Goal: Communication & Community: Answer question/provide support

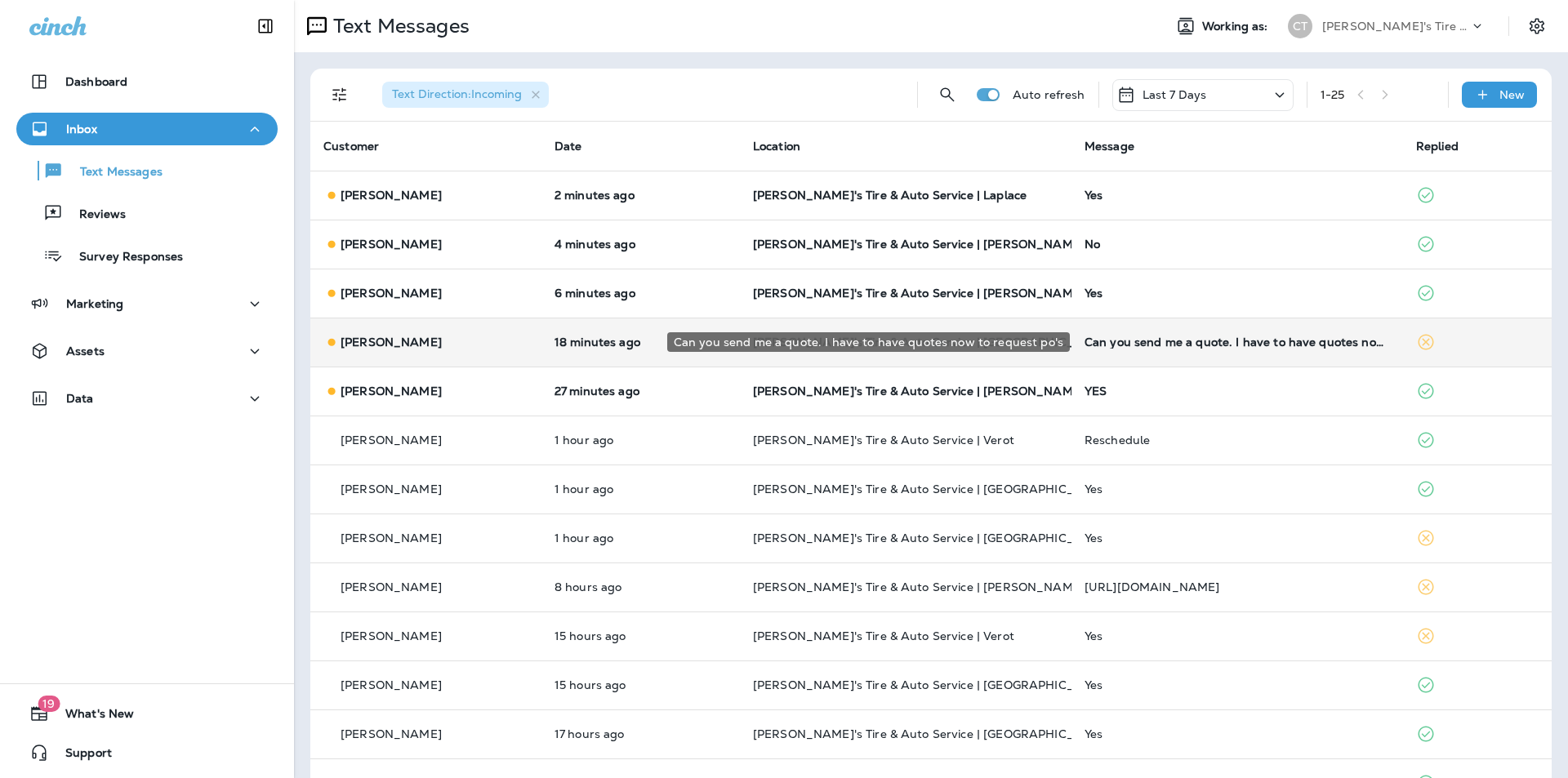
click at [1314, 339] on div "Can you send me a quote. I have to have quotes now to request po's" at bounding box center [1238, 342] width 306 height 13
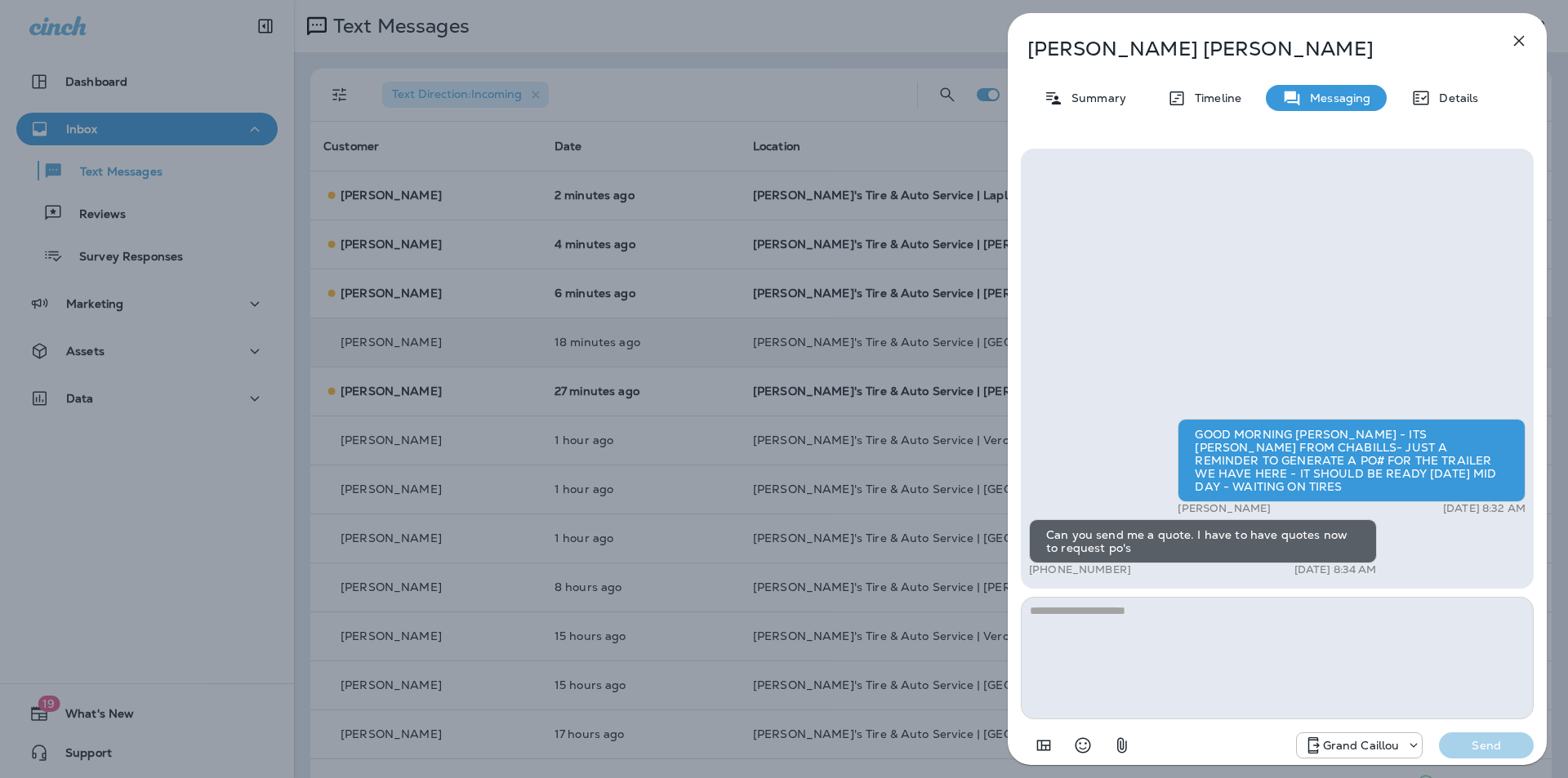
click at [1517, 40] on icon "button" at bounding box center [1519, 42] width 11 height 11
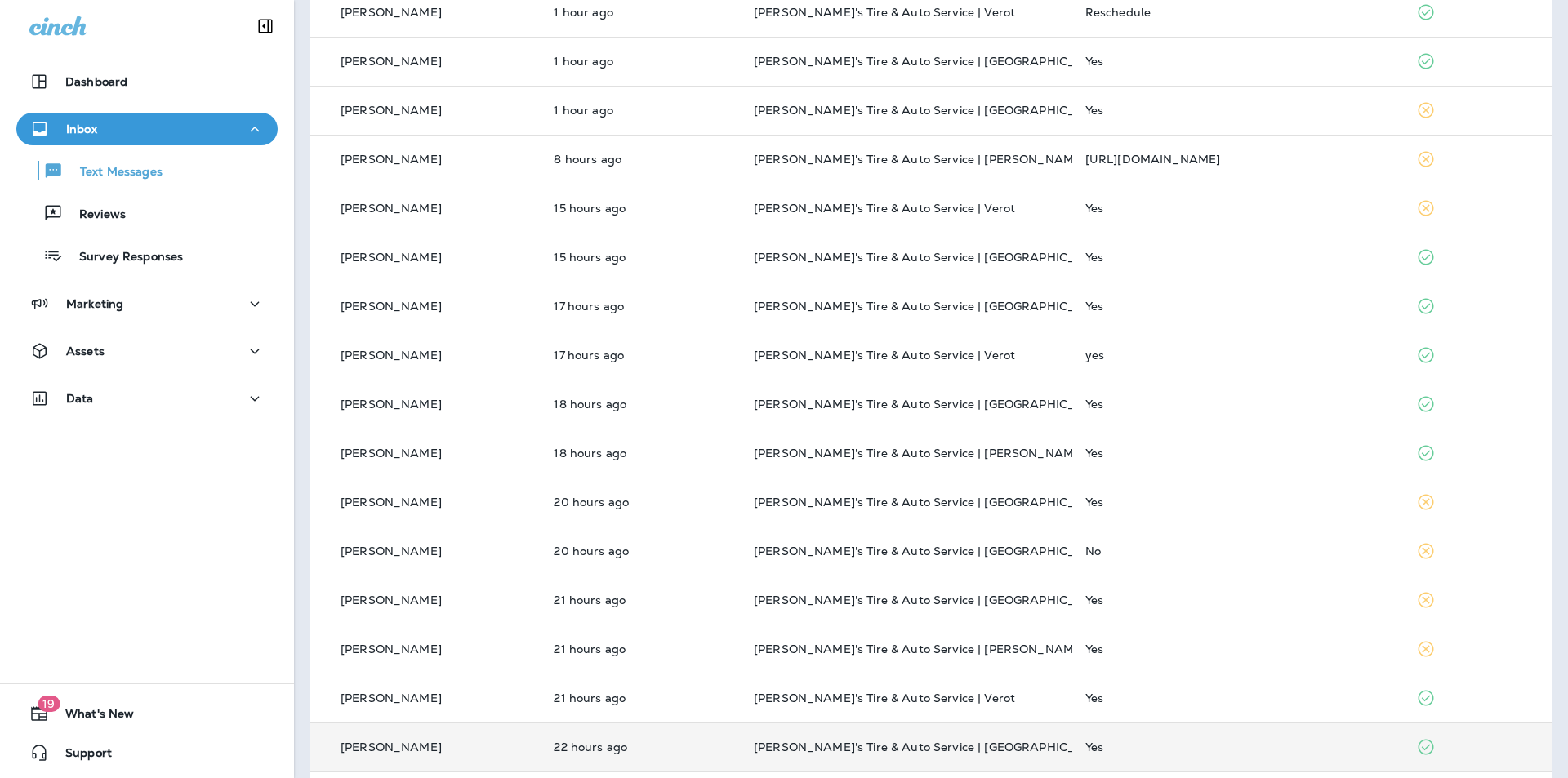
scroll to position [634, 0]
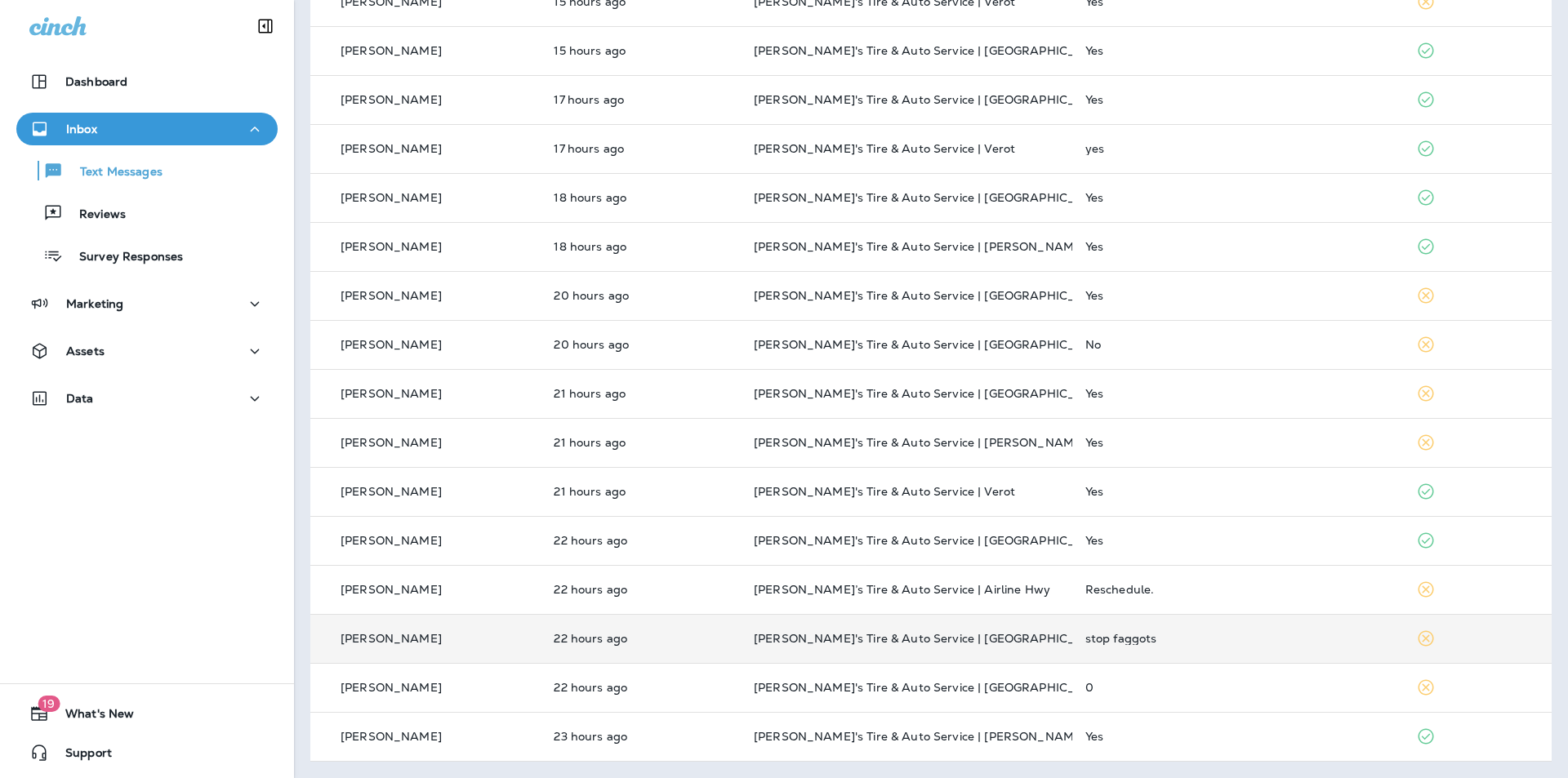
click at [1261, 635] on div "stop faggots" at bounding box center [1239, 639] width 306 height 13
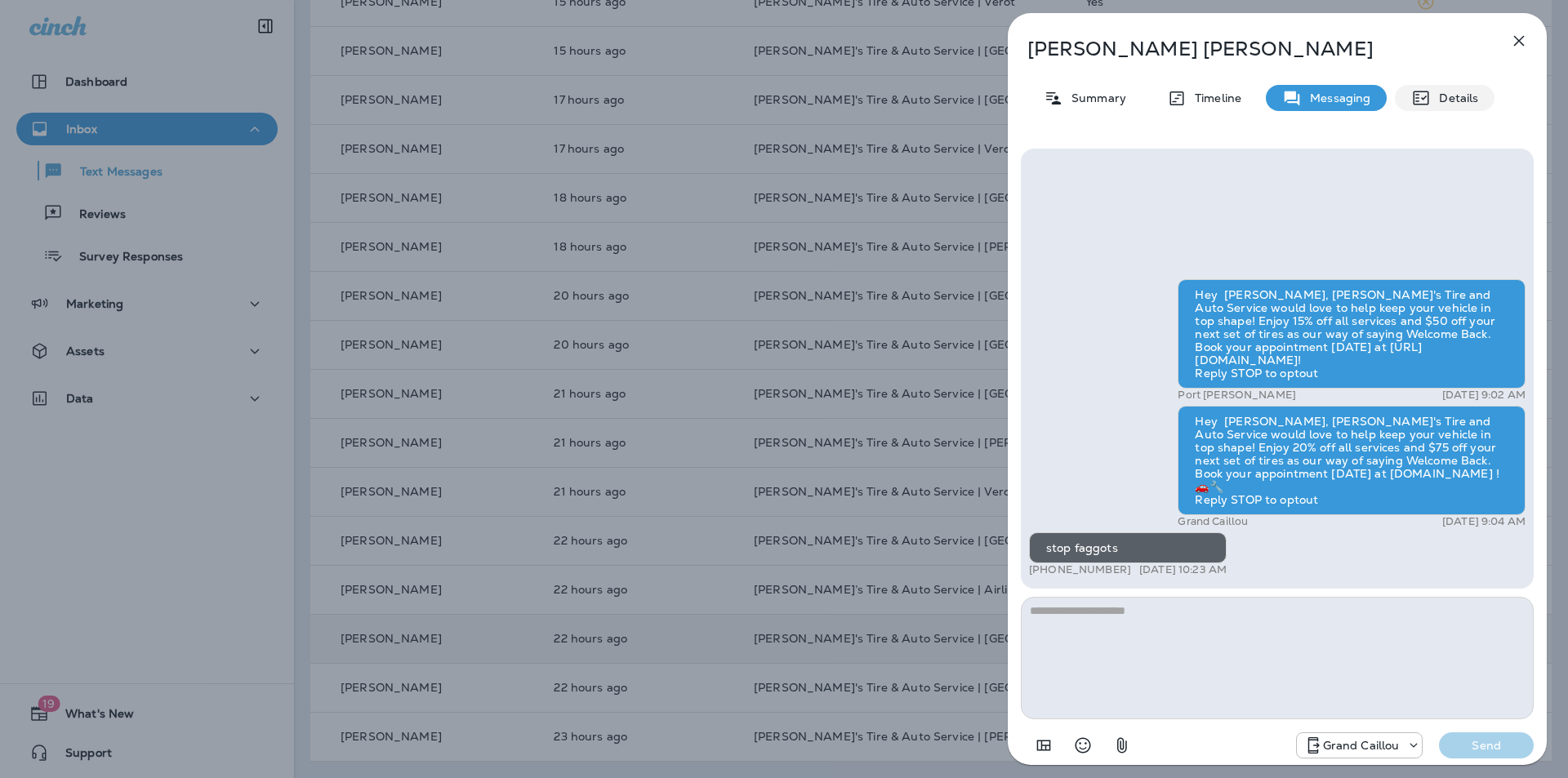
click at [1446, 100] on p "Details" at bounding box center [1454, 98] width 47 height 13
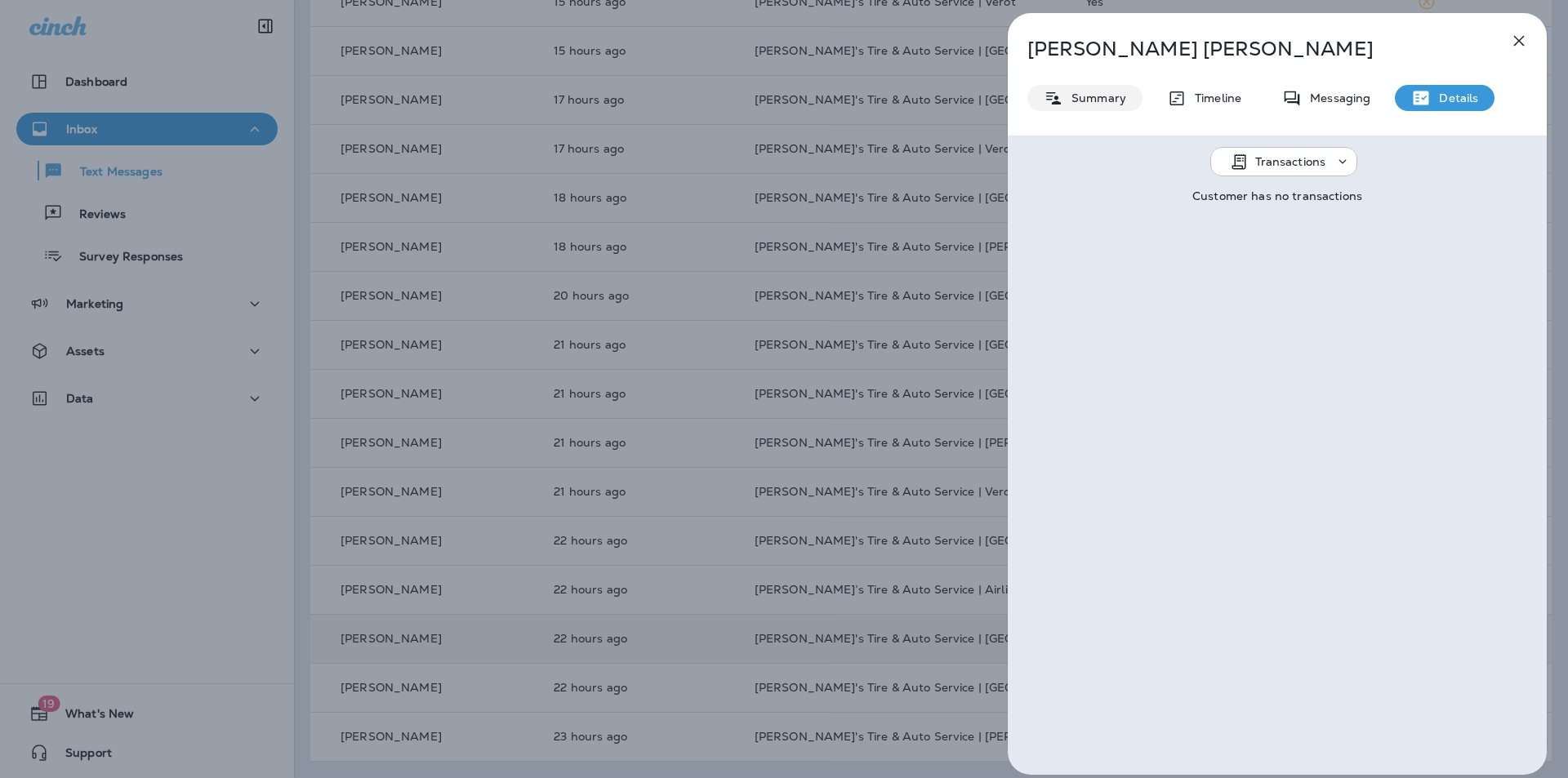
click at [1111, 97] on p "Summary" at bounding box center [1094, 98] width 62 height 13
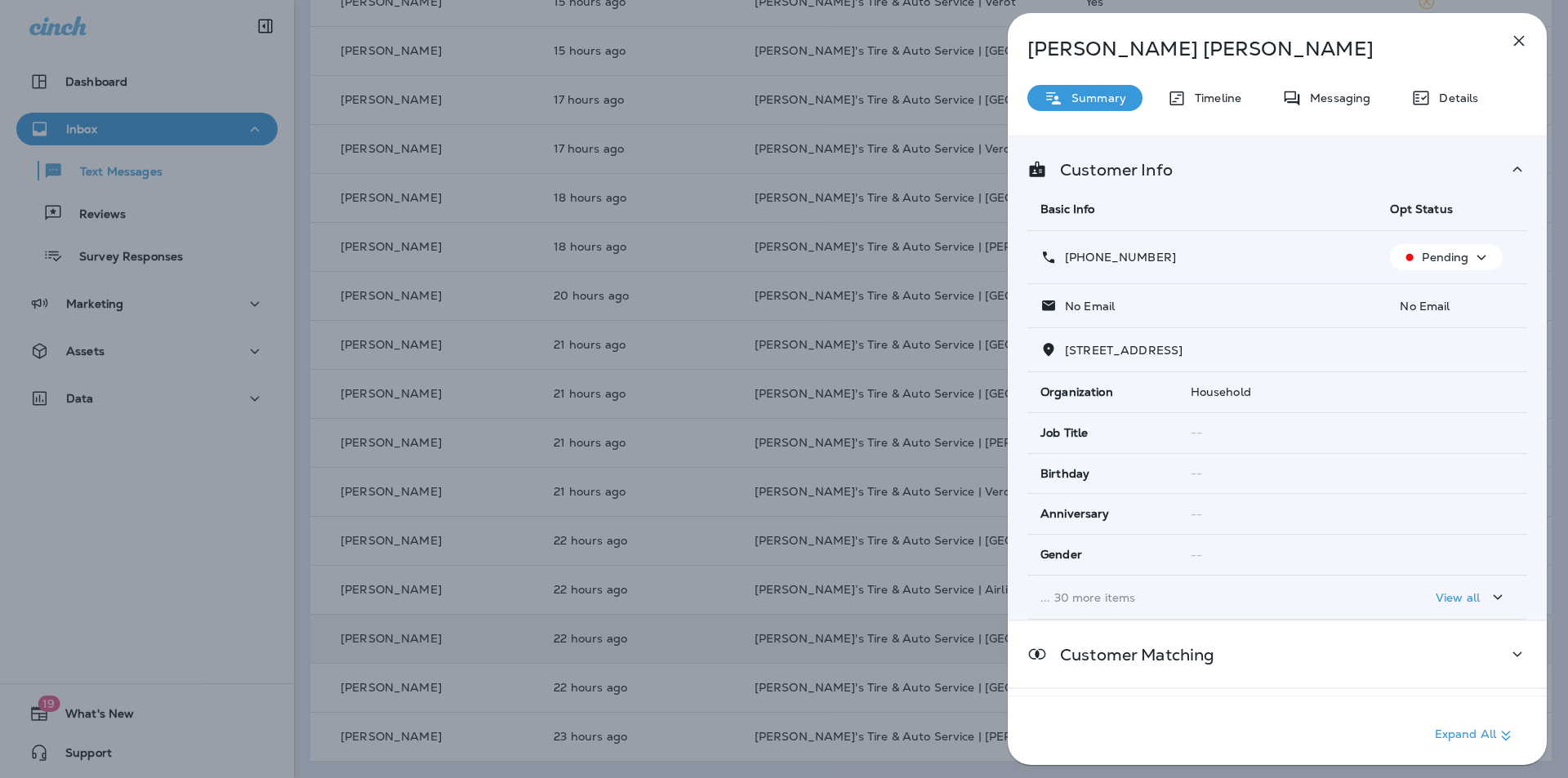
click at [1479, 258] on icon "button" at bounding box center [1481, 257] width 20 height 21
click at [1456, 292] on p "Opt out" at bounding box center [1436, 296] width 44 height 13
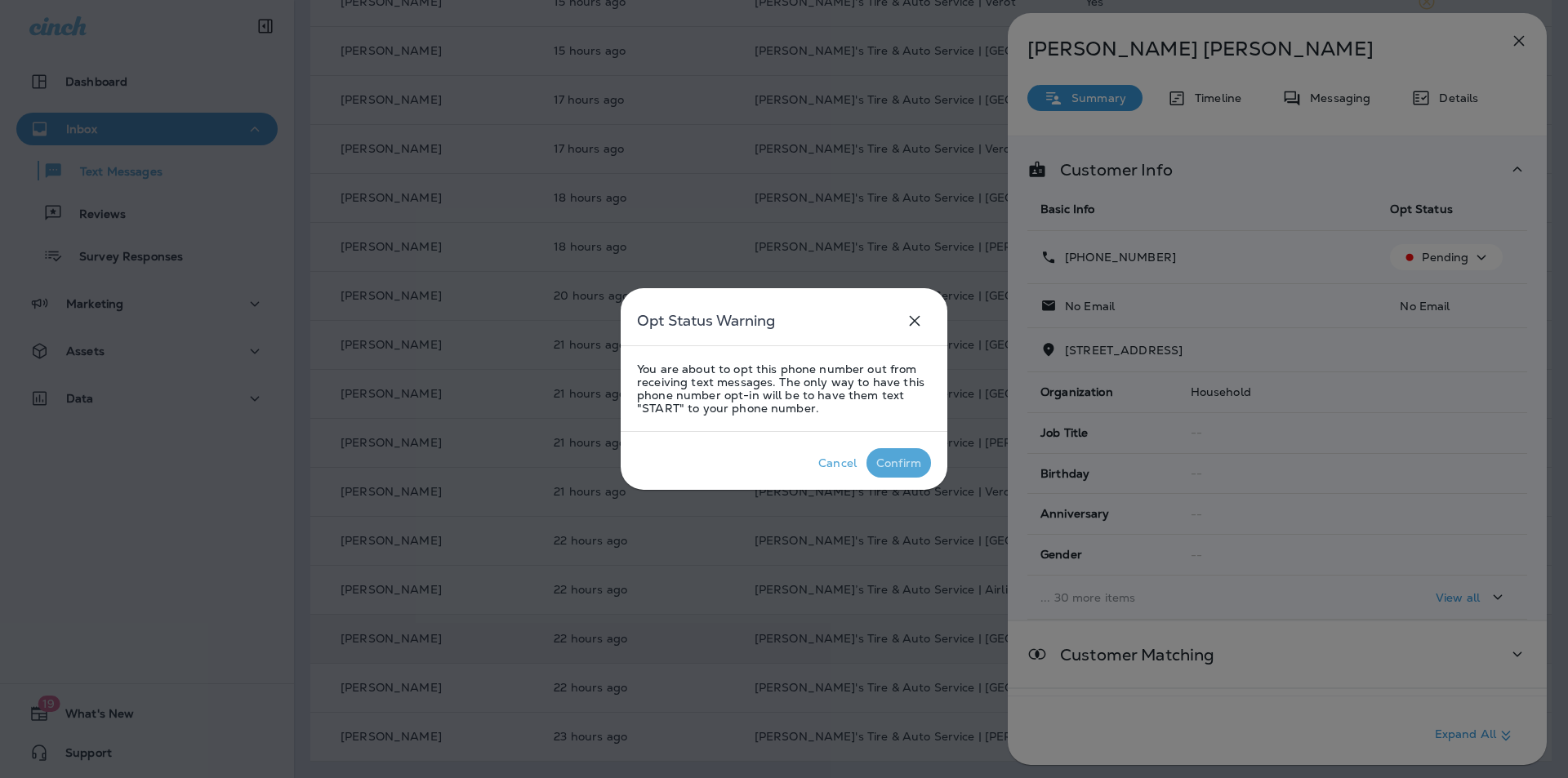
click at [901, 461] on div "Confirm" at bounding box center [898, 463] width 45 height 13
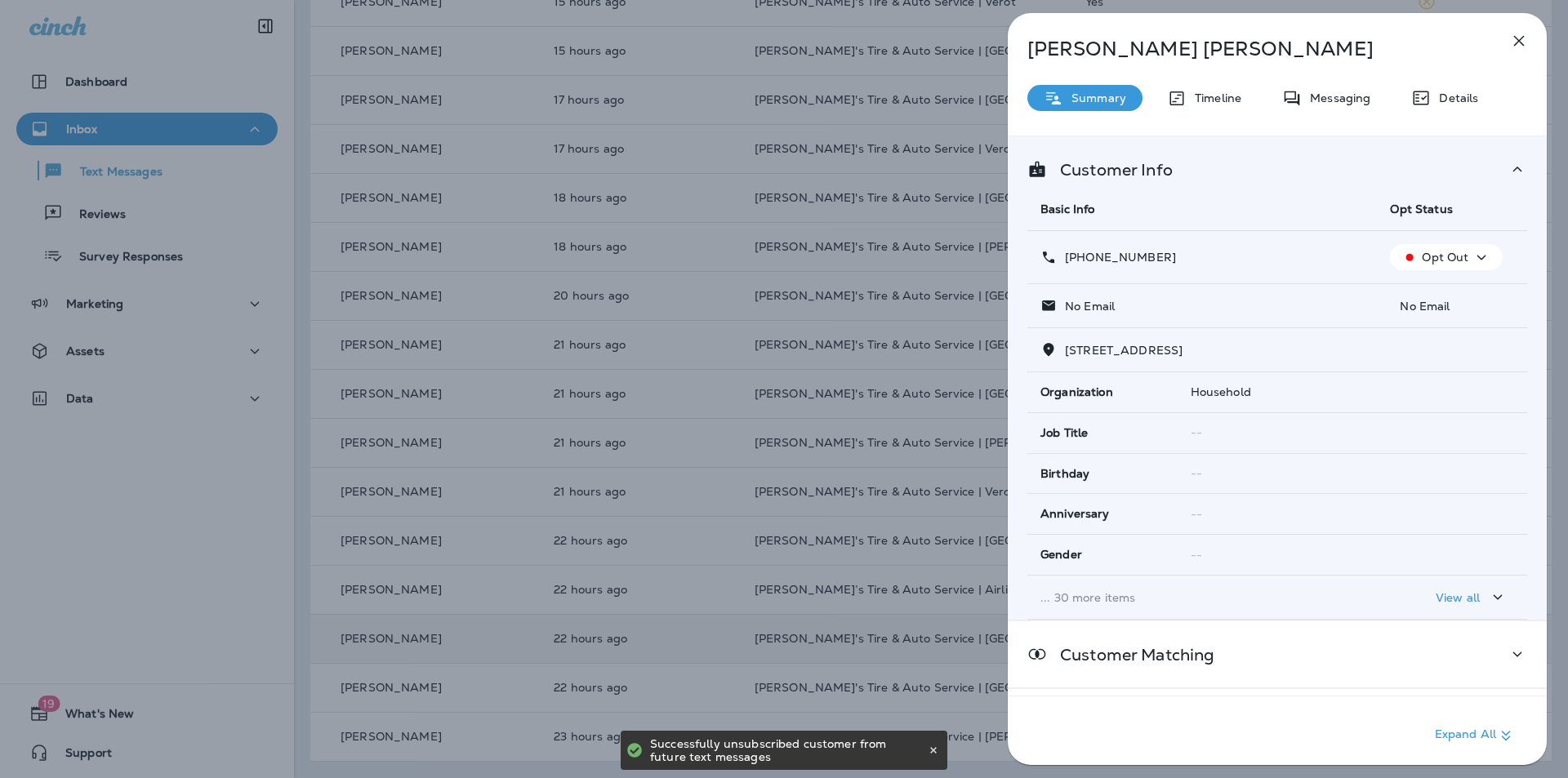
drag, startPoint x: 1519, startPoint y: 38, endPoint x: 1506, endPoint y: 40, distance: 13.2
click at [1519, 38] on icon "button" at bounding box center [1519, 41] width 20 height 20
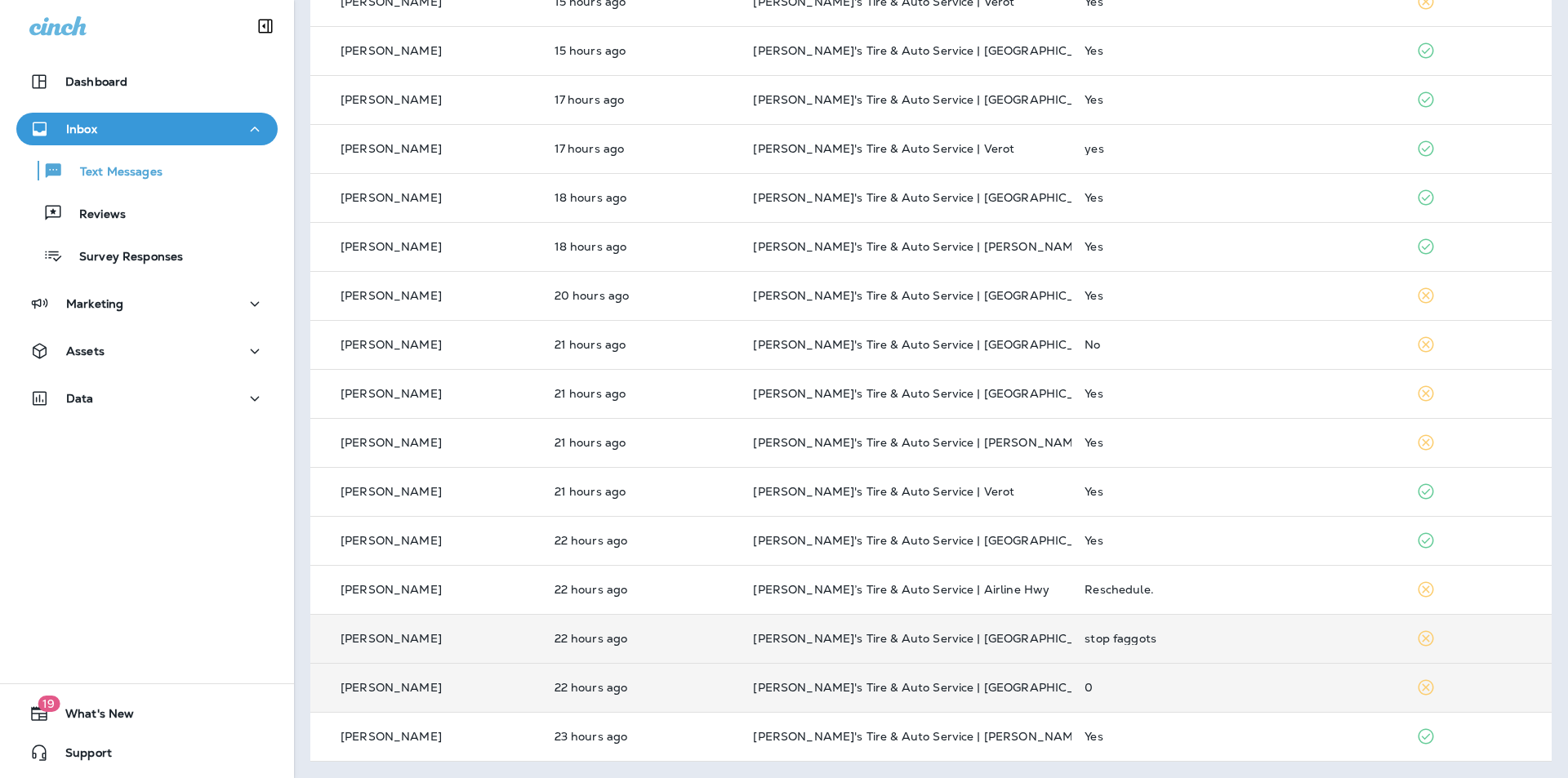
click at [1277, 687] on div "0" at bounding box center [1238, 688] width 306 height 13
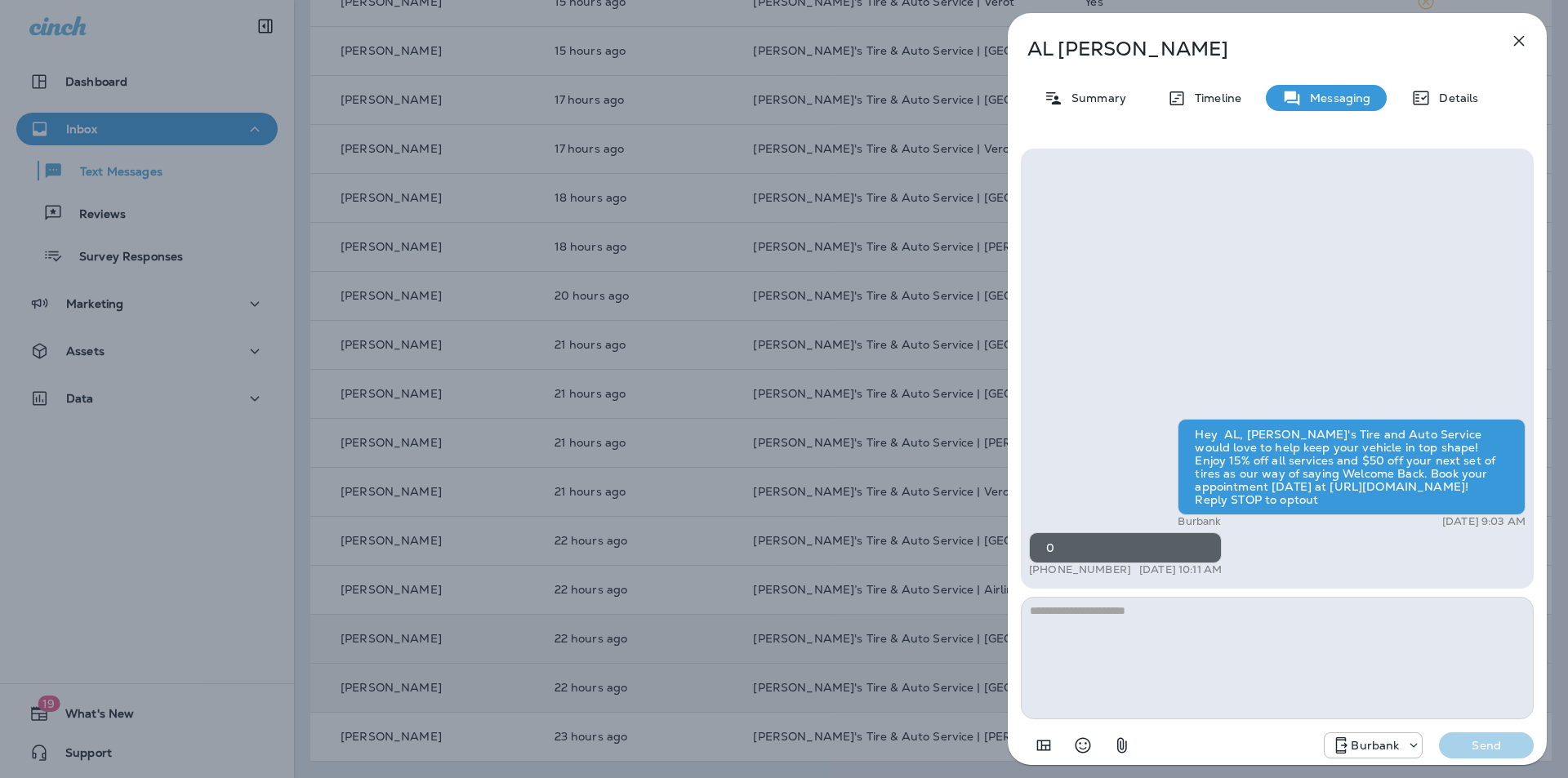
click at [1517, 43] on icon "button" at bounding box center [1519, 42] width 11 height 11
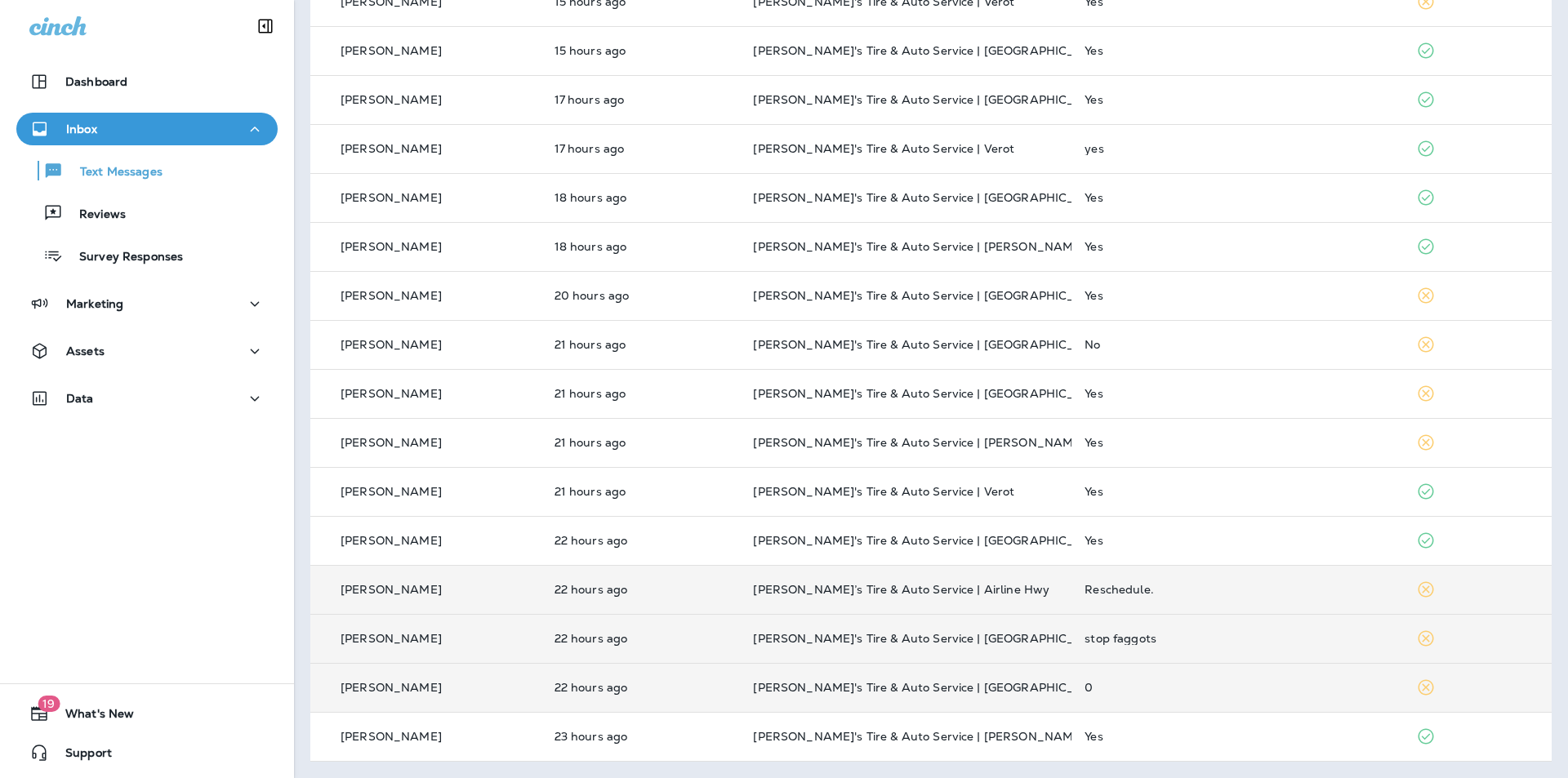
click at [1237, 587] on div "Reschedule." at bounding box center [1238, 589] width 306 height 13
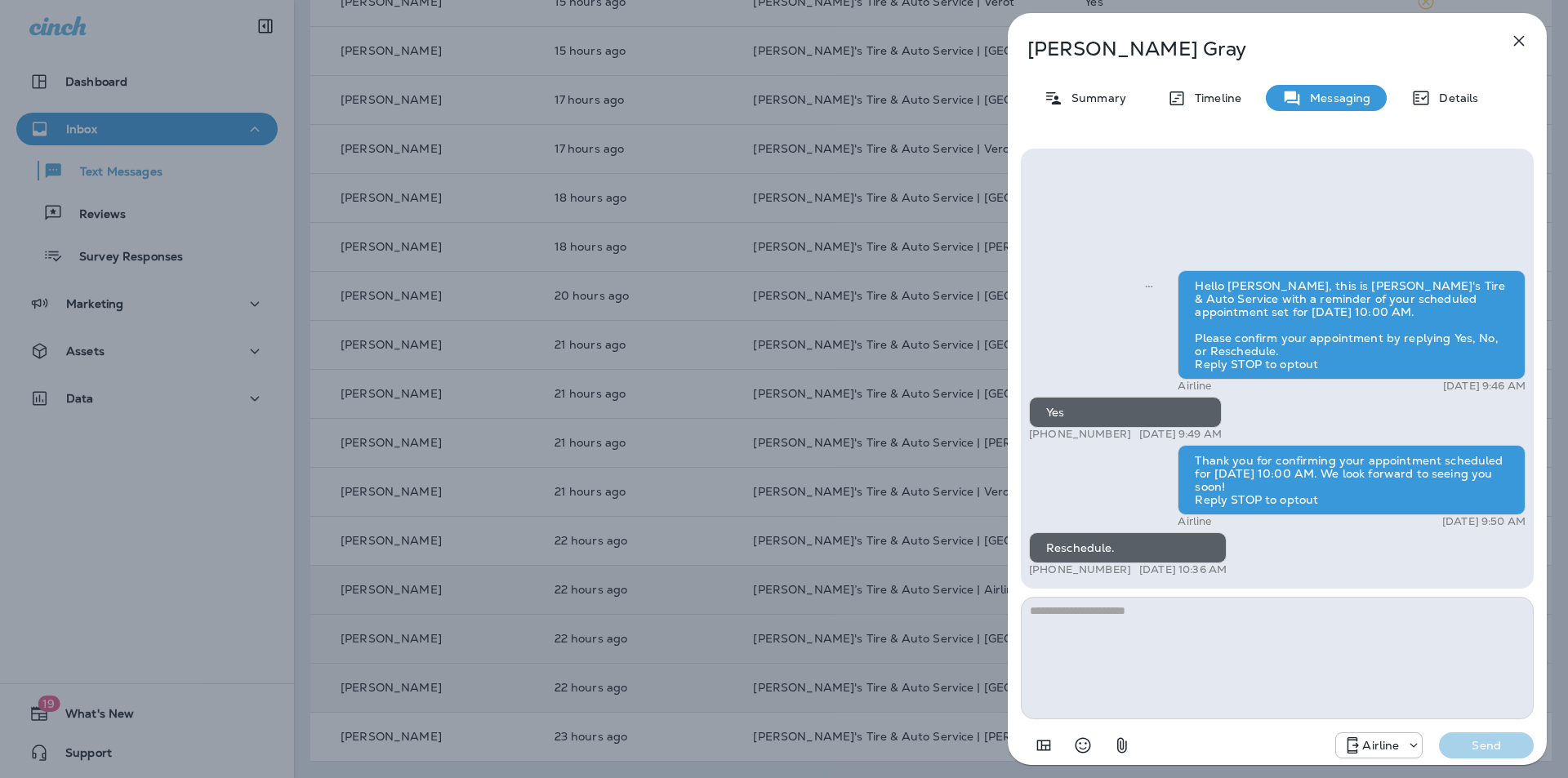
click at [1518, 37] on icon "button" at bounding box center [1519, 41] width 20 height 20
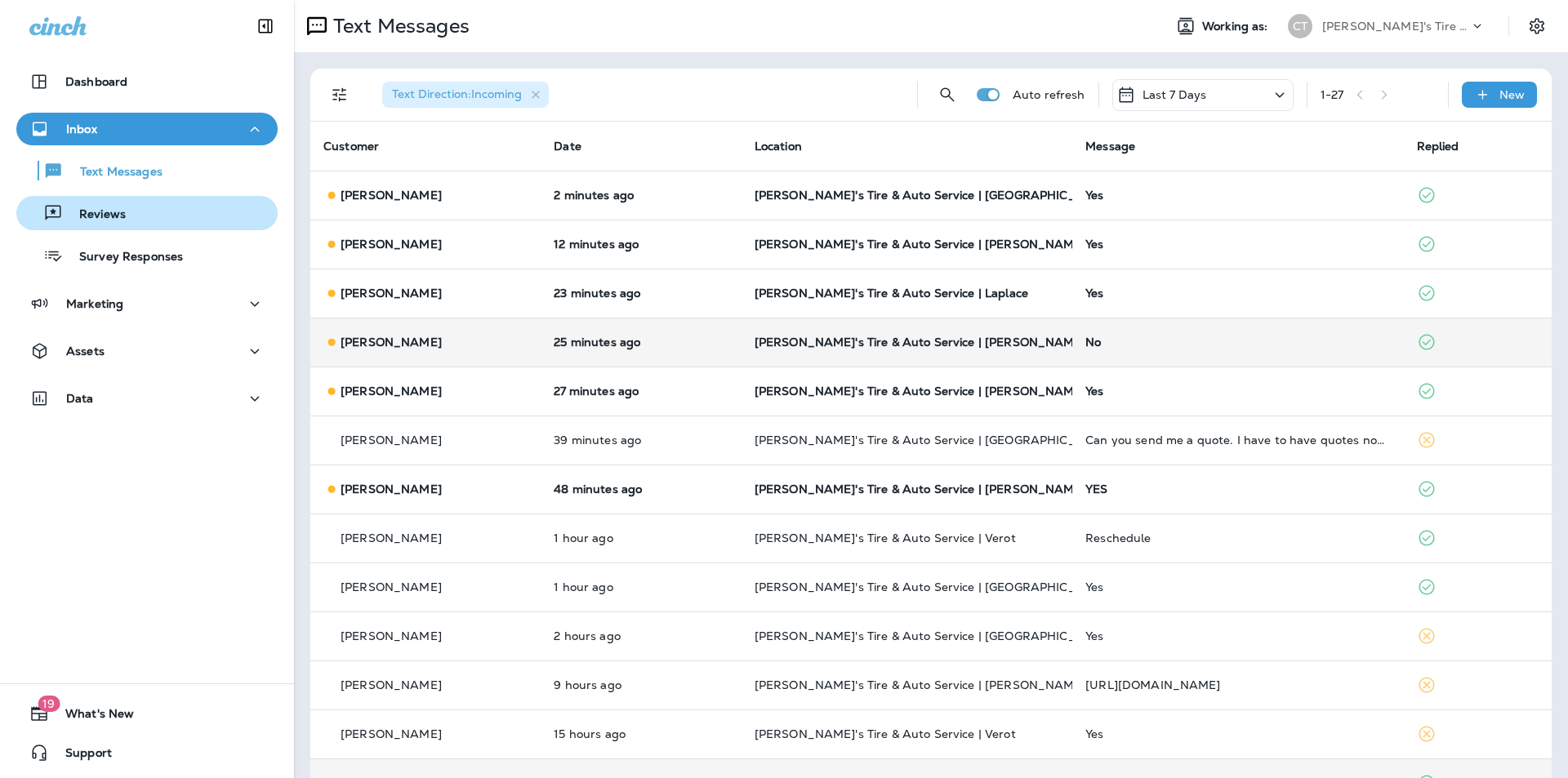
click at [94, 212] on p "Reviews" at bounding box center [93, 214] width 62 height 15
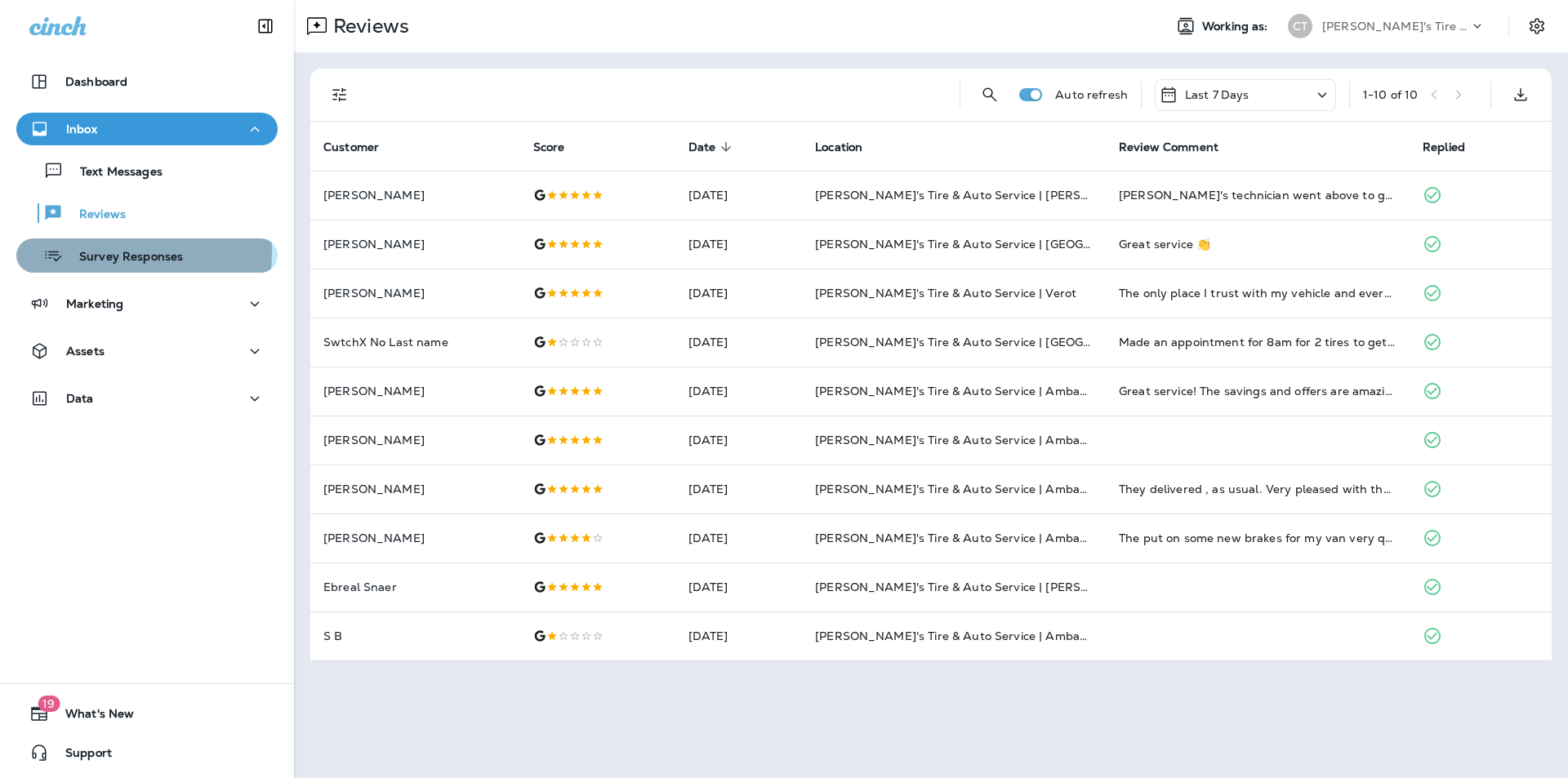
click at [108, 252] on p "Survey Responses" at bounding box center [122, 257] width 120 height 15
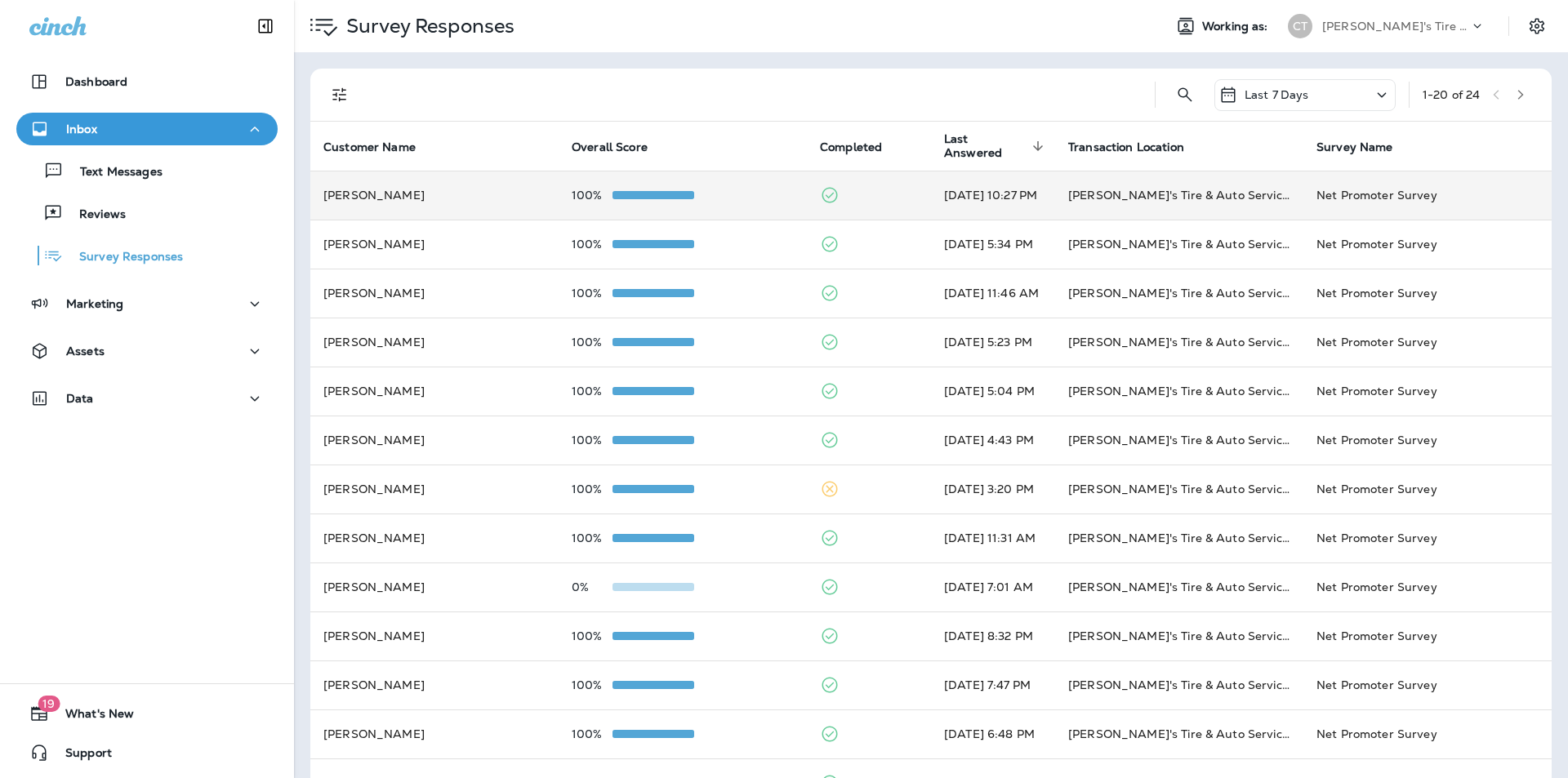
click at [857, 192] on td at bounding box center [869, 195] width 124 height 49
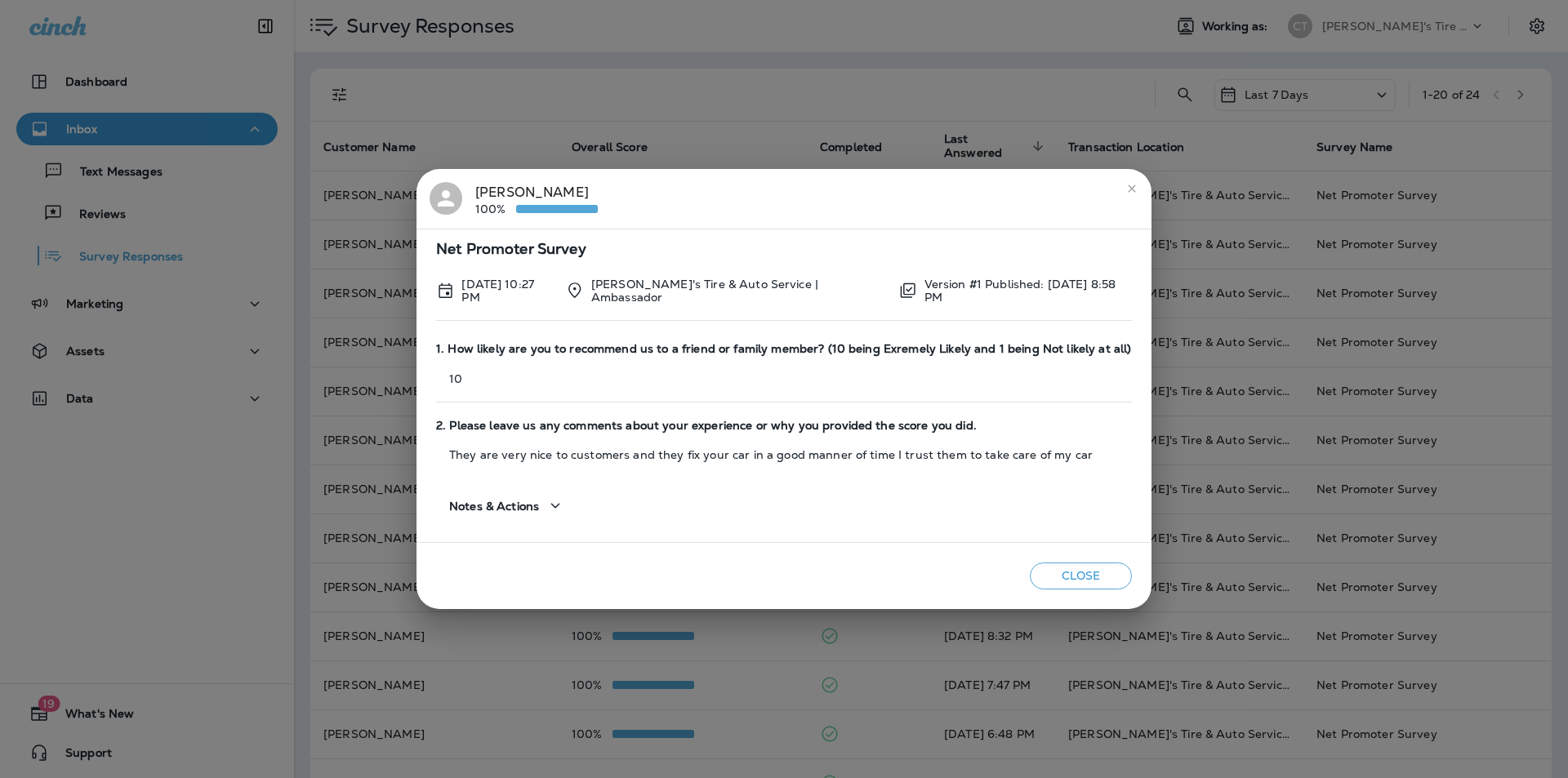
click at [1123, 182] on button "close" at bounding box center [1132, 188] width 26 height 26
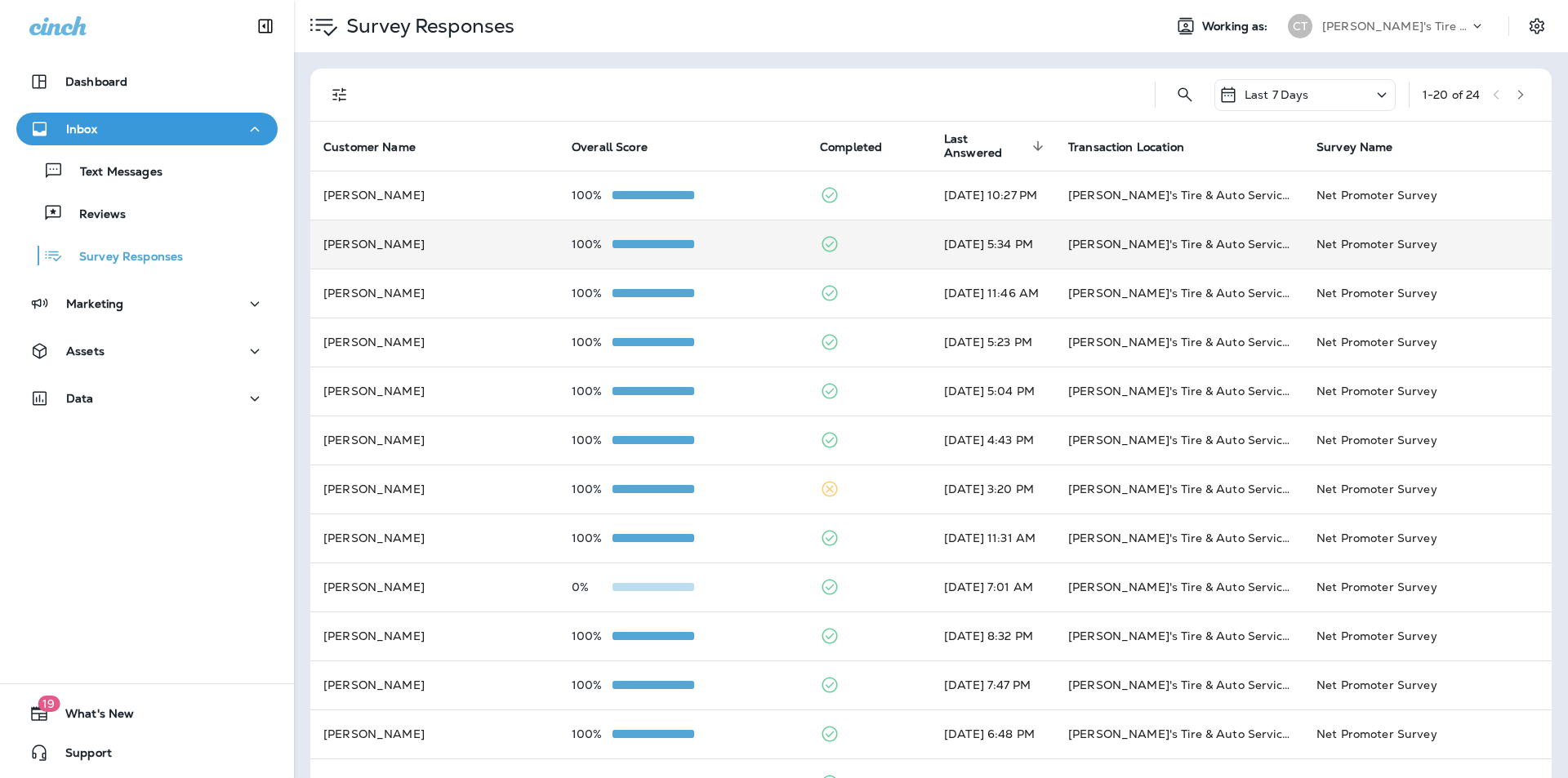
click at [863, 239] on td at bounding box center [869, 244] width 124 height 49
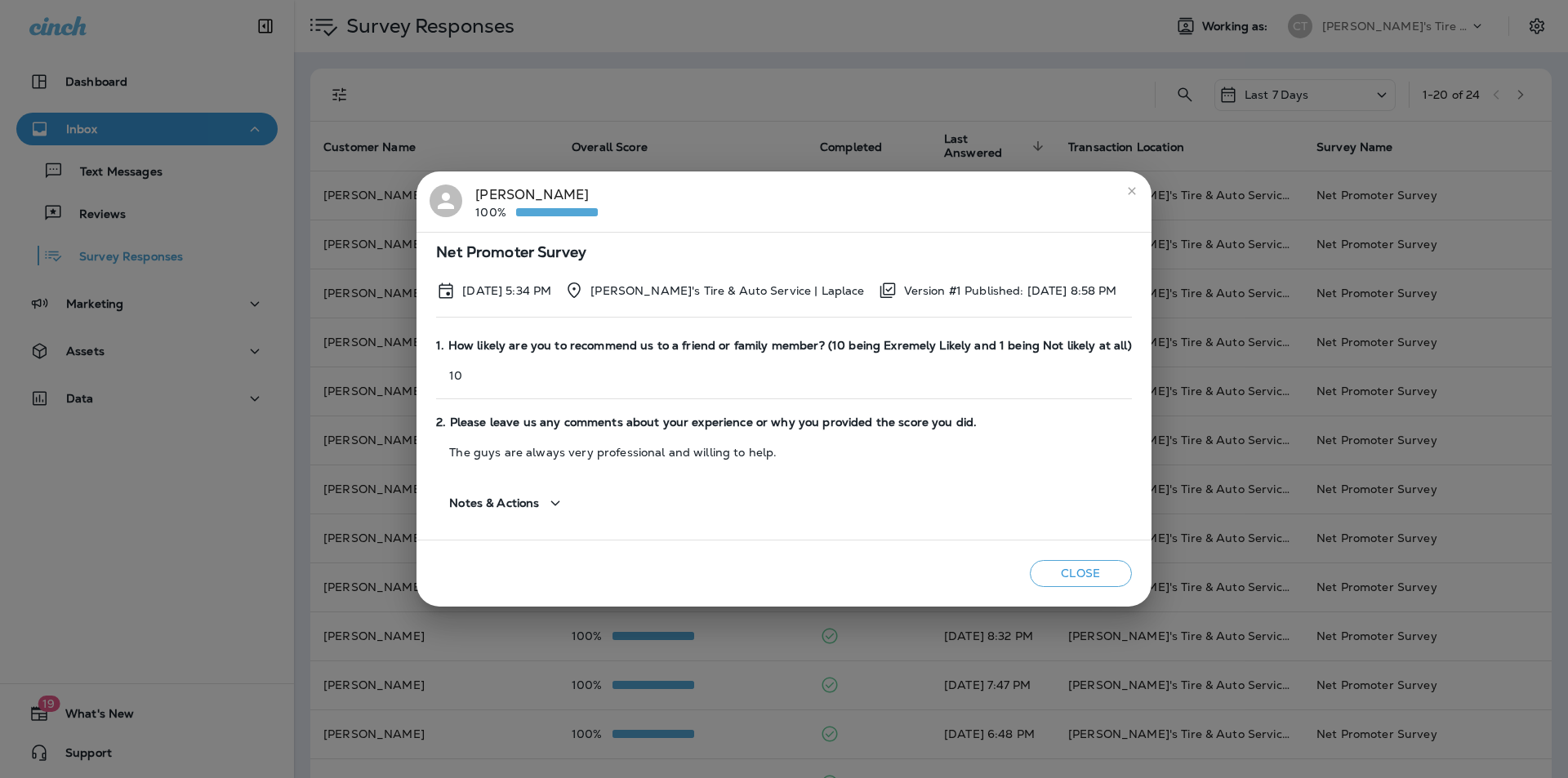
click at [1127, 188] on icon "close" at bounding box center [1131, 191] width 7 height 7
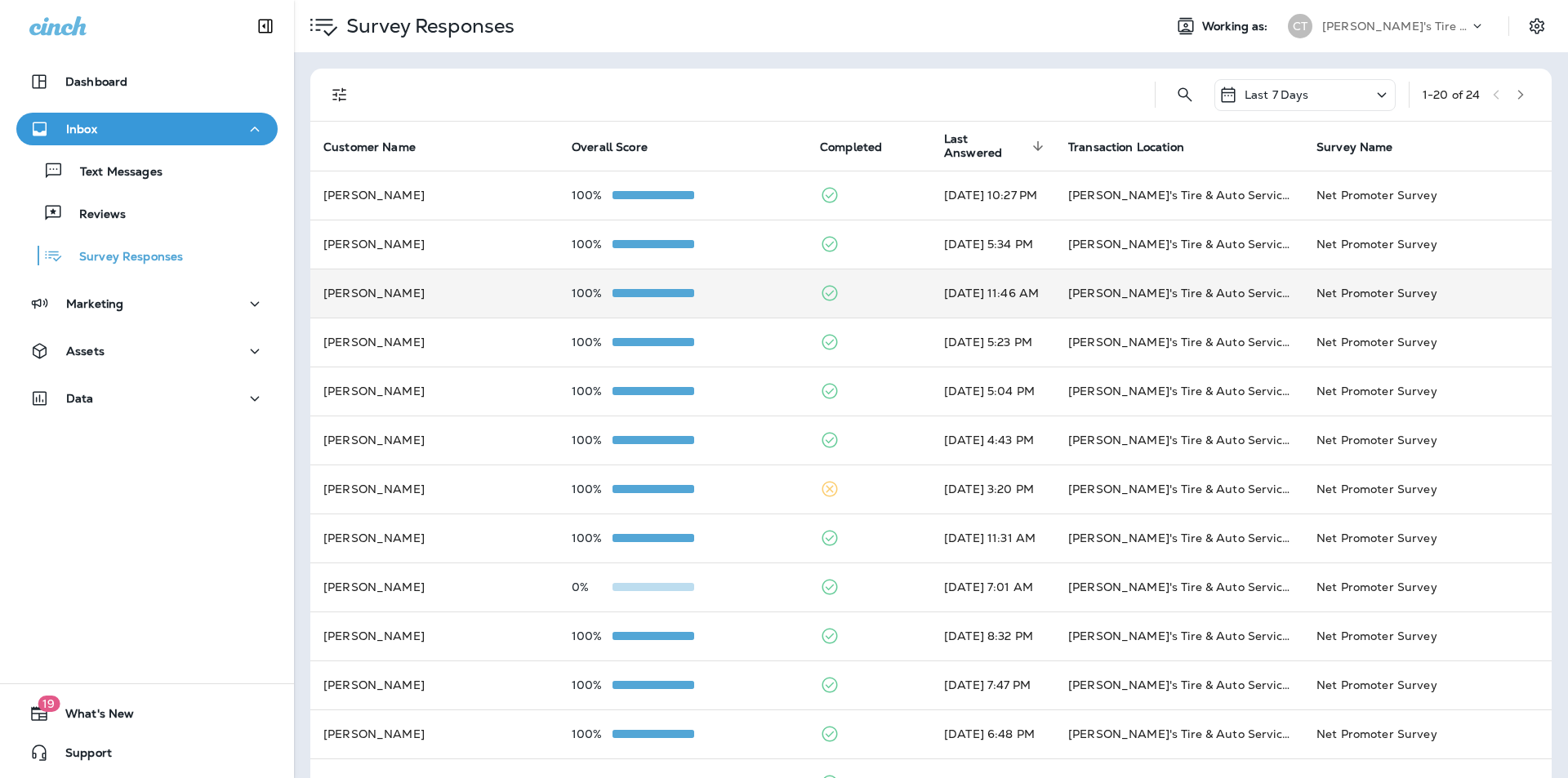
click at [869, 288] on td at bounding box center [869, 293] width 124 height 49
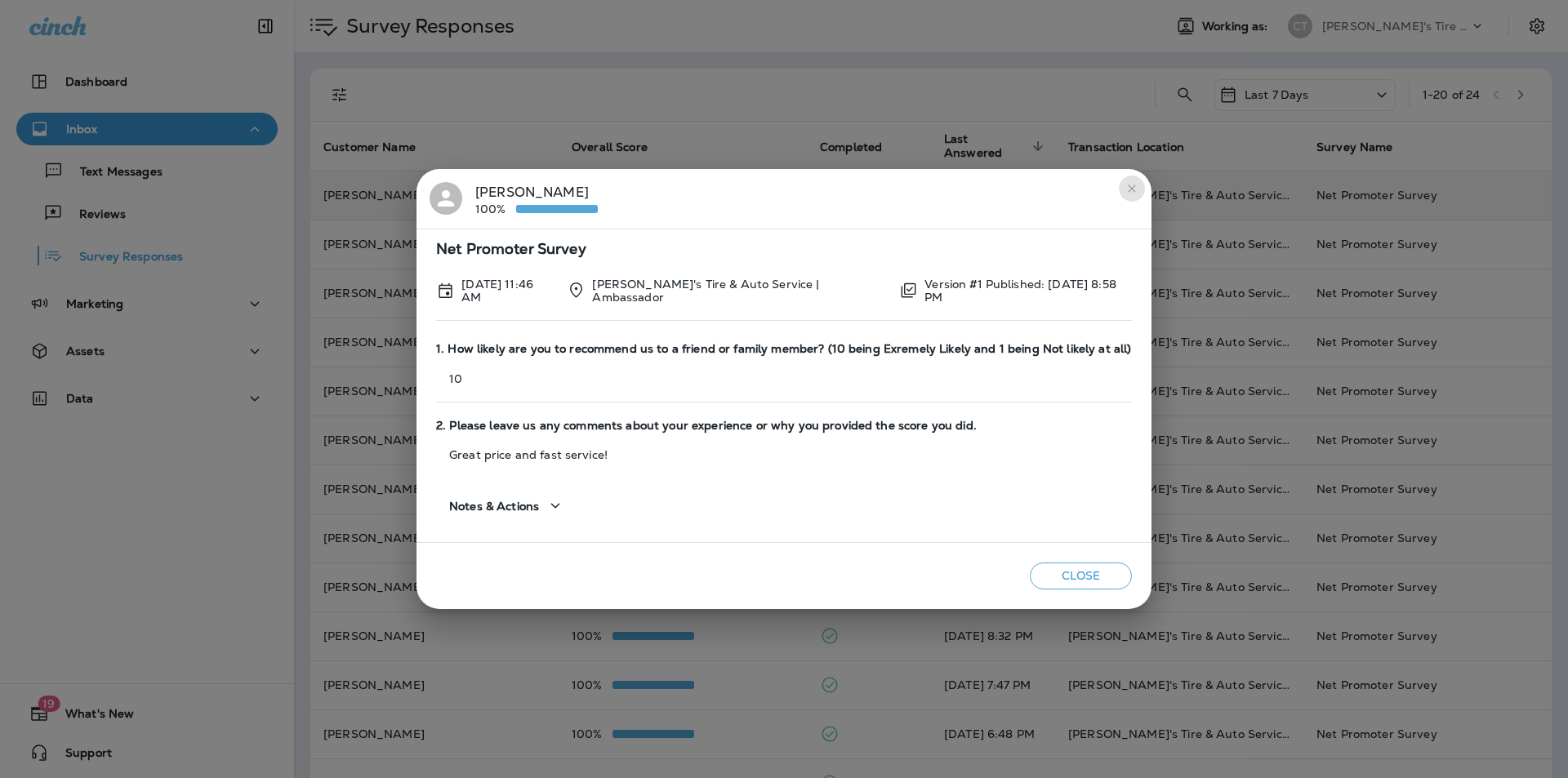
click at [1129, 188] on icon "close" at bounding box center [1132, 188] width 13 height 13
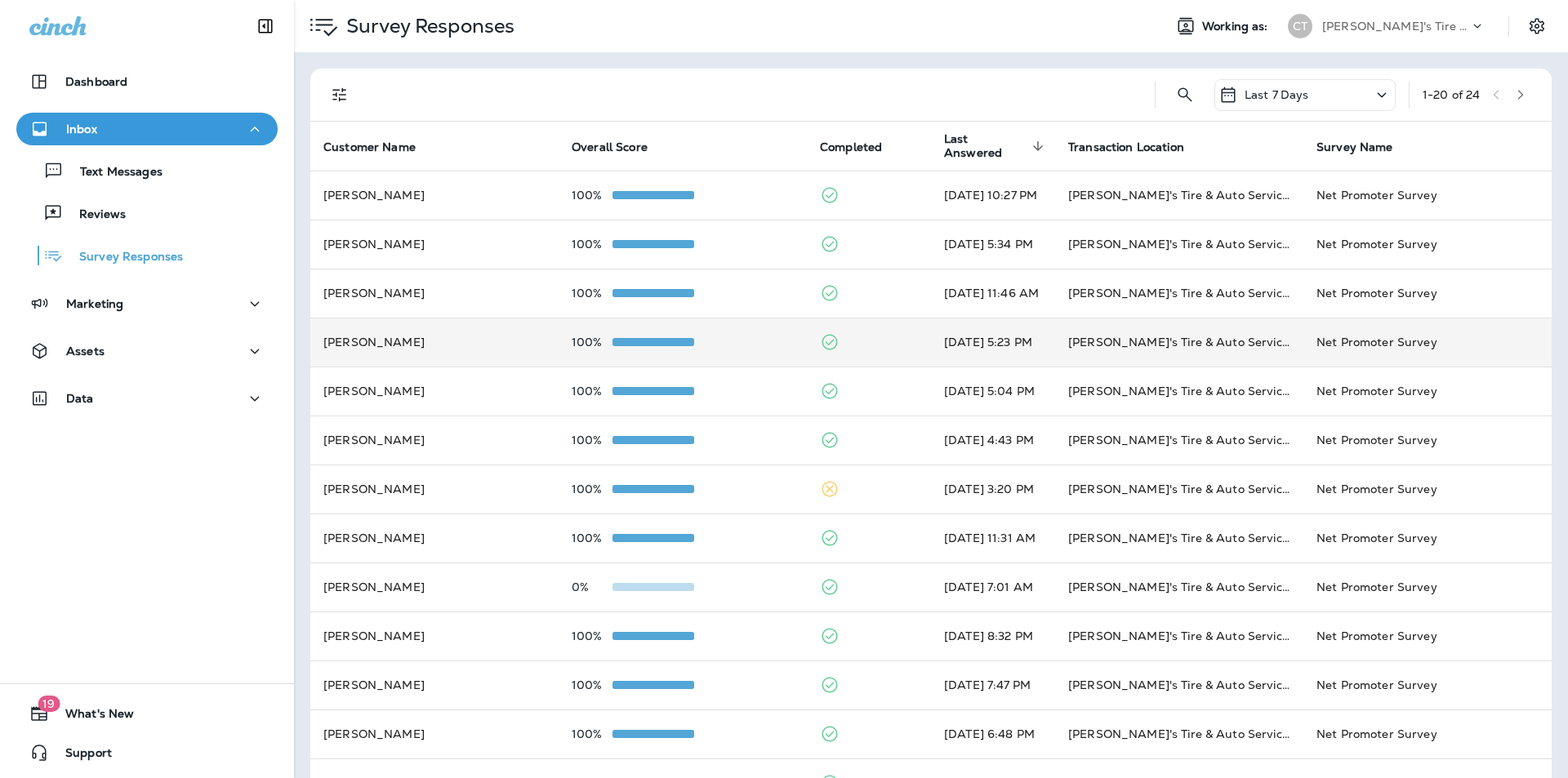
click at [867, 342] on td at bounding box center [869, 342] width 124 height 49
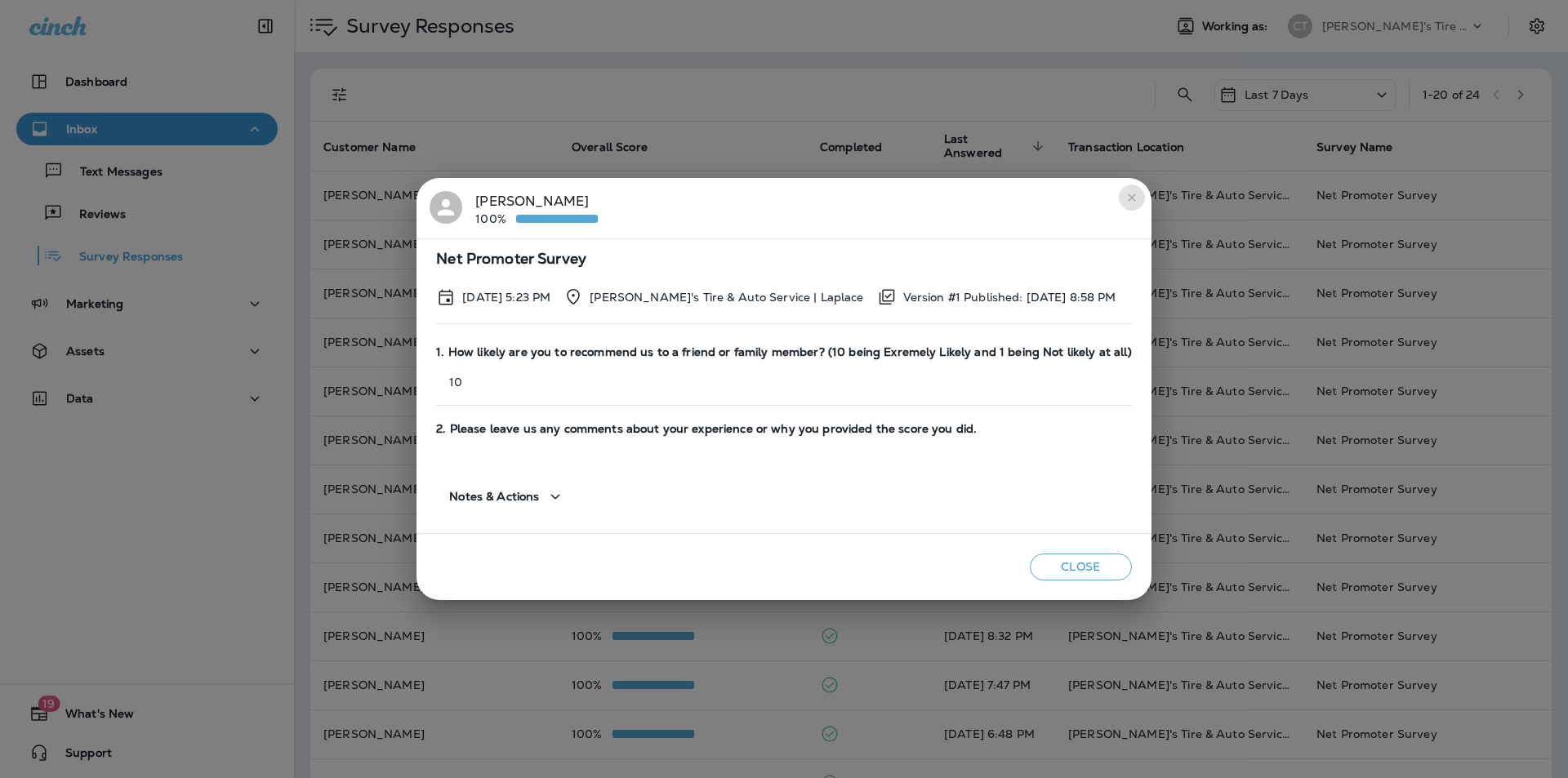
click at [1126, 194] on icon "close" at bounding box center [1132, 197] width 13 height 13
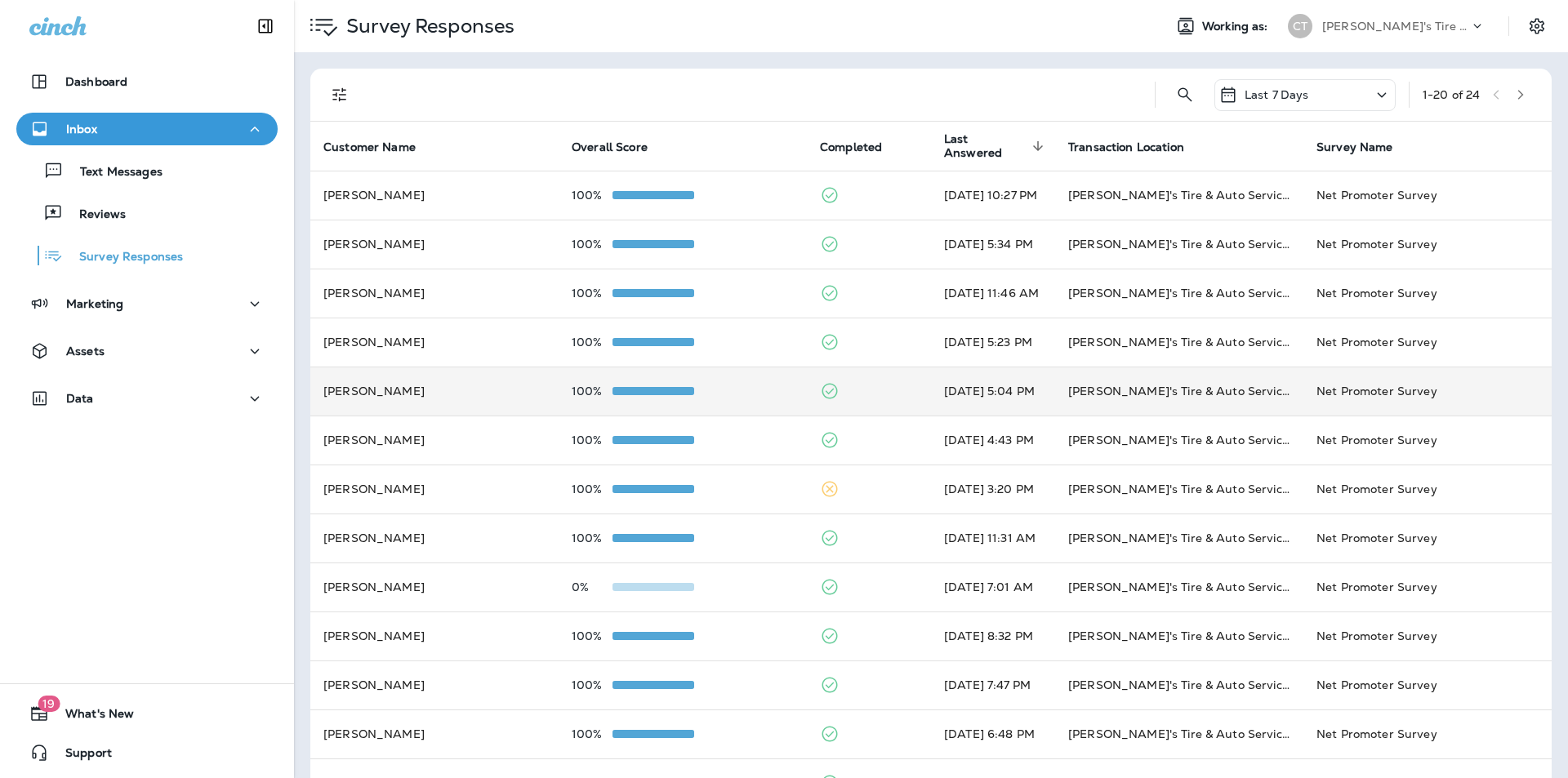
click at [856, 396] on td at bounding box center [869, 391] width 124 height 49
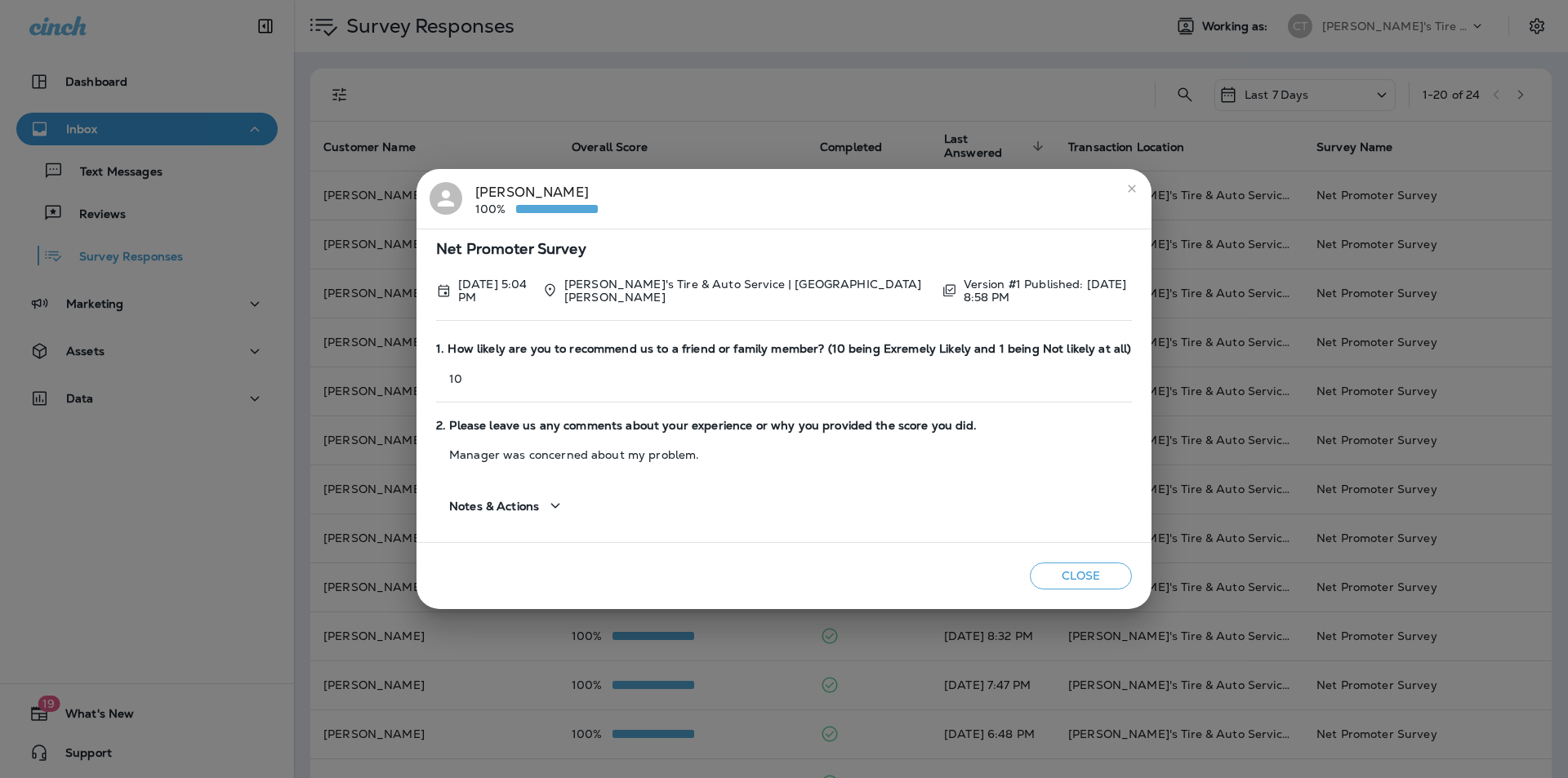
click at [1129, 187] on icon "close" at bounding box center [1132, 188] width 13 height 13
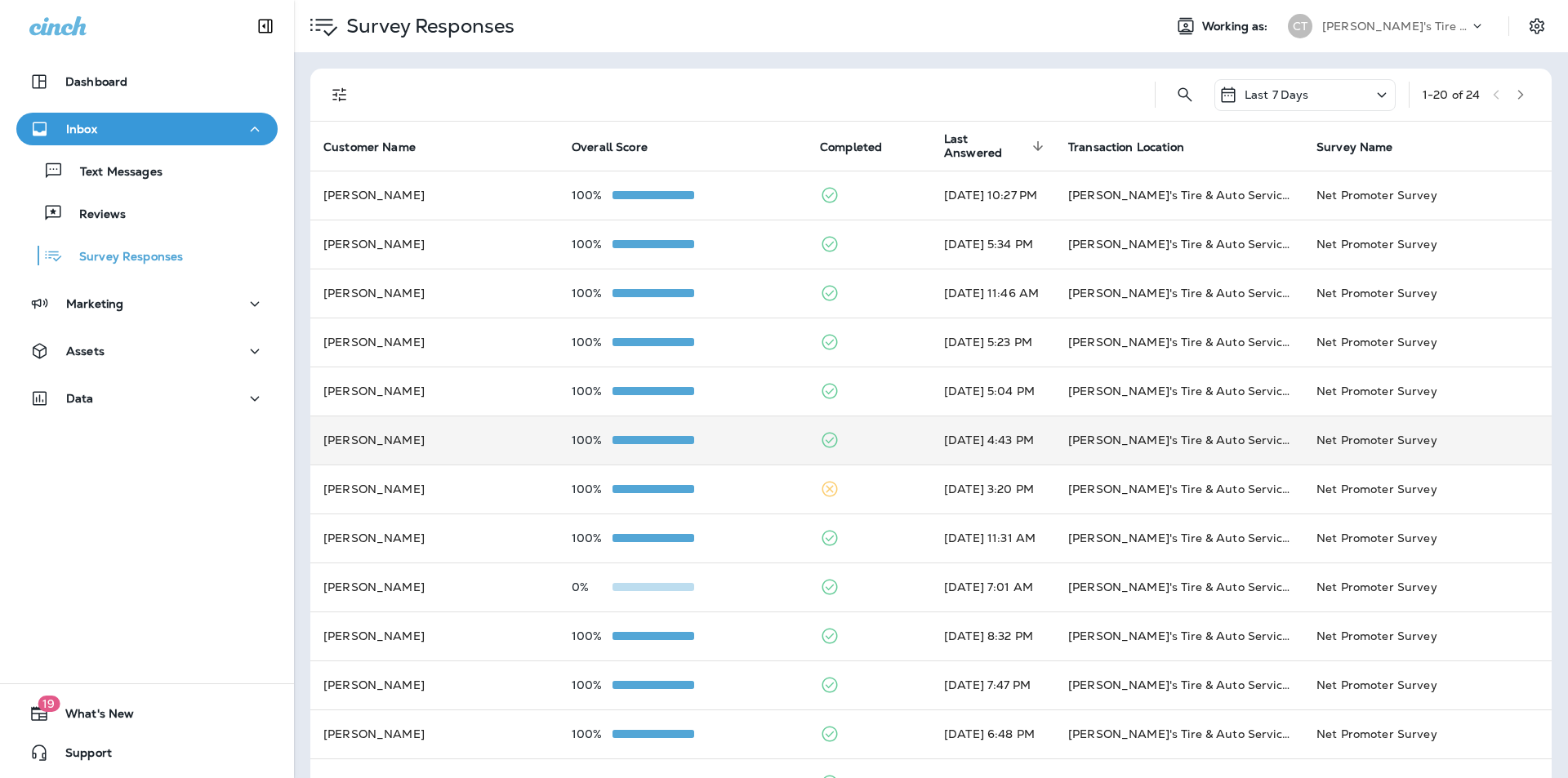
click at [856, 436] on td at bounding box center [869, 440] width 124 height 49
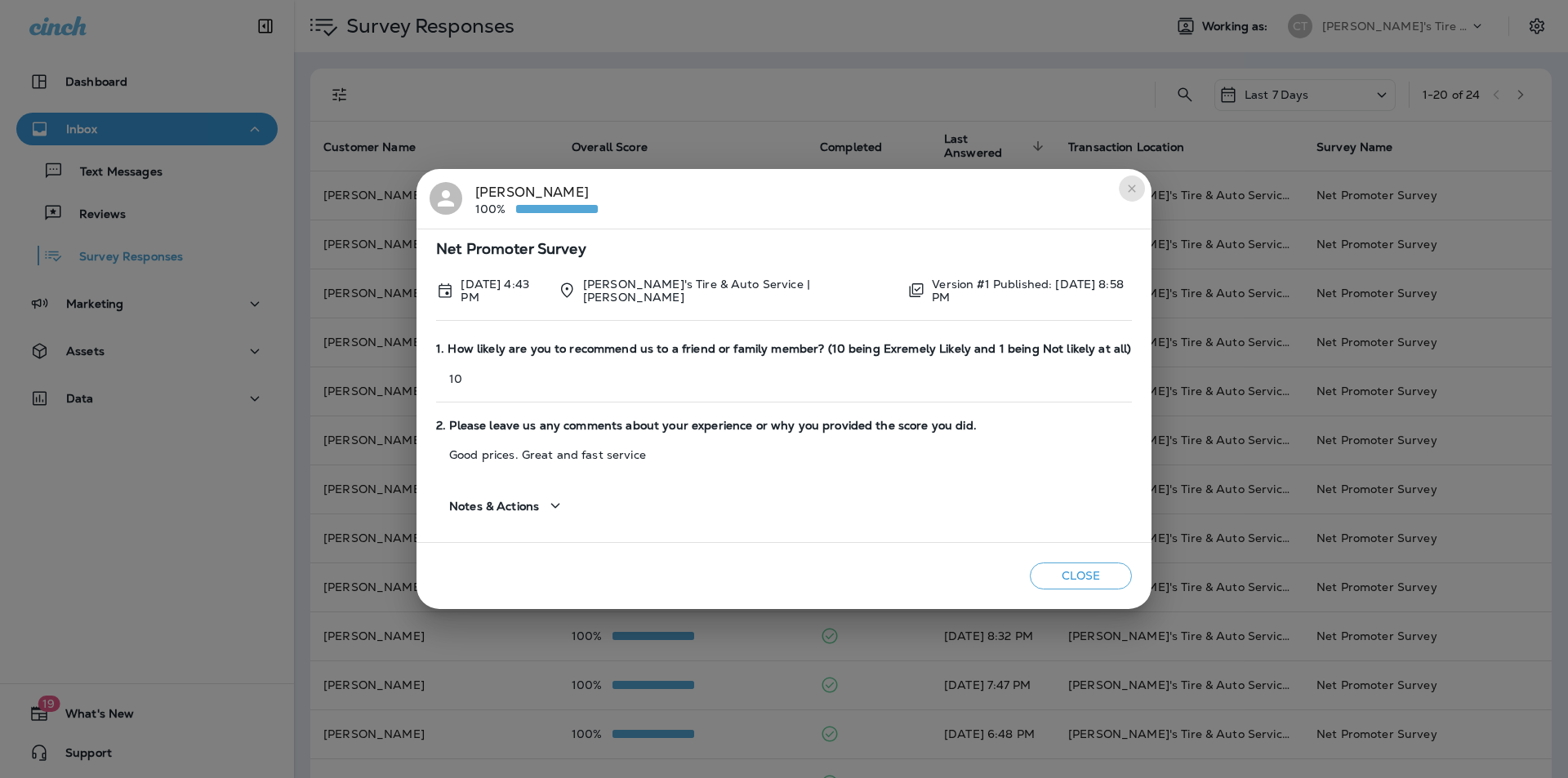
click at [1131, 190] on icon "close" at bounding box center [1132, 188] width 13 height 13
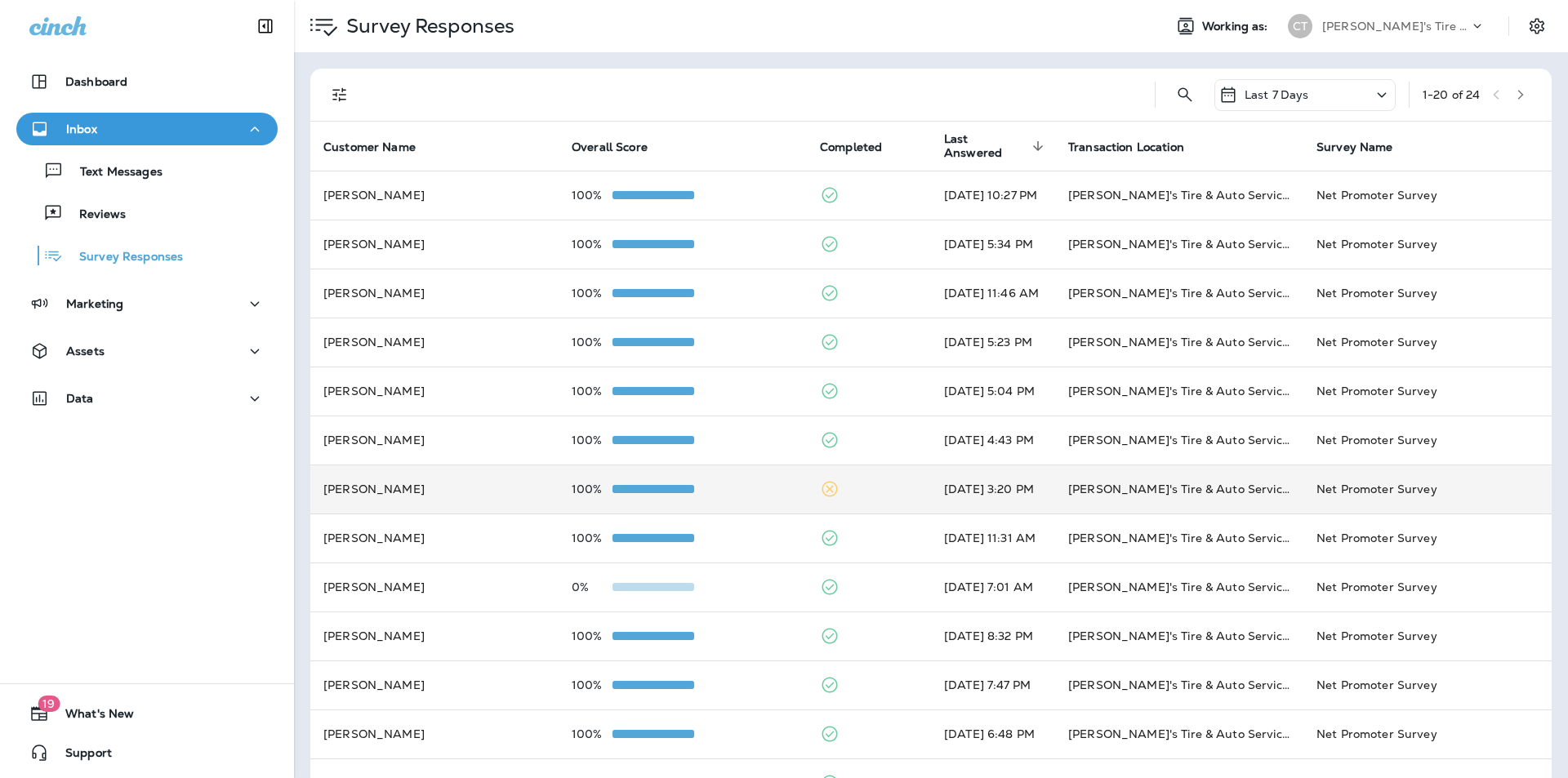
click at [872, 491] on td at bounding box center [869, 489] width 124 height 49
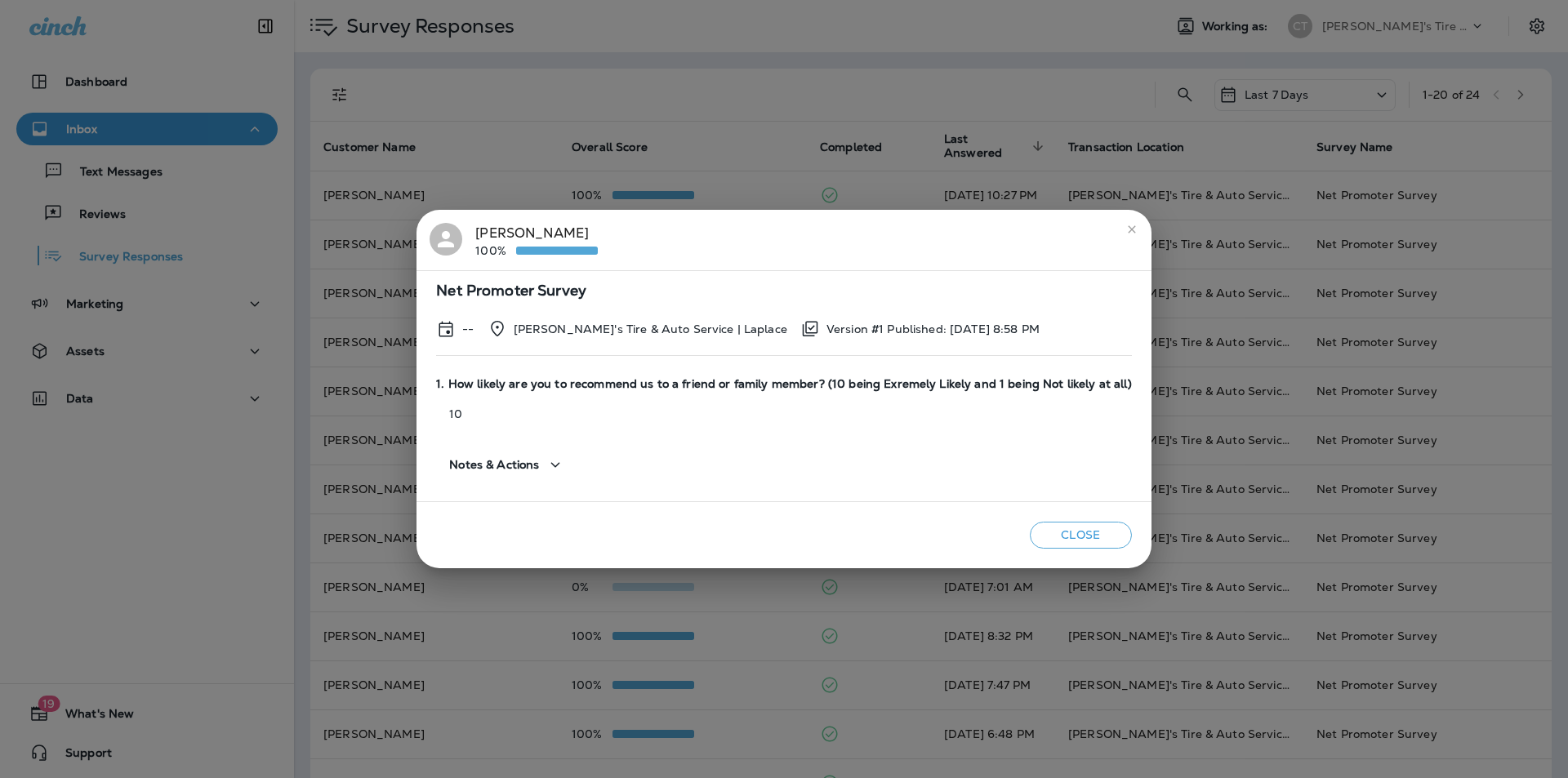
click at [1126, 224] on icon "close" at bounding box center [1132, 229] width 13 height 13
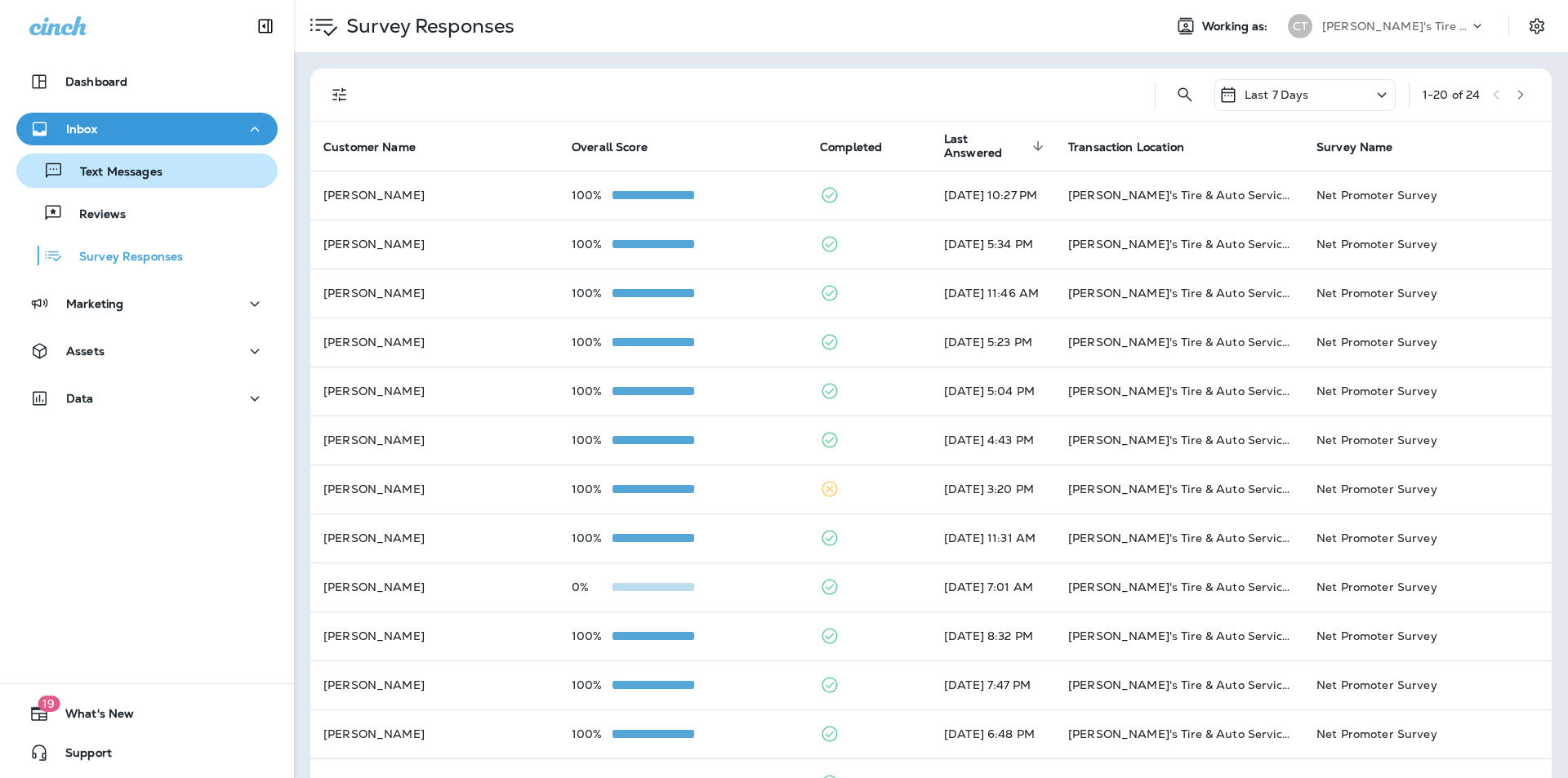
click at [124, 175] on p "Text Messages" at bounding box center [112, 172] width 99 height 15
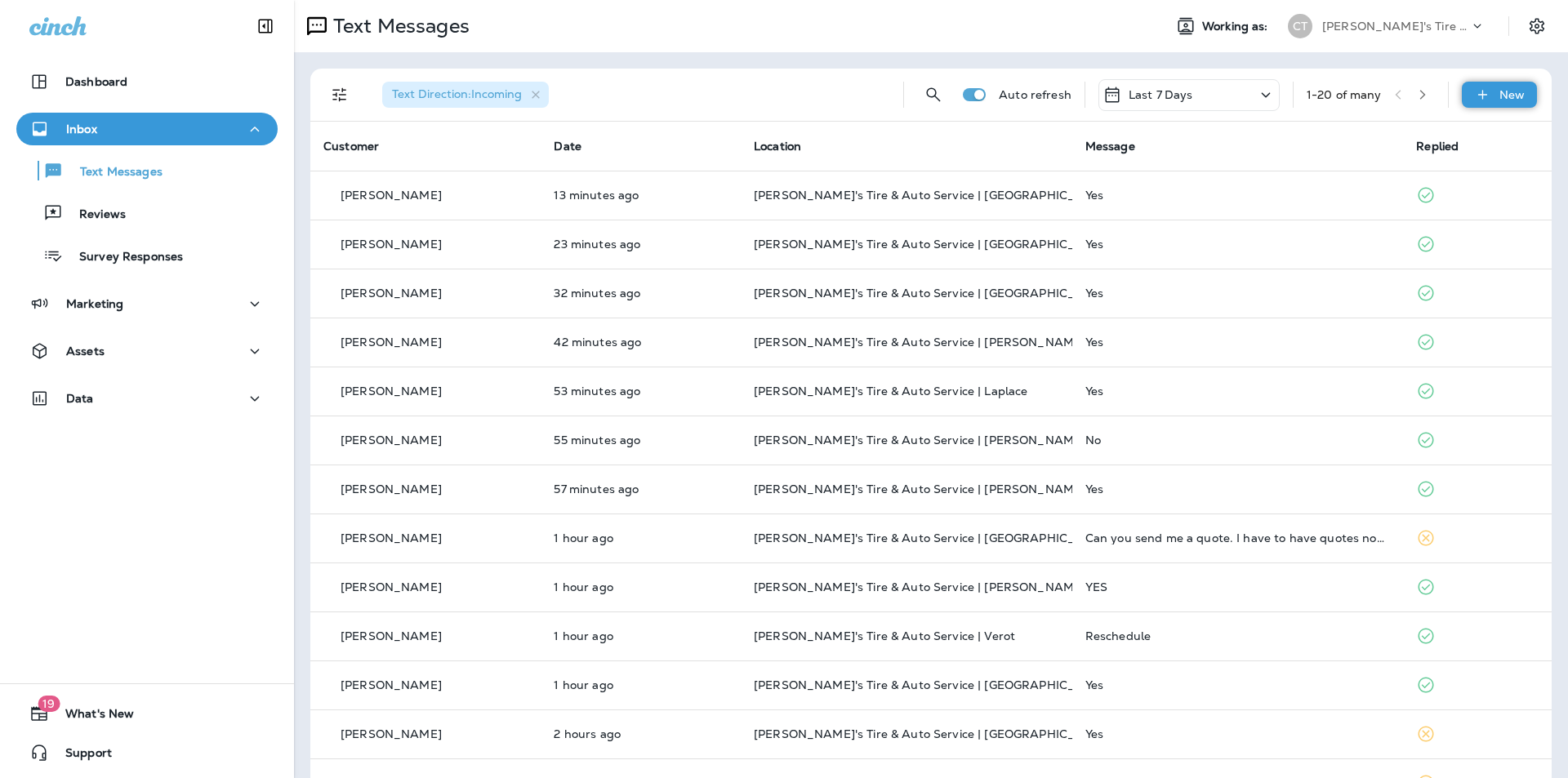
click at [1506, 96] on p "New" at bounding box center [1512, 94] width 25 height 13
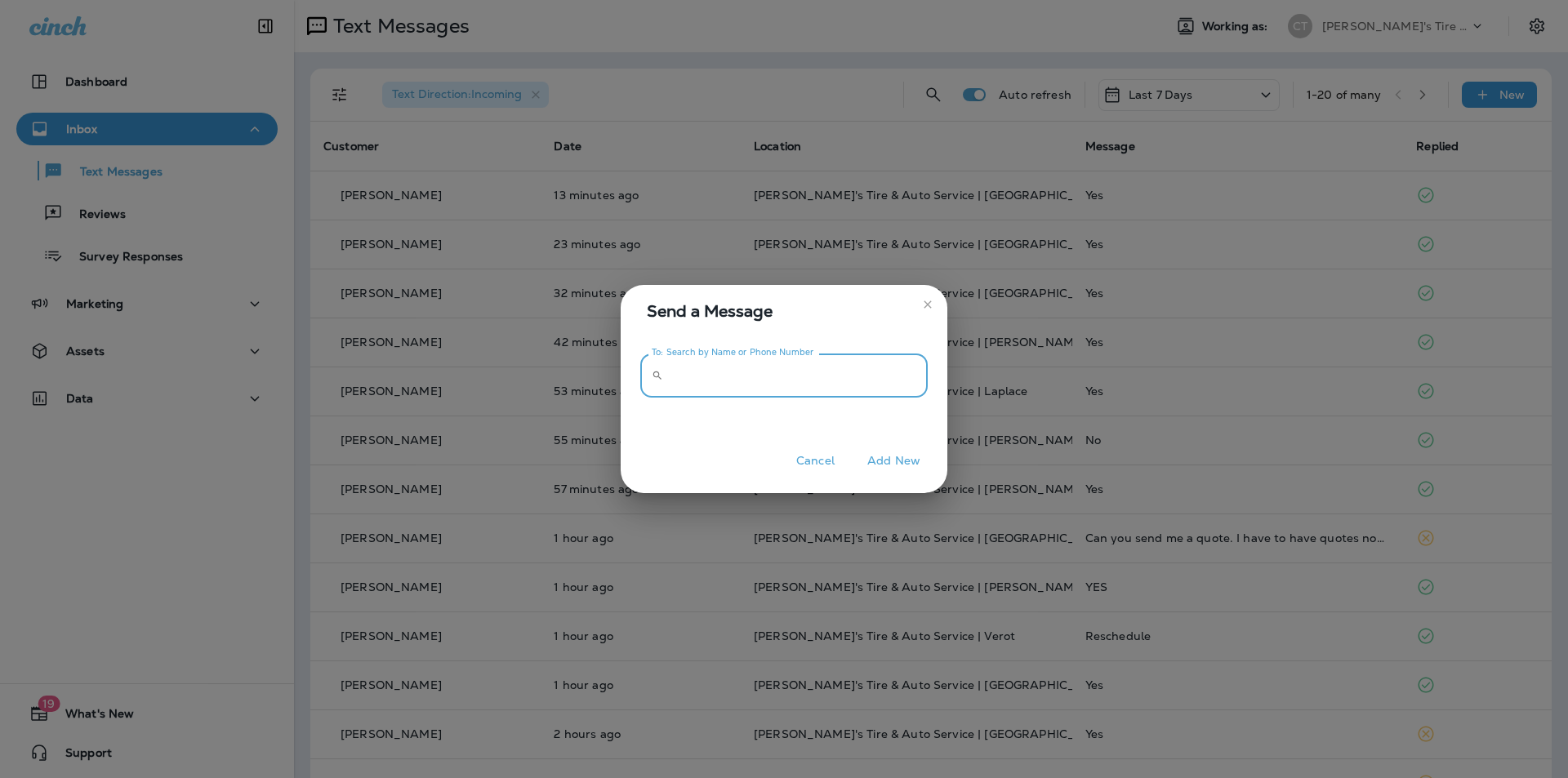
click at [696, 376] on input "To: Search by Name or Phone Number" at bounding box center [798, 375] width 258 height 43
paste input "**********"
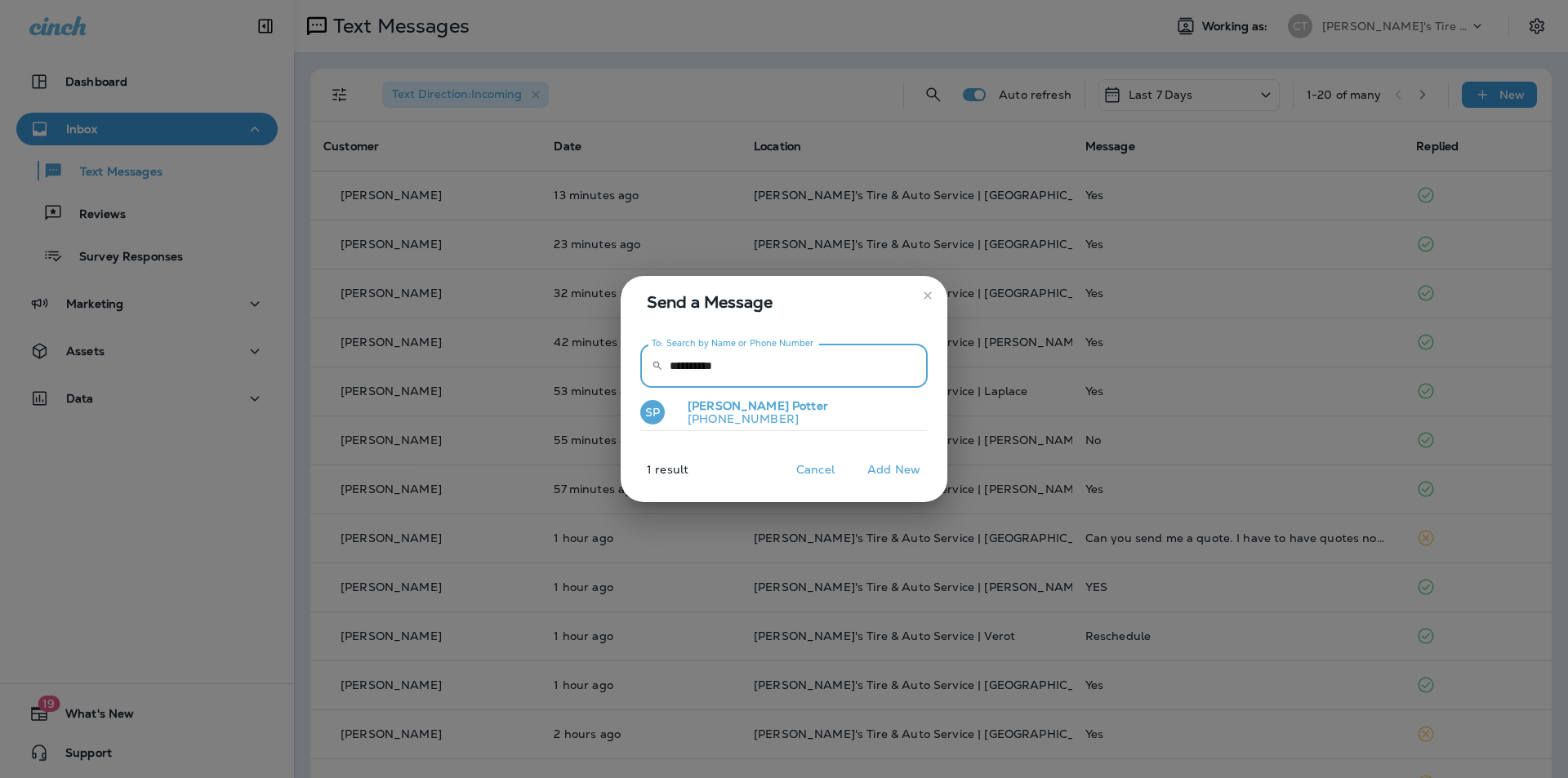
type input "**********"
click at [742, 413] on p "[PHONE_NUMBER]" at bounding box center [752, 419] width 154 height 13
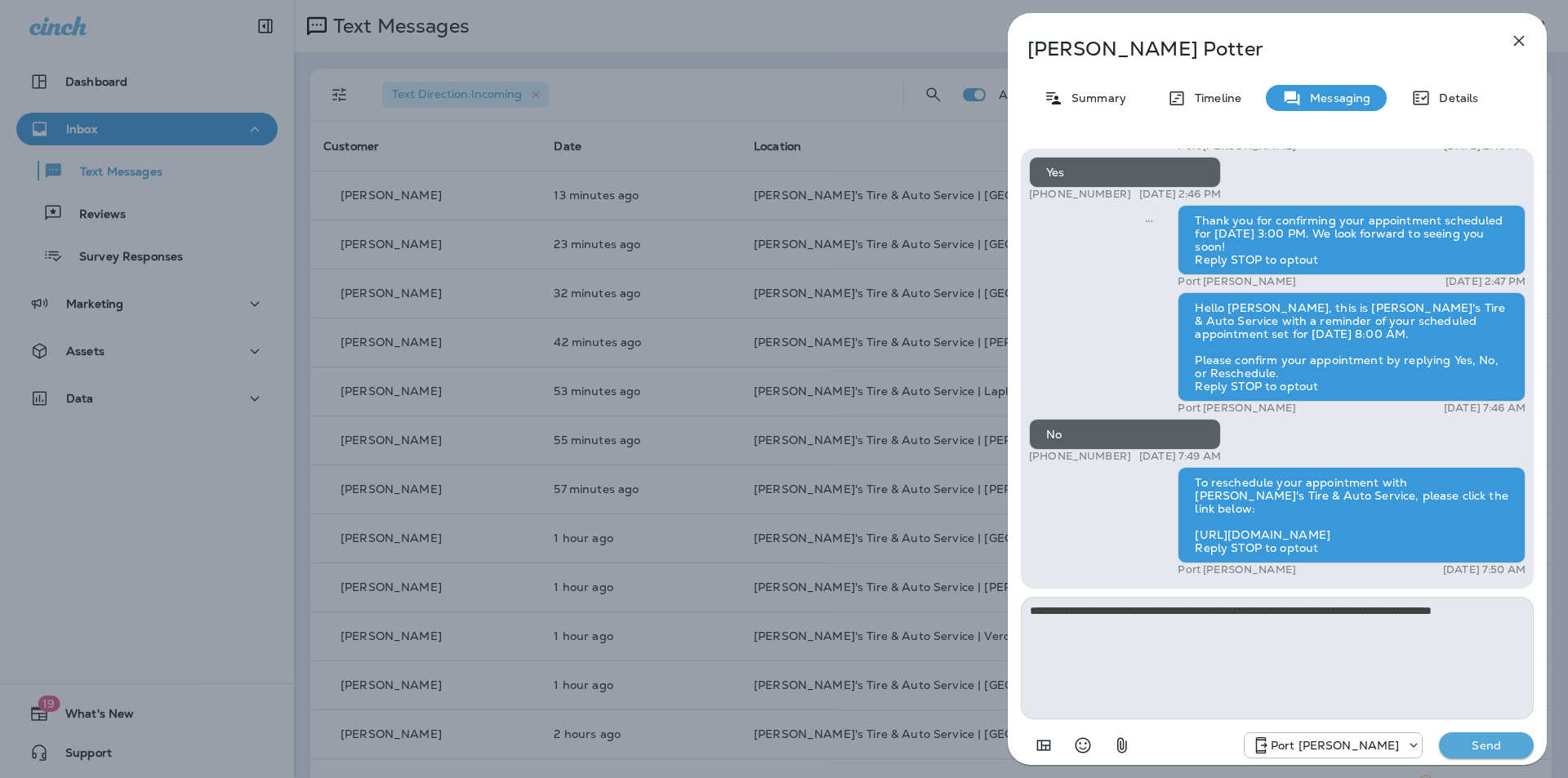
click at [1296, 612] on textarea "**********" at bounding box center [1277, 658] width 513 height 122
type textarea "**********"
click at [1491, 744] on p "Send" at bounding box center [1487, 745] width 69 height 14
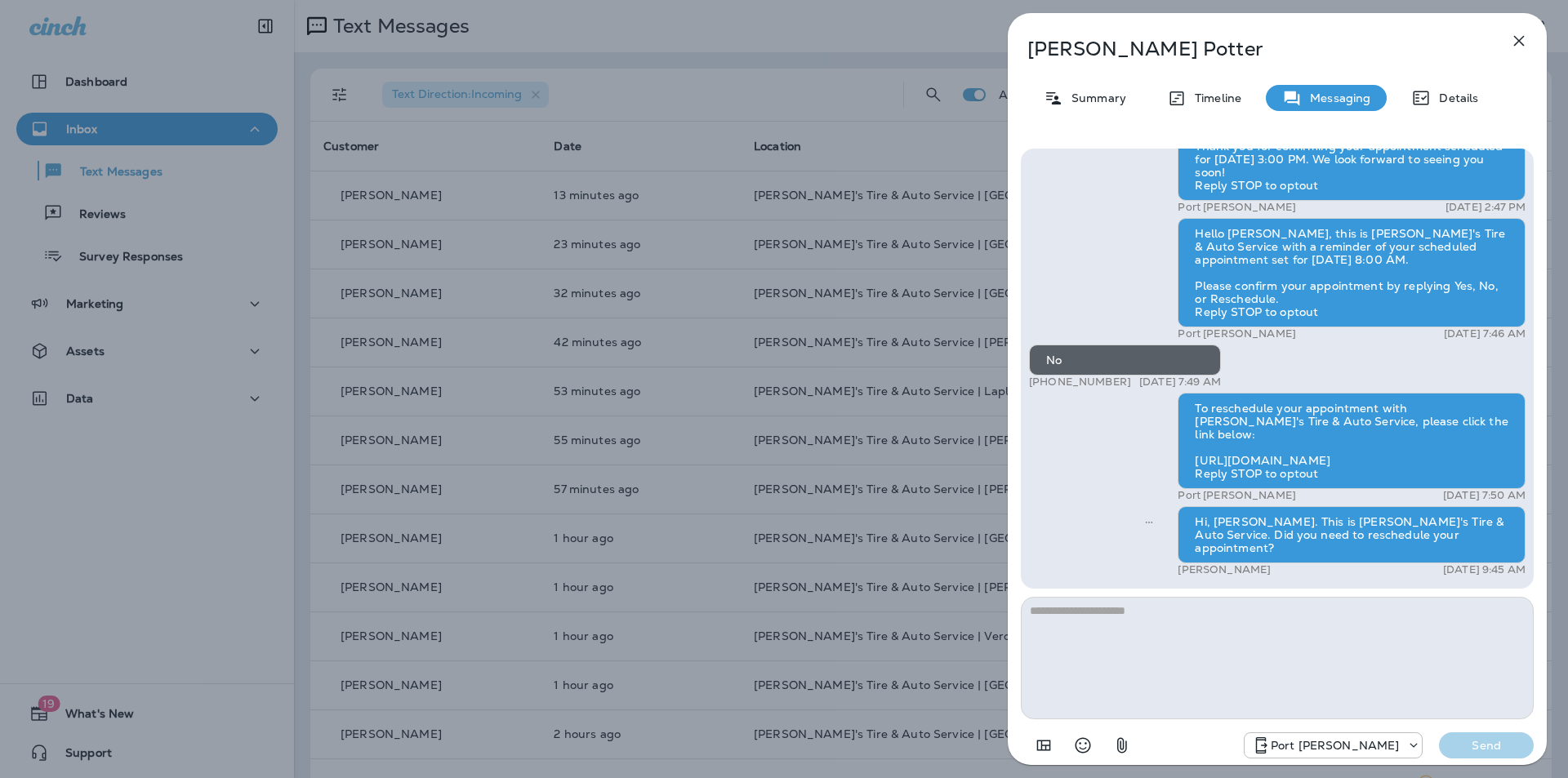
click at [712, 72] on div "[PERSON_NAME] Summary Timeline Messaging Details Hello [PERSON_NAME], this is […" at bounding box center [784, 389] width 1568 height 778
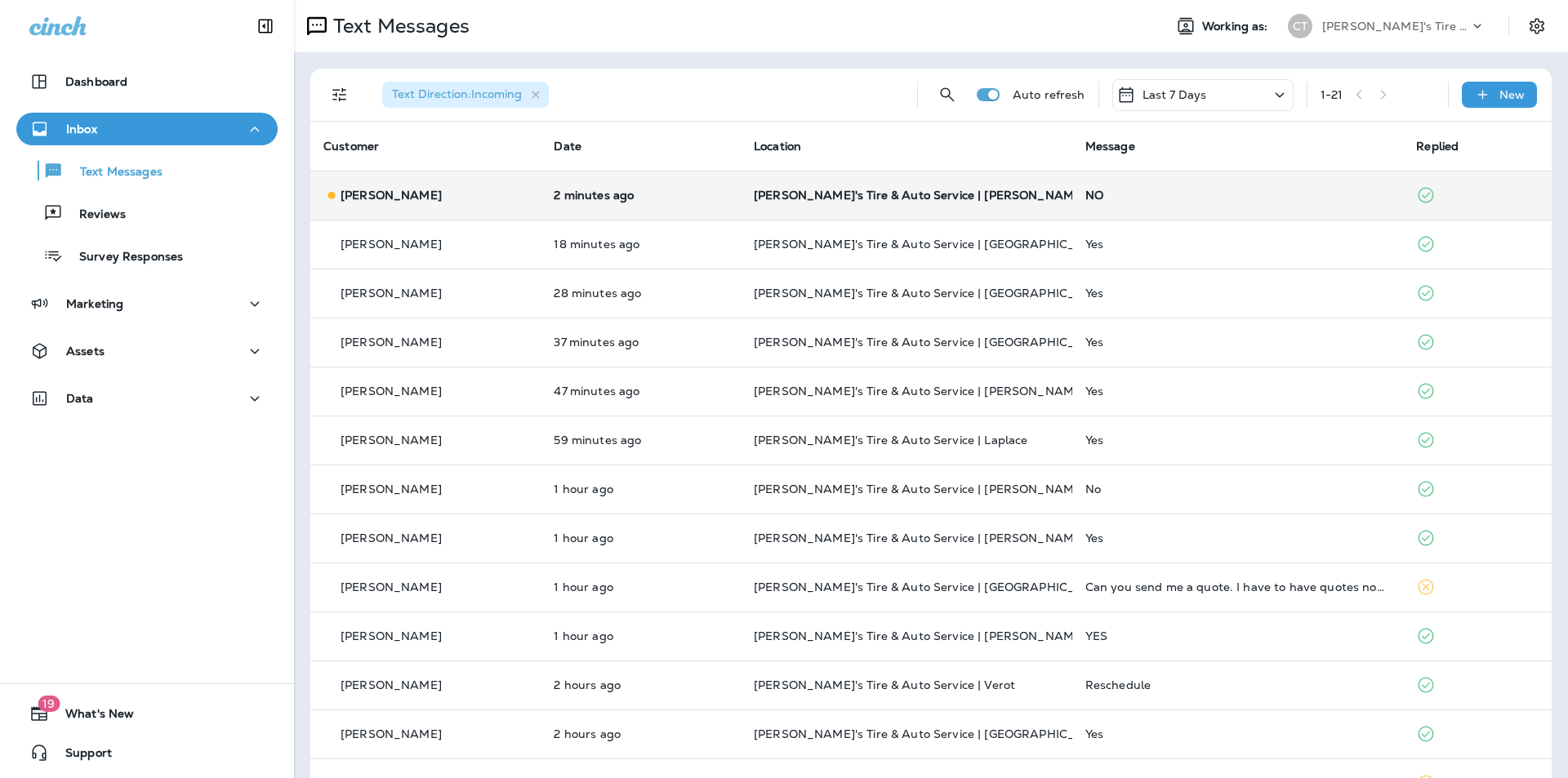
click at [1214, 193] on div "NO" at bounding box center [1239, 194] width 306 height 13
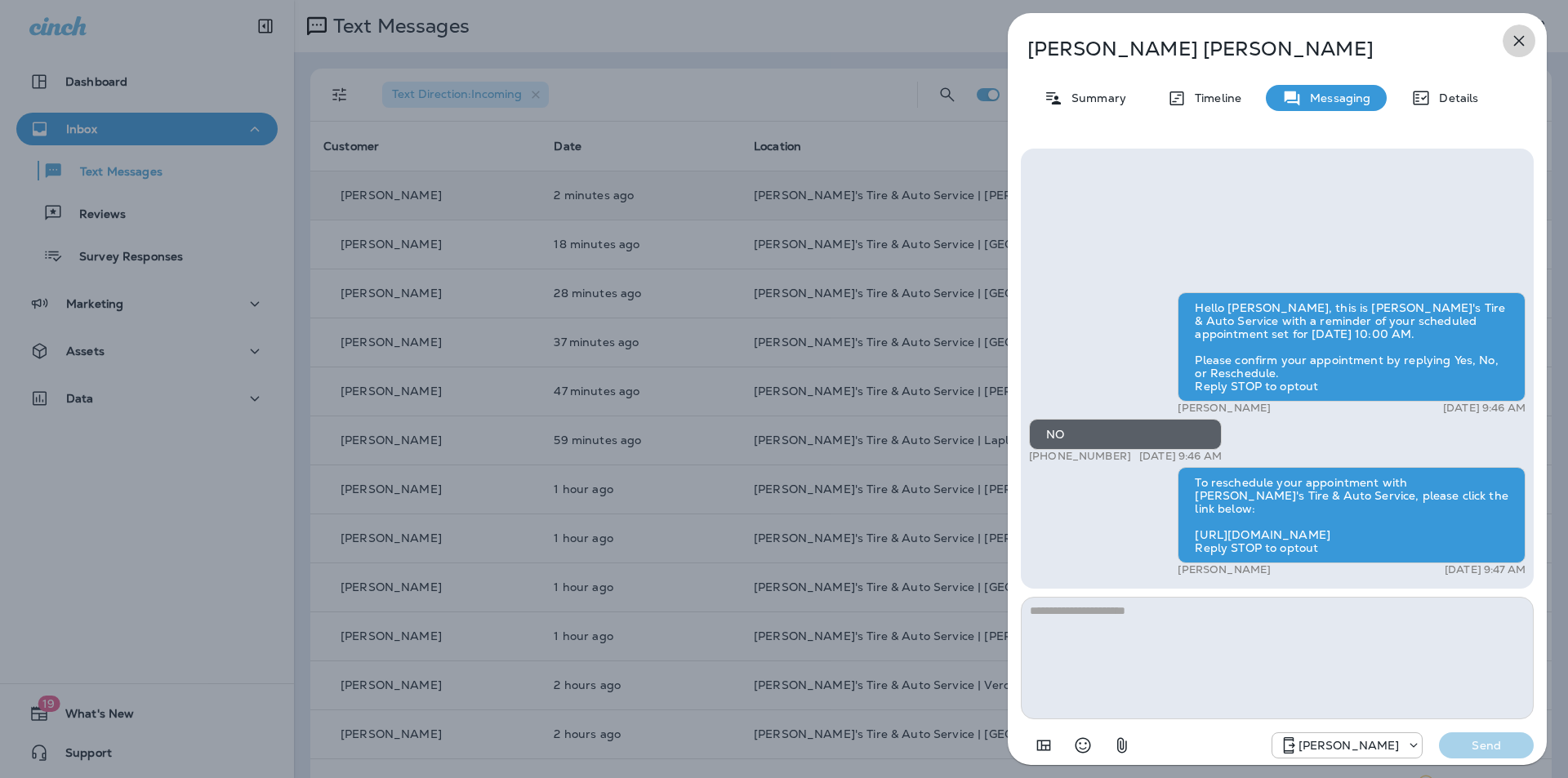
click at [1519, 39] on icon "button" at bounding box center [1519, 41] width 20 height 20
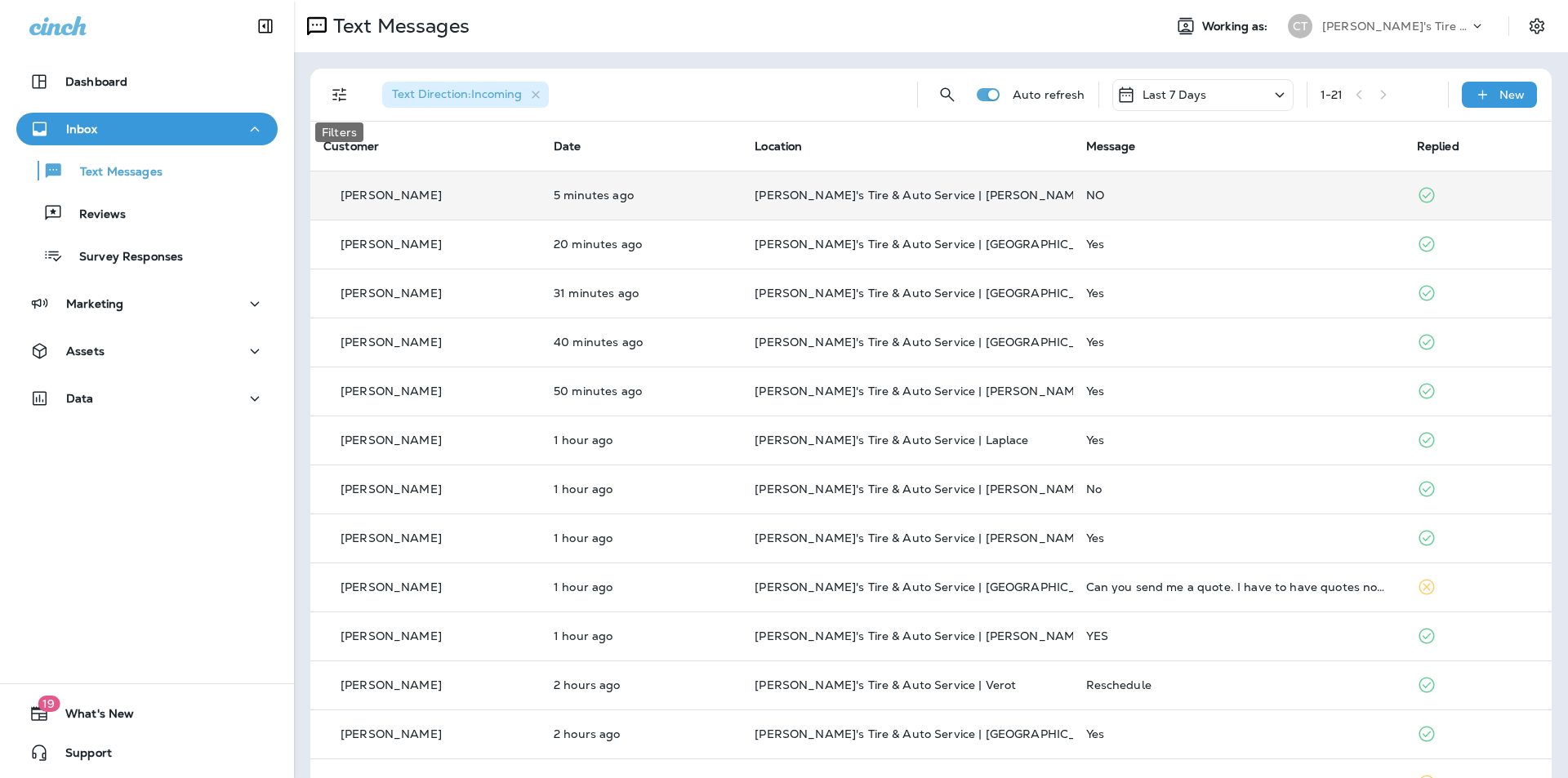
click at [329, 96] on button "Filters" at bounding box center [339, 95] width 33 height 33
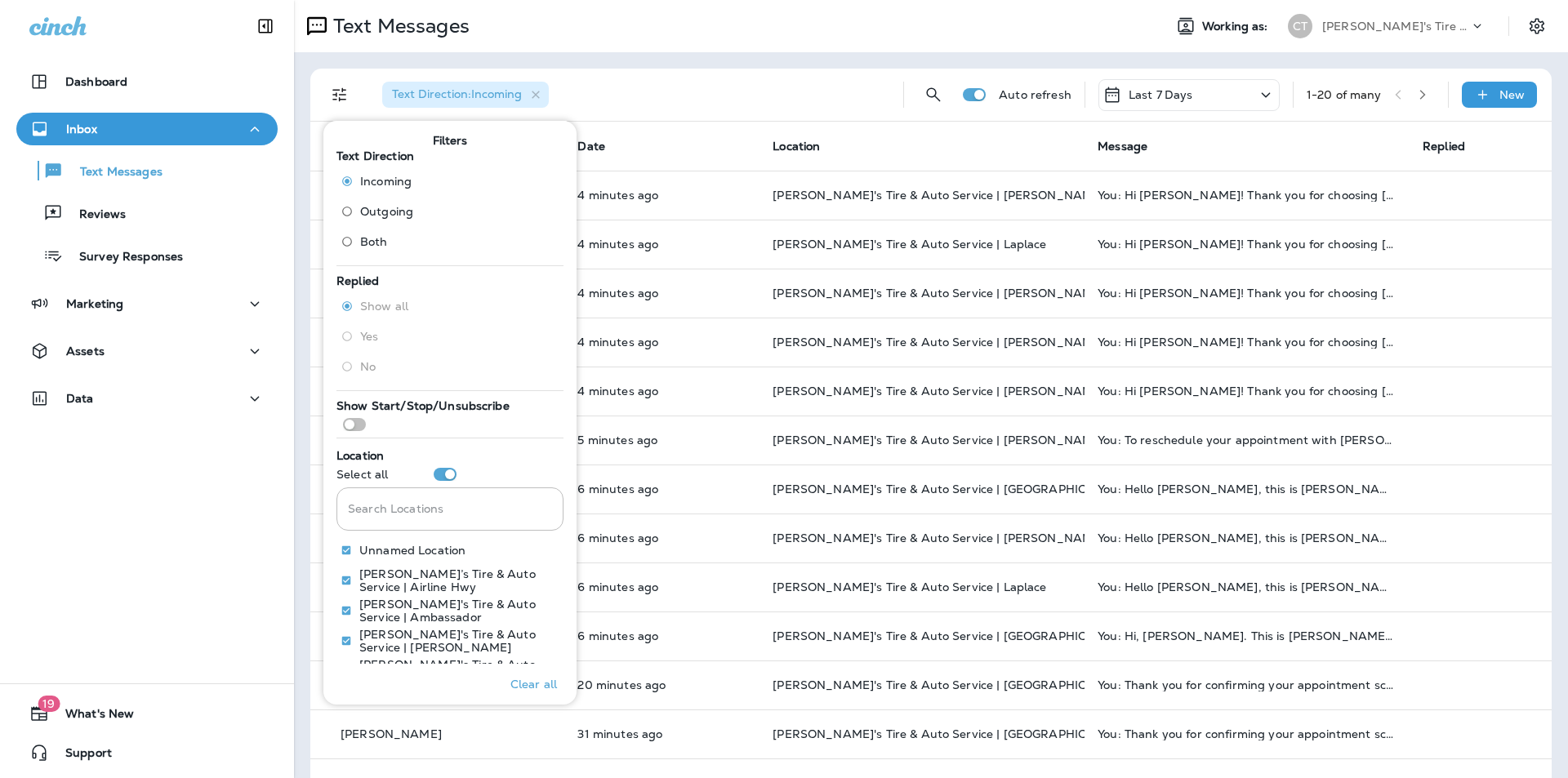
click at [658, 71] on div "Text Direction : Incoming" at bounding box center [630, 95] width 521 height 52
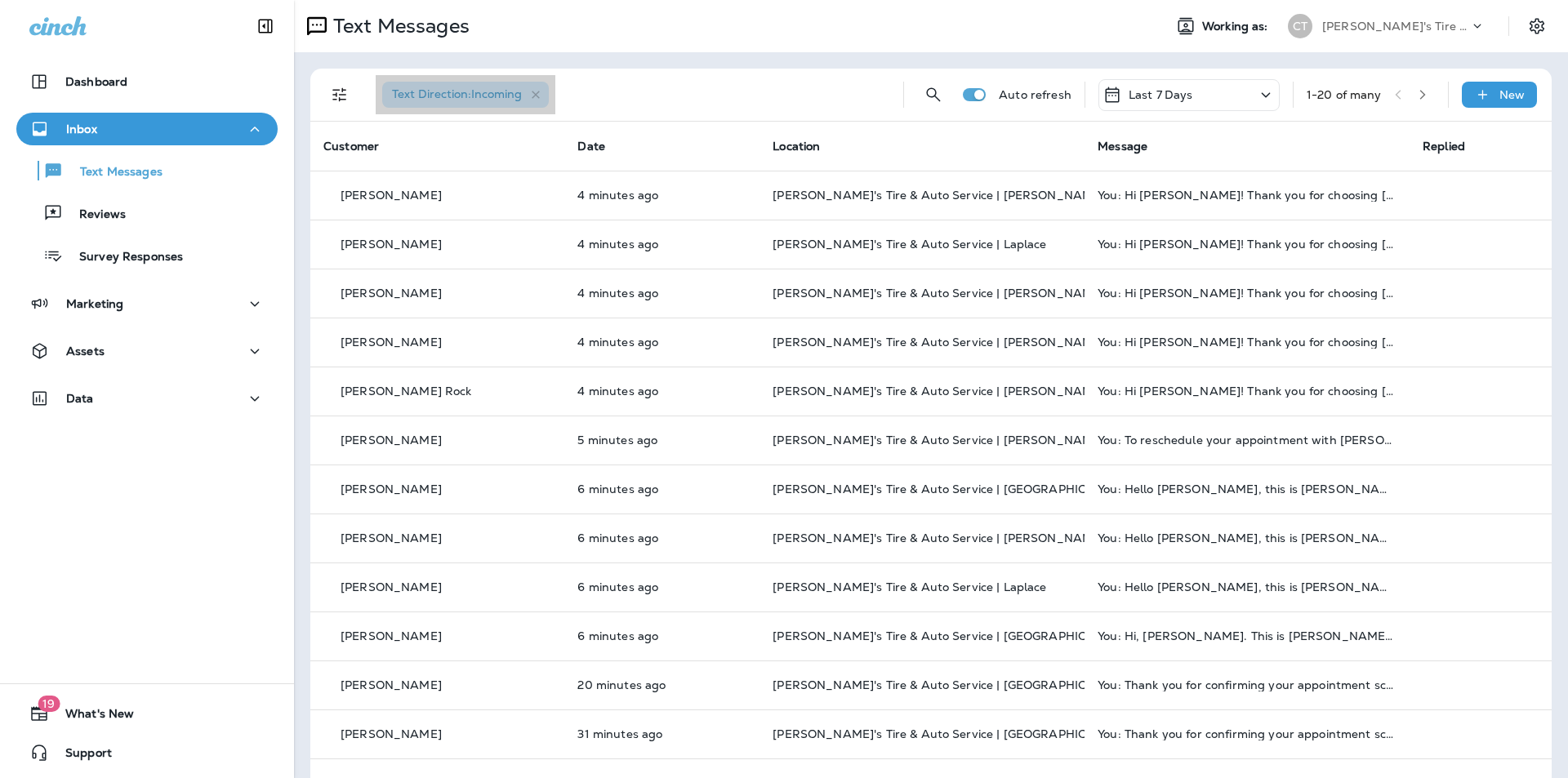
click at [448, 93] on span "Text Direction : Incoming" at bounding box center [457, 94] width 130 height 14
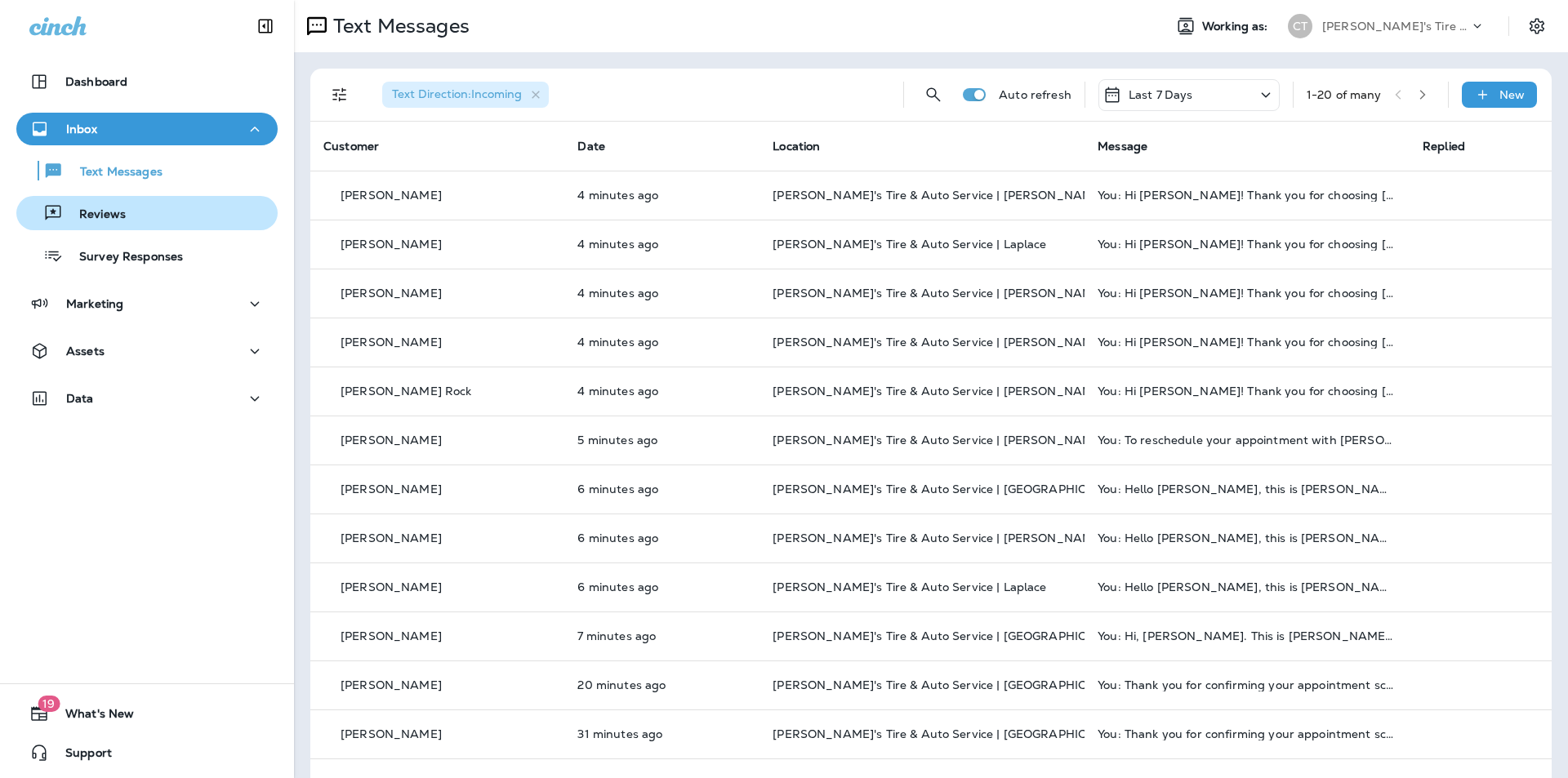
click at [121, 211] on p "Reviews" at bounding box center [93, 214] width 62 height 15
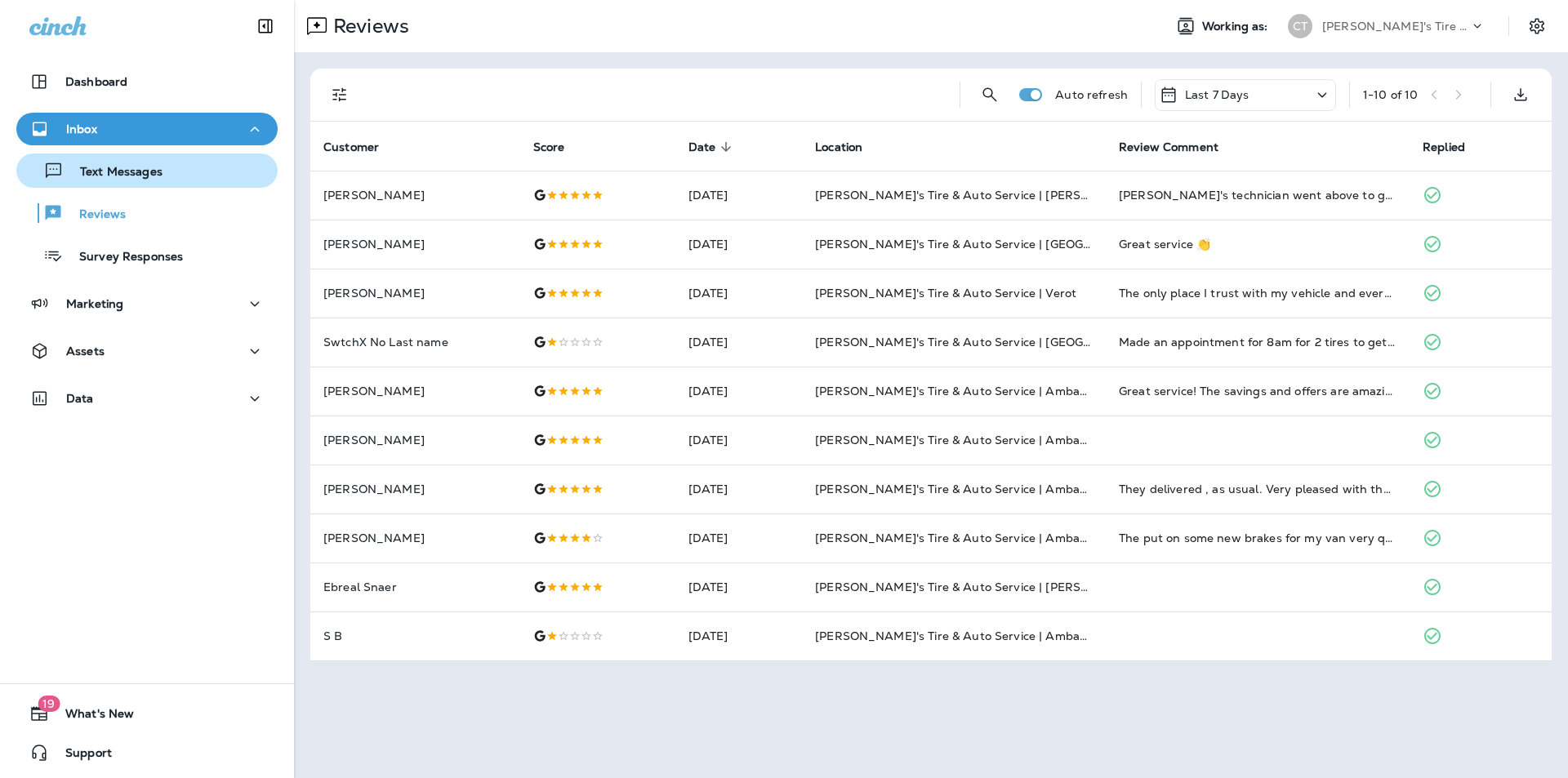
click at [111, 168] on p "Text Messages" at bounding box center [112, 172] width 99 height 15
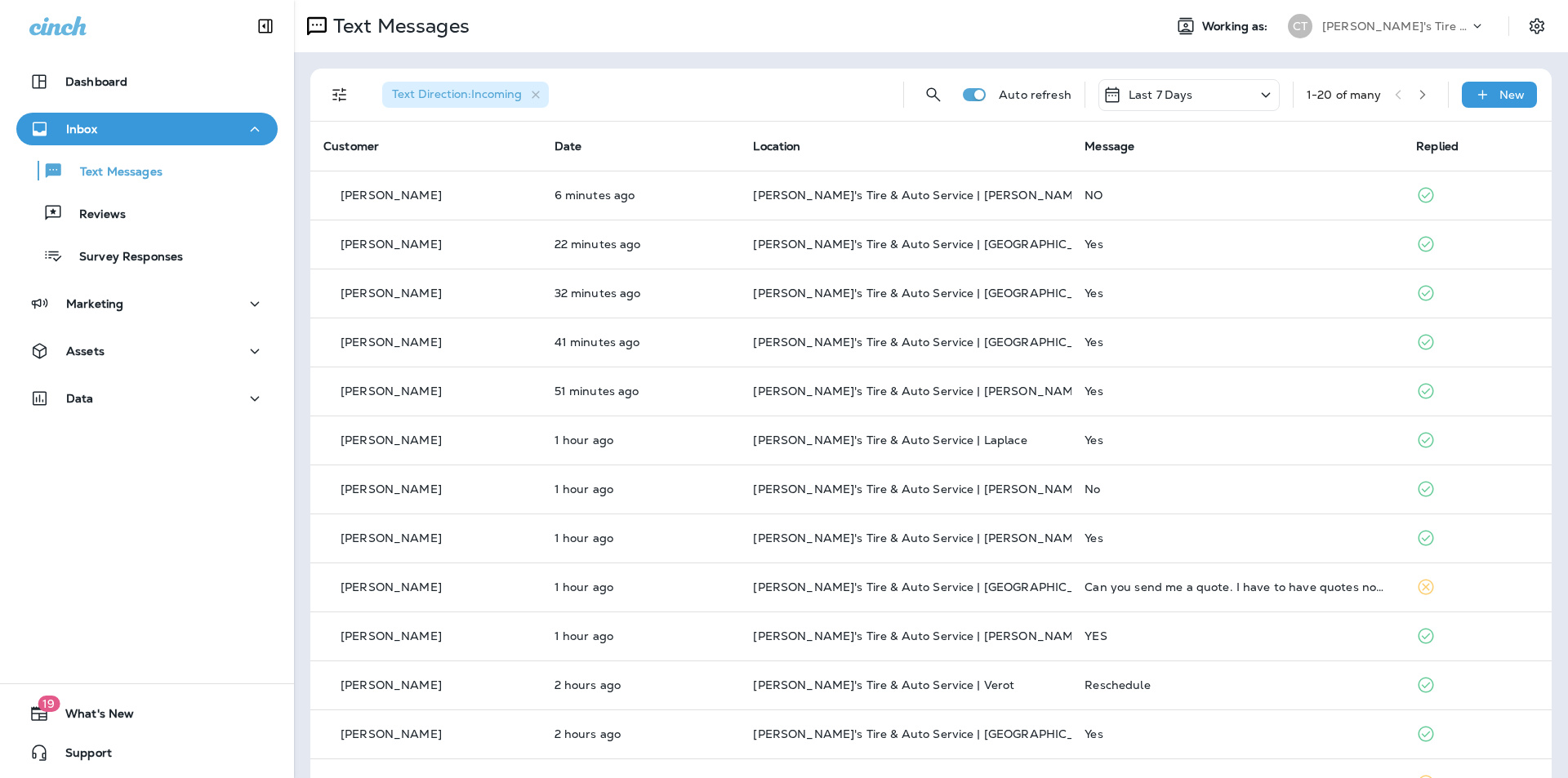
click at [1256, 95] on icon at bounding box center [1266, 95] width 20 height 21
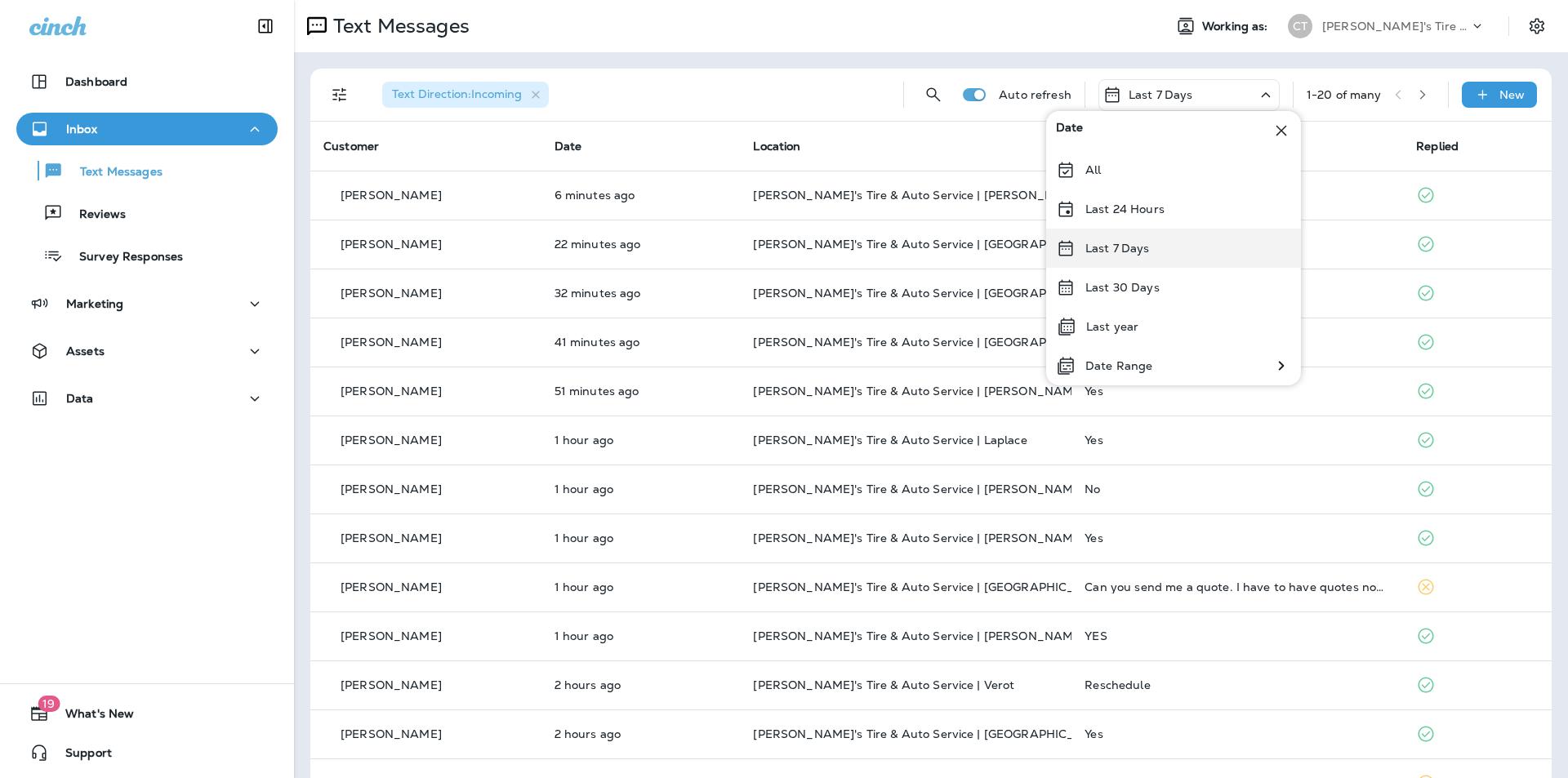
click at [1125, 245] on p "Last 7 Days" at bounding box center [1117, 248] width 64 height 13
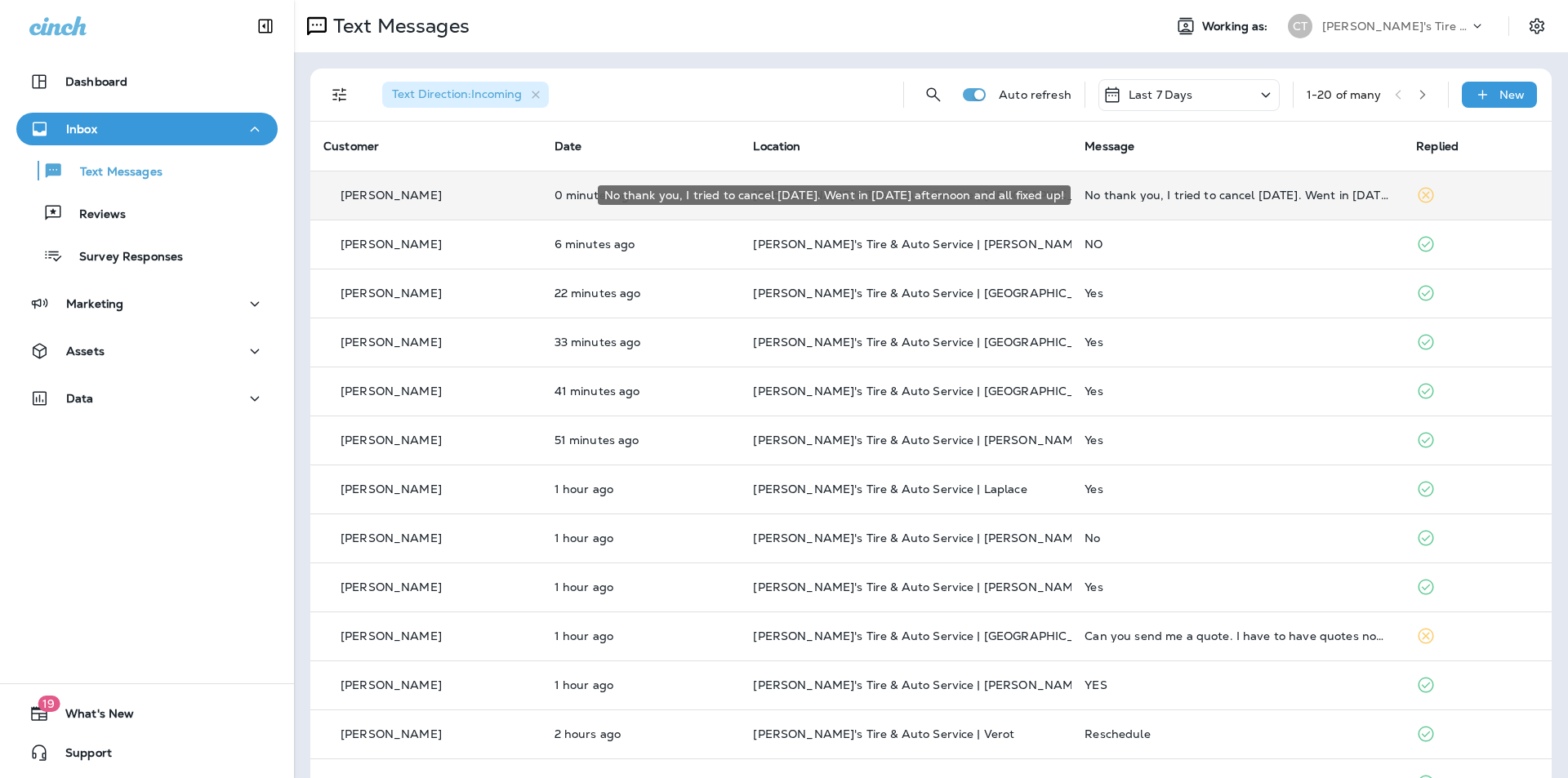
click at [1266, 189] on div "No thank you, I tried to cancel [DATE]. Went in [DATE] afternoon and all fixed …" at bounding box center [1238, 194] width 306 height 13
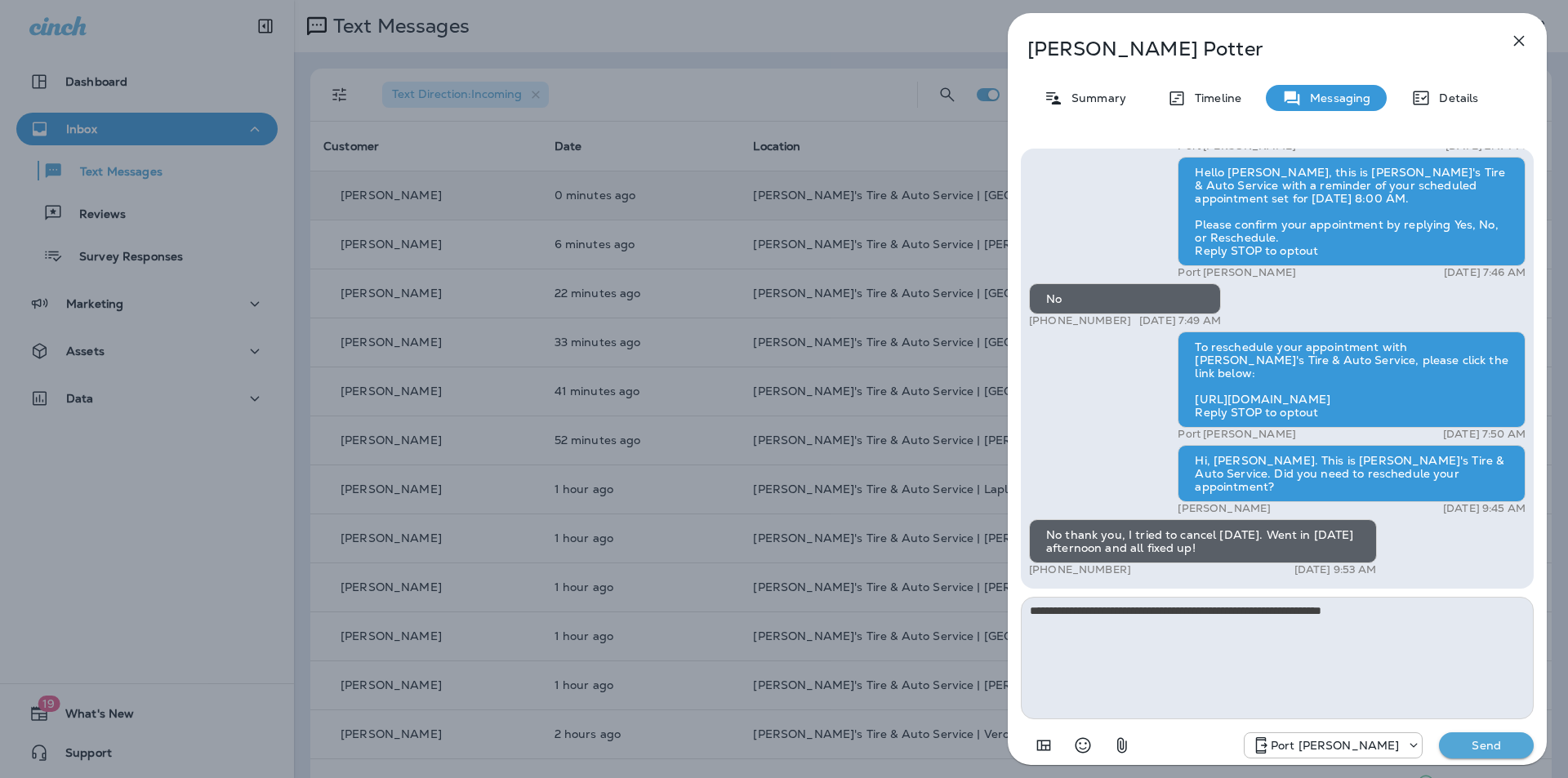
type textarea "**********"
click at [1497, 747] on p "Send" at bounding box center [1487, 745] width 69 height 14
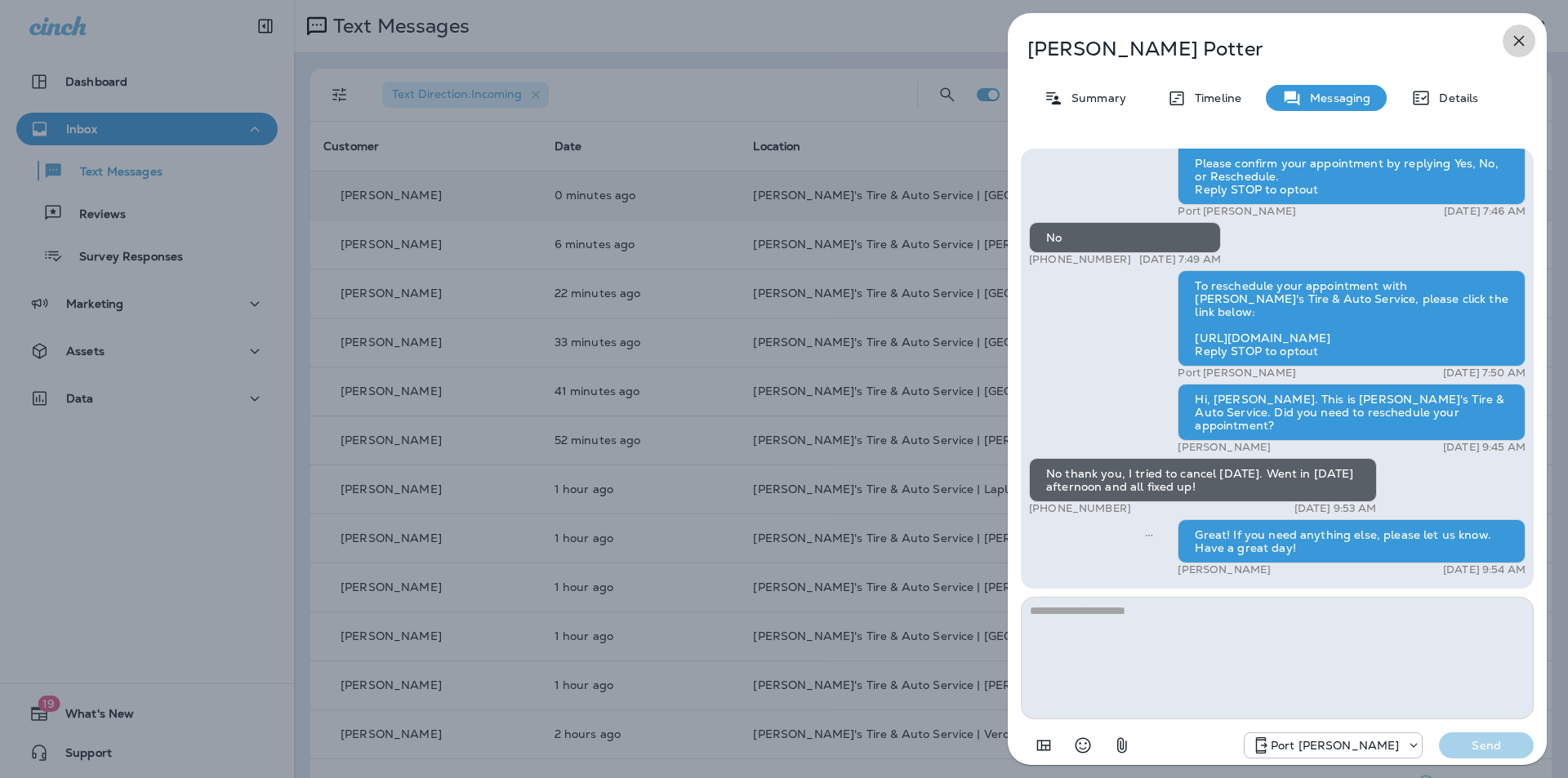
click at [1516, 38] on icon "button" at bounding box center [1519, 42] width 11 height 11
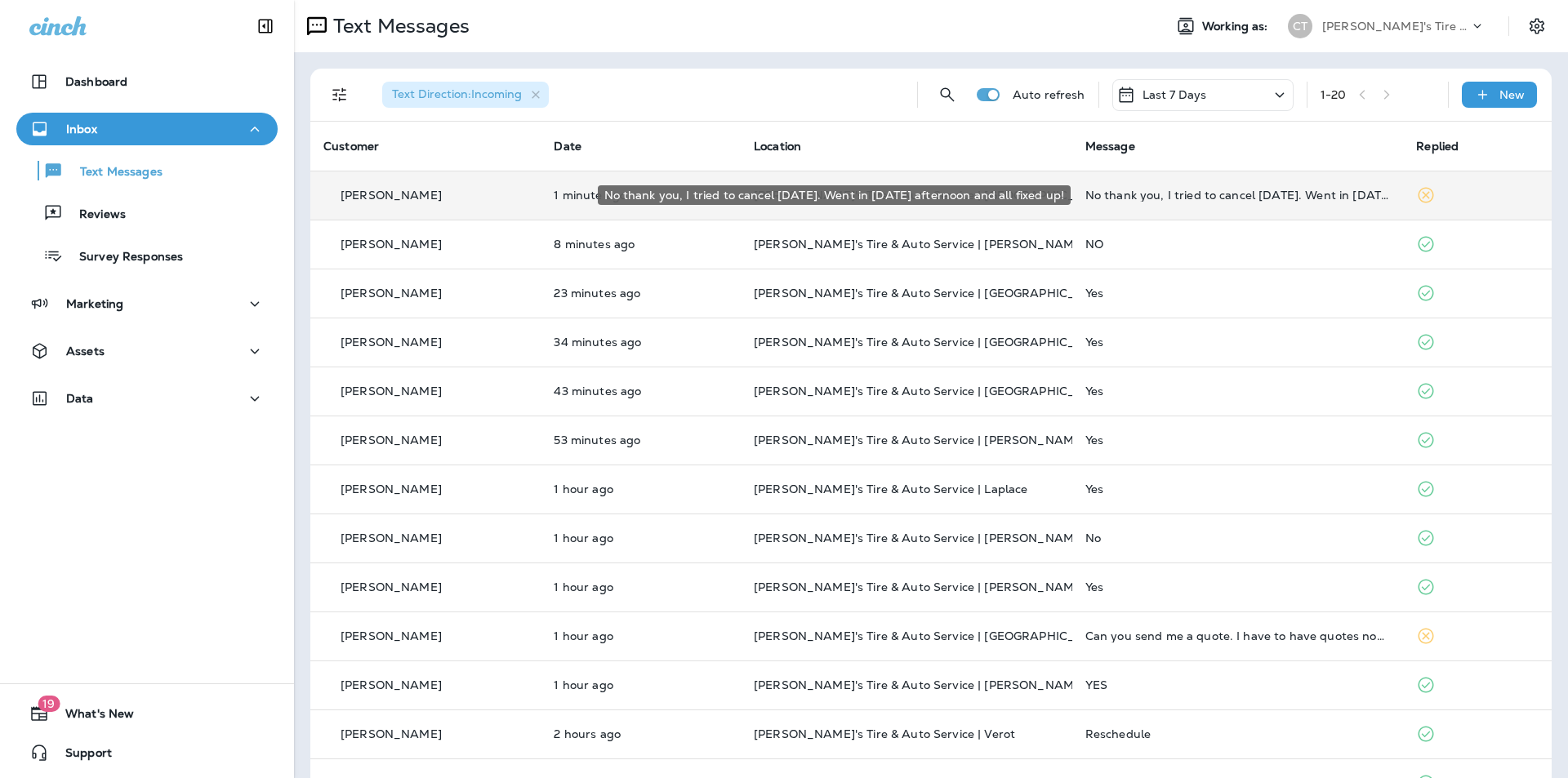
click at [1210, 192] on div "No thank you, I tried to cancel [DATE]. Went in [DATE] afternoon and all fixed …" at bounding box center [1239, 194] width 306 height 13
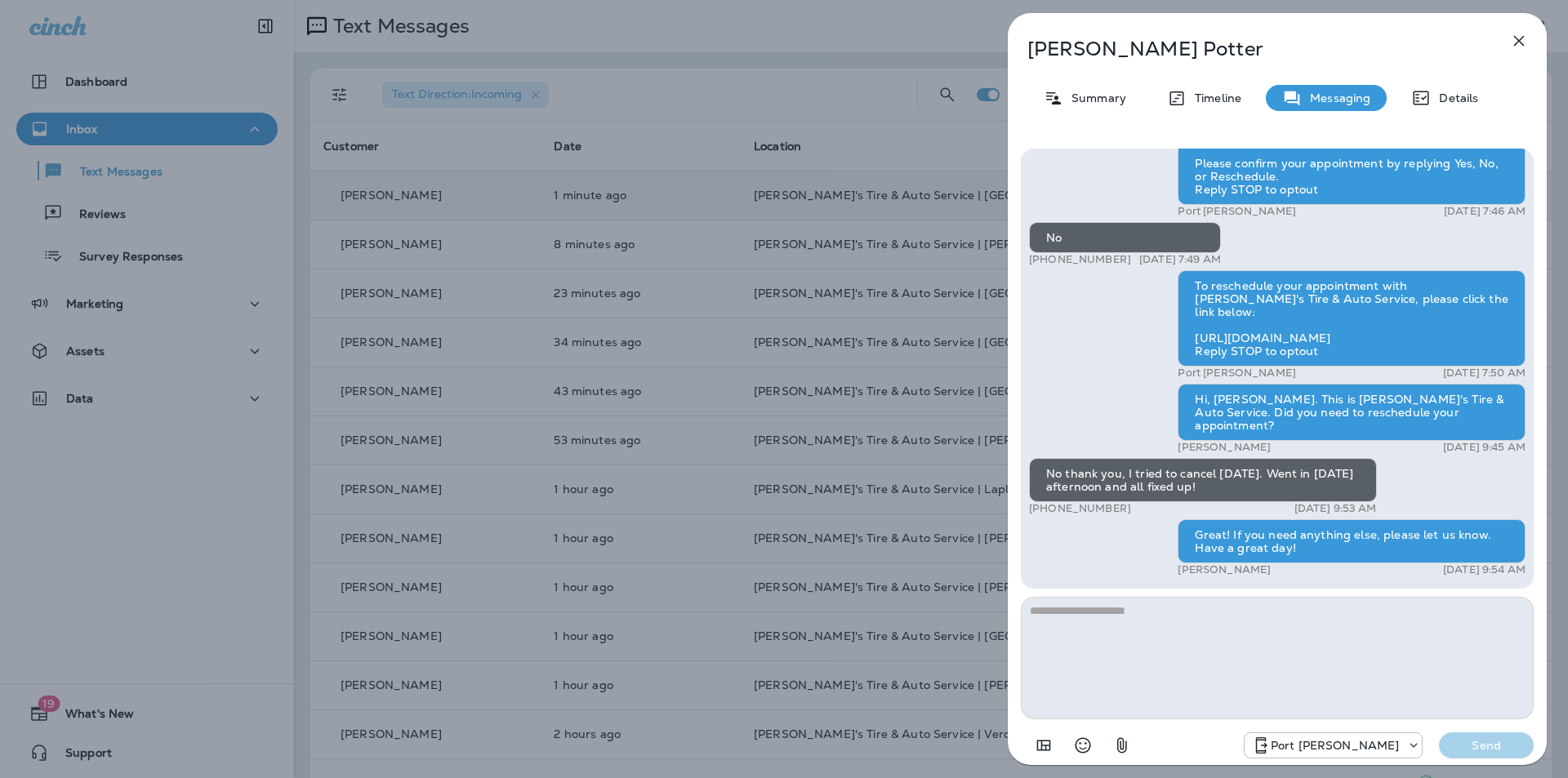
click at [1523, 40] on icon "button" at bounding box center [1519, 41] width 20 height 20
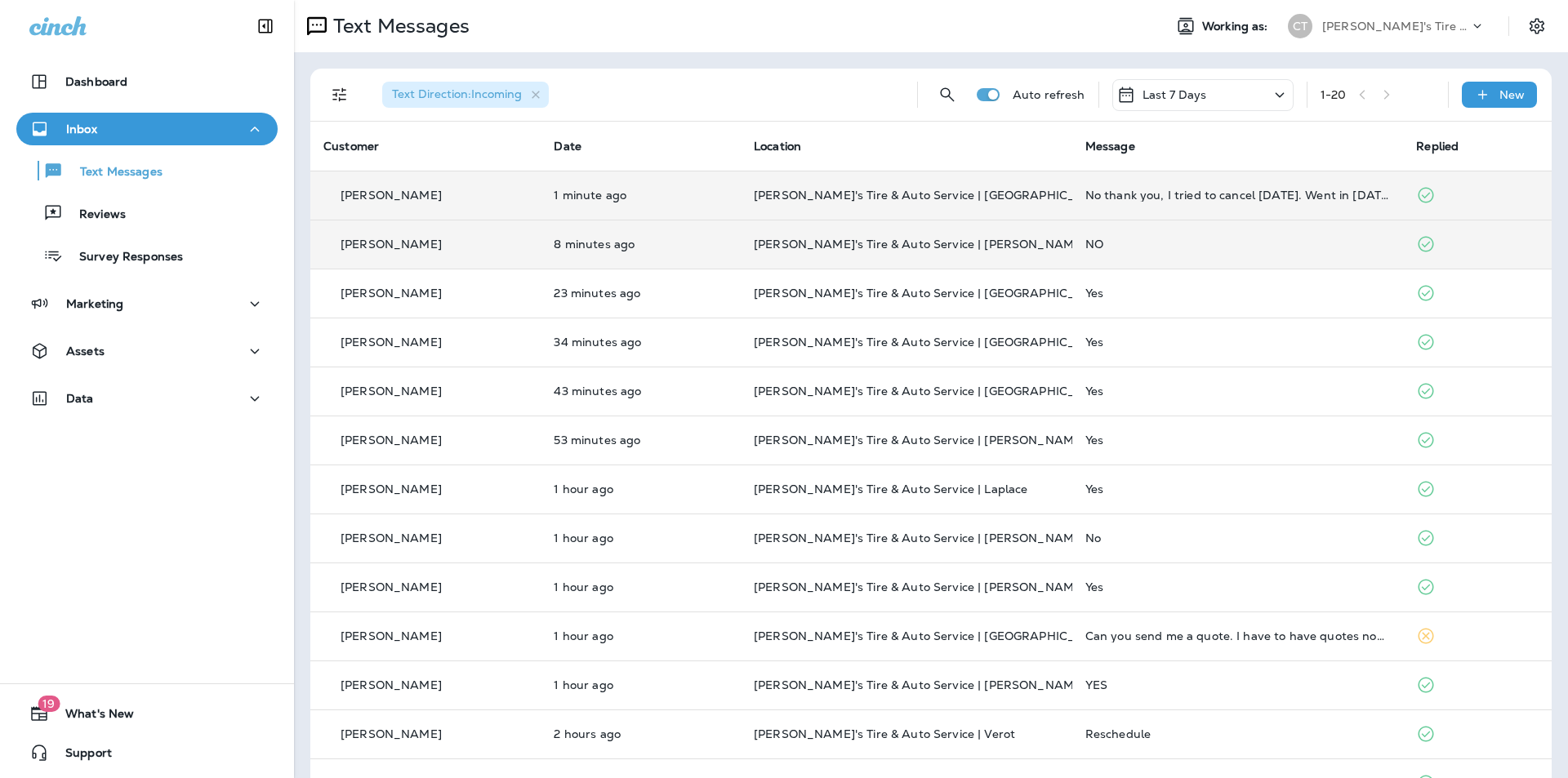
click at [1198, 237] on td "NO" at bounding box center [1238, 244] width 331 height 49
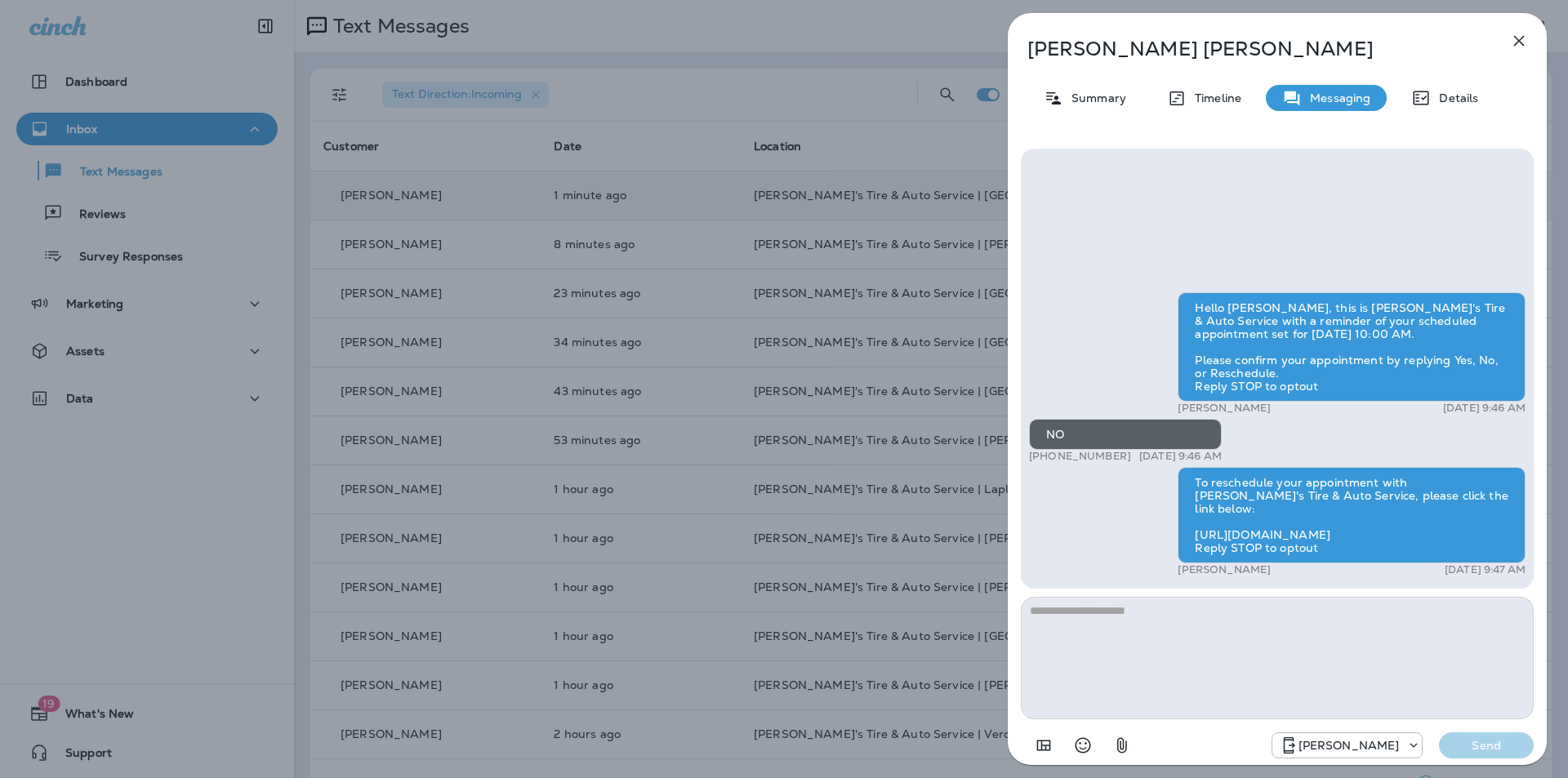
click at [1520, 41] on icon "button" at bounding box center [1519, 42] width 11 height 11
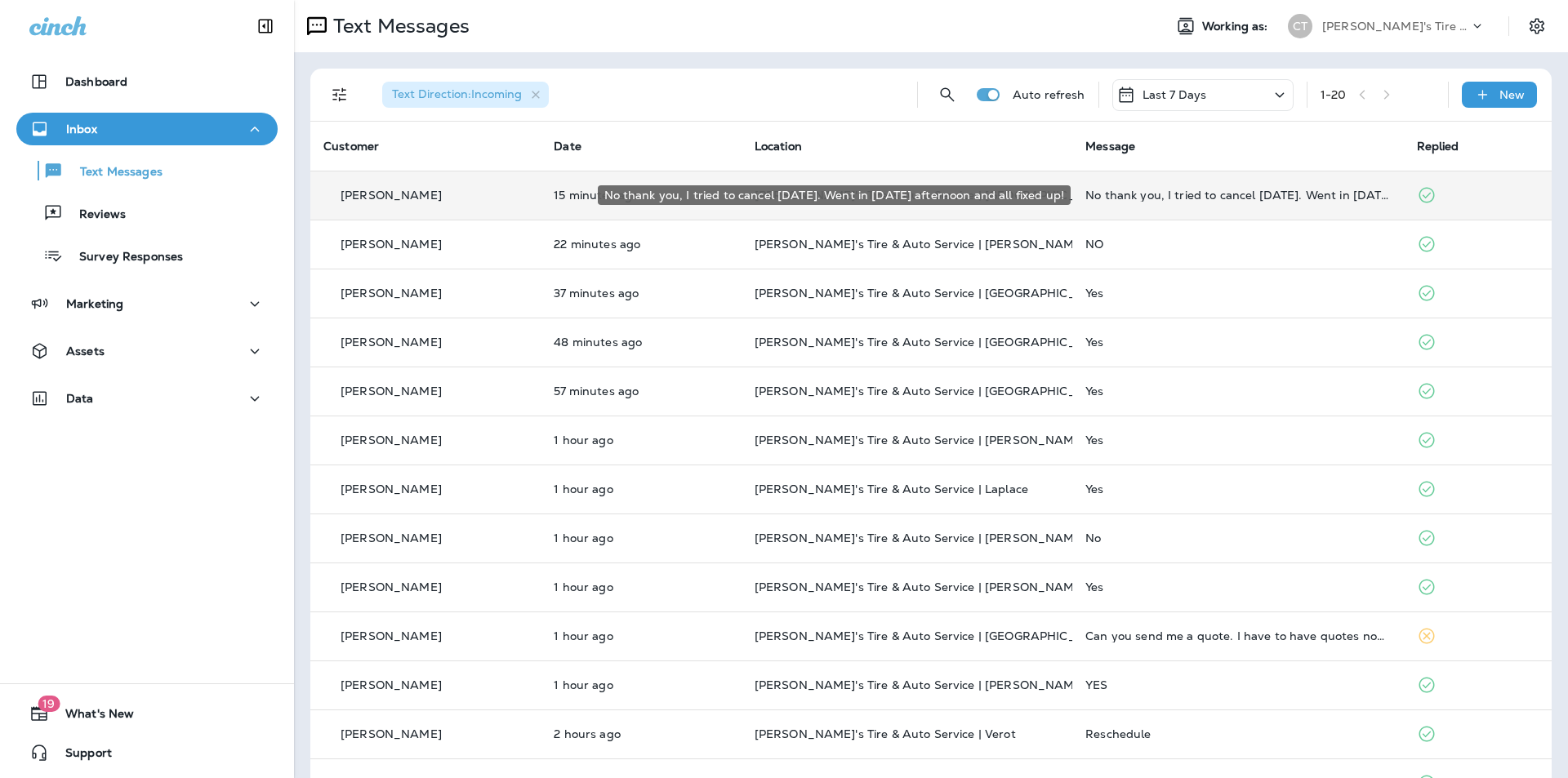
click at [1181, 195] on div "No thank you, I tried to cancel [DATE]. Went in [DATE] afternoon and all fixed …" at bounding box center [1238, 194] width 305 height 13
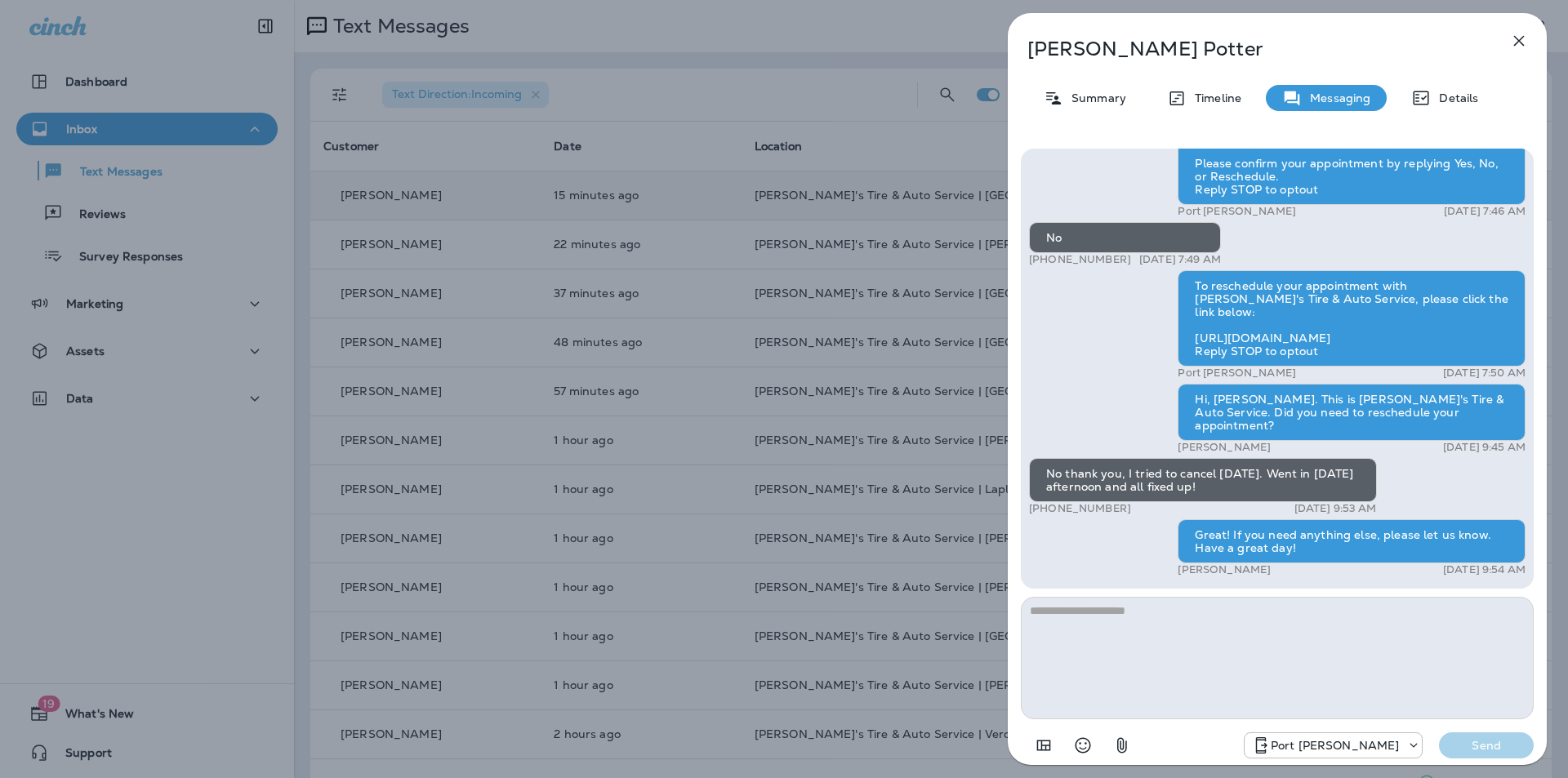
click at [1519, 37] on icon "button" at bounding box center [1519, 41] width 20 height 20
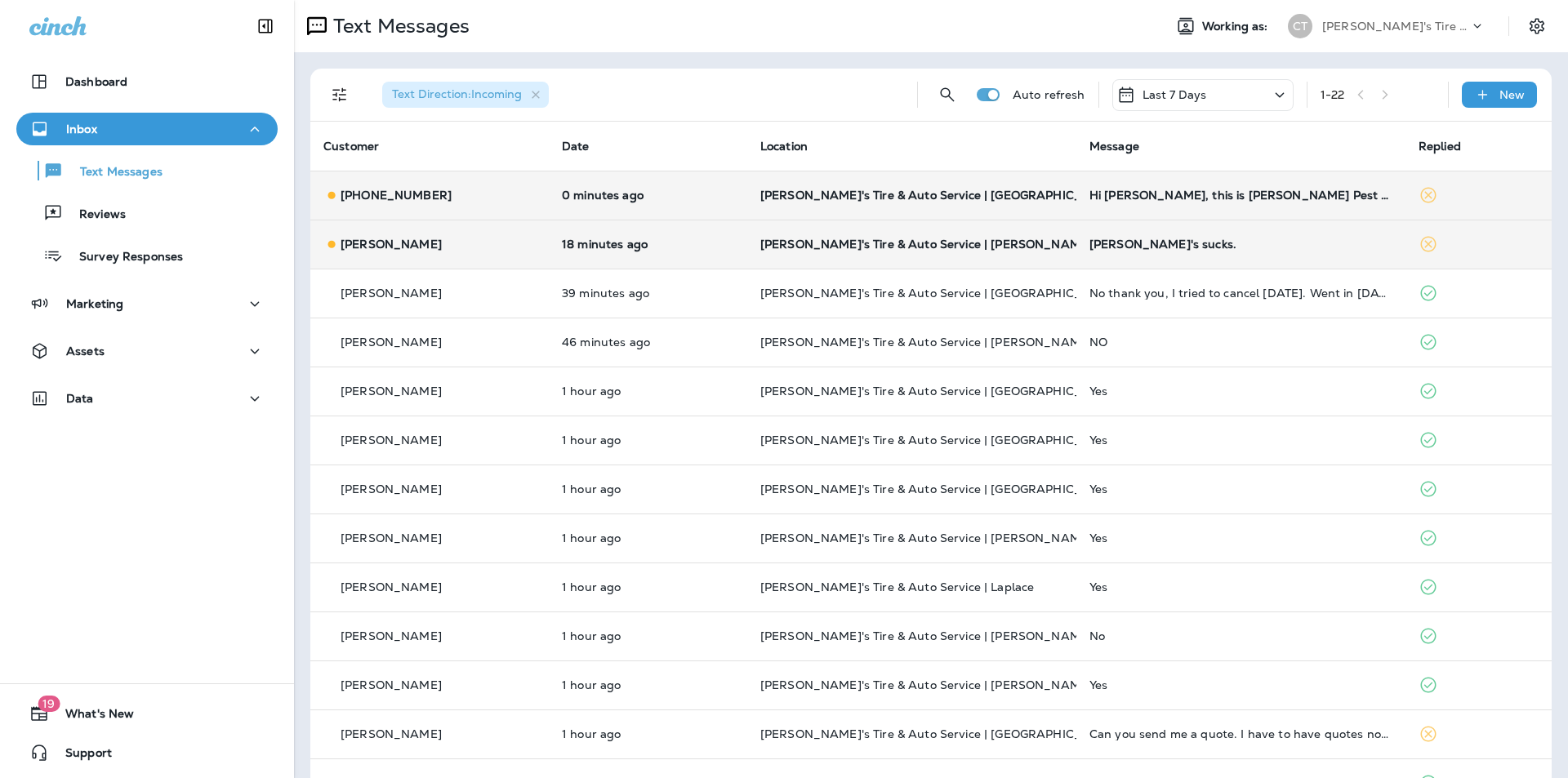
click at [1236, 239] on div "[PERSON_NAME]'s sucks." at bounding box center [1240, 244] width 303 height 13
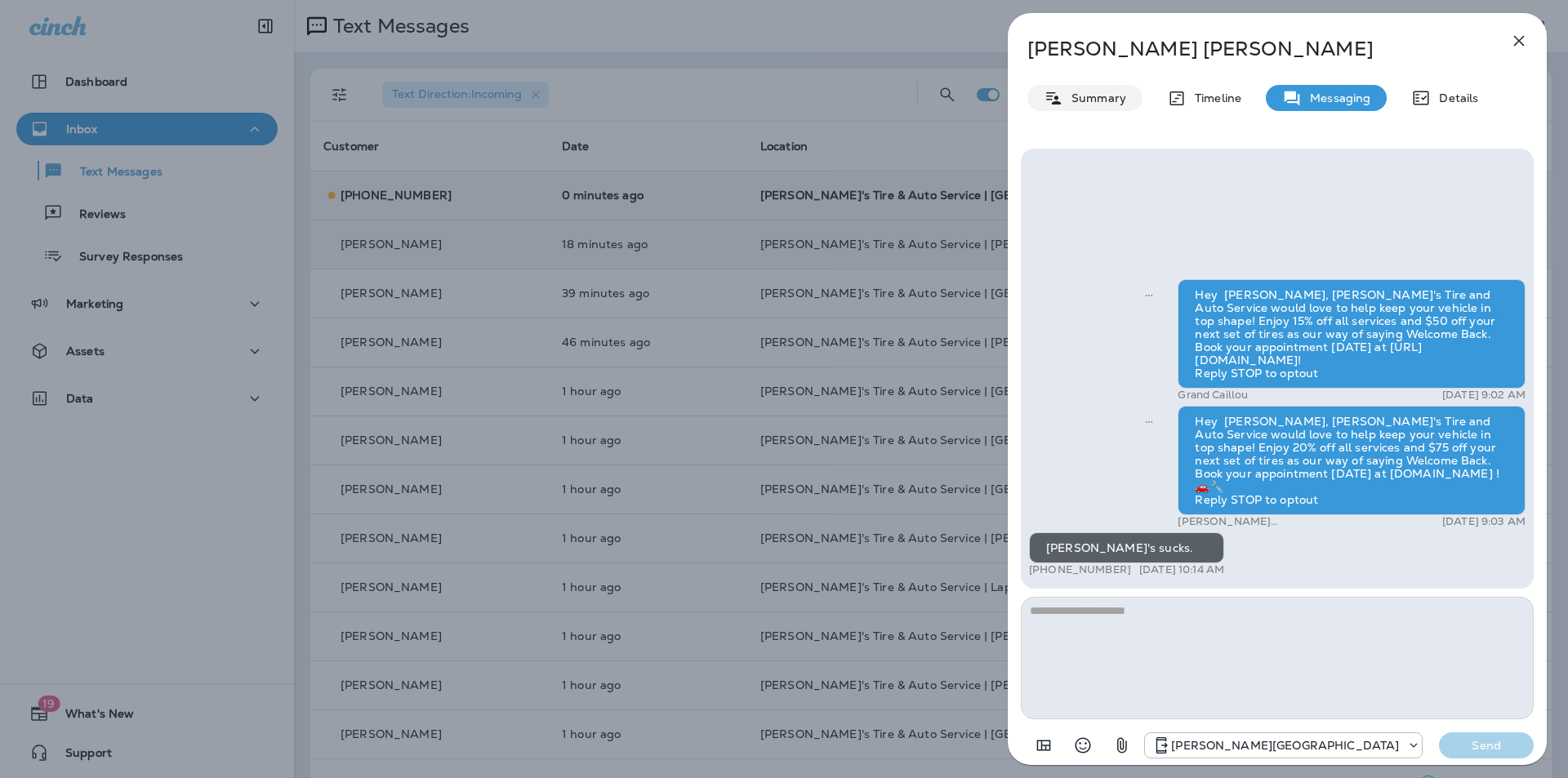
click at [1100, 95] on p "Summary" at bounding box center [1094, 98] width 62 height 13
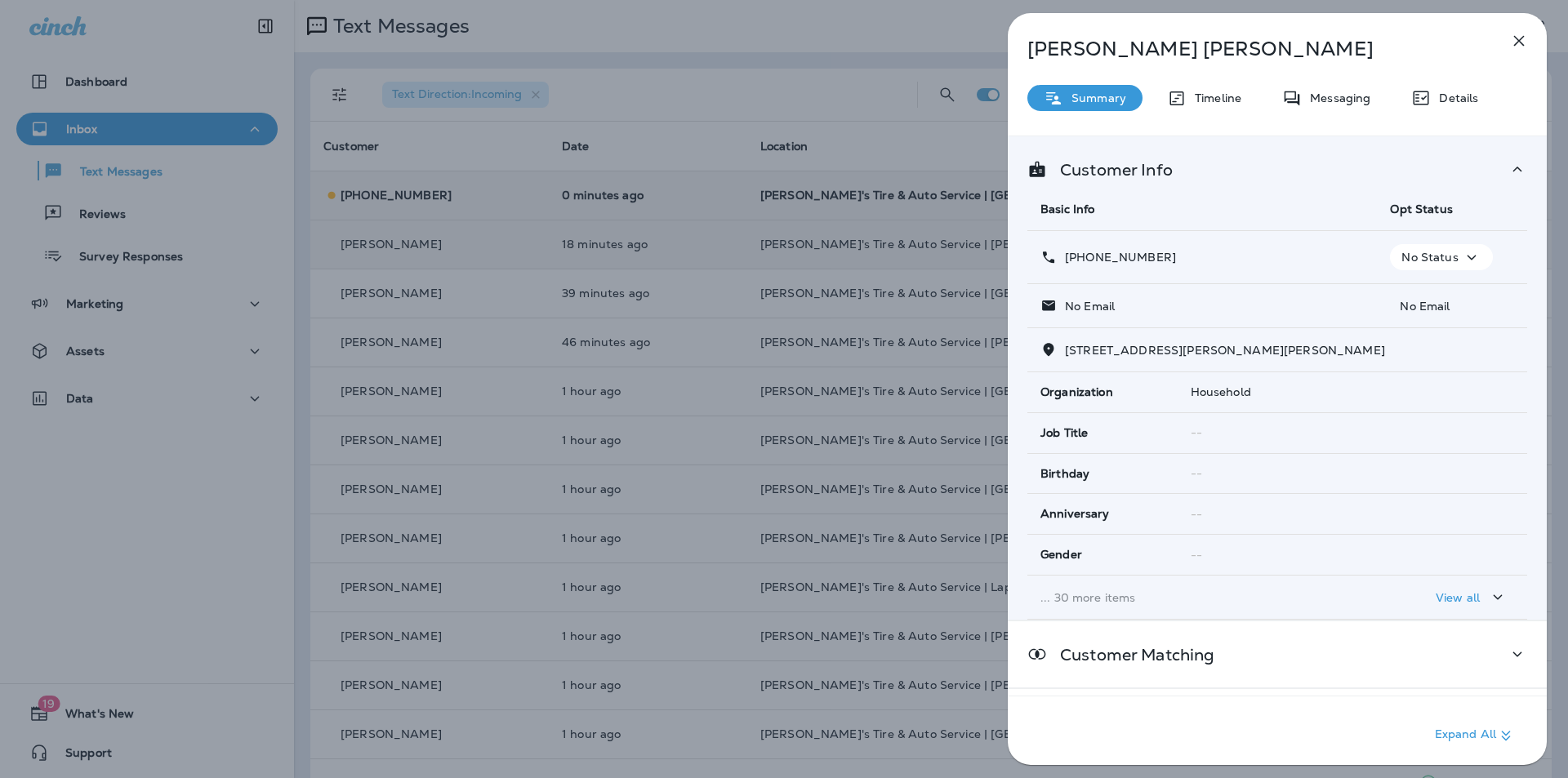
click at [1473, 253] on icon "button" at bounding box center [1472, 257] width 20 height 21
click at [1436, 289] on p "Opt out" at bounding box center [1430, 296] width 44 height 13
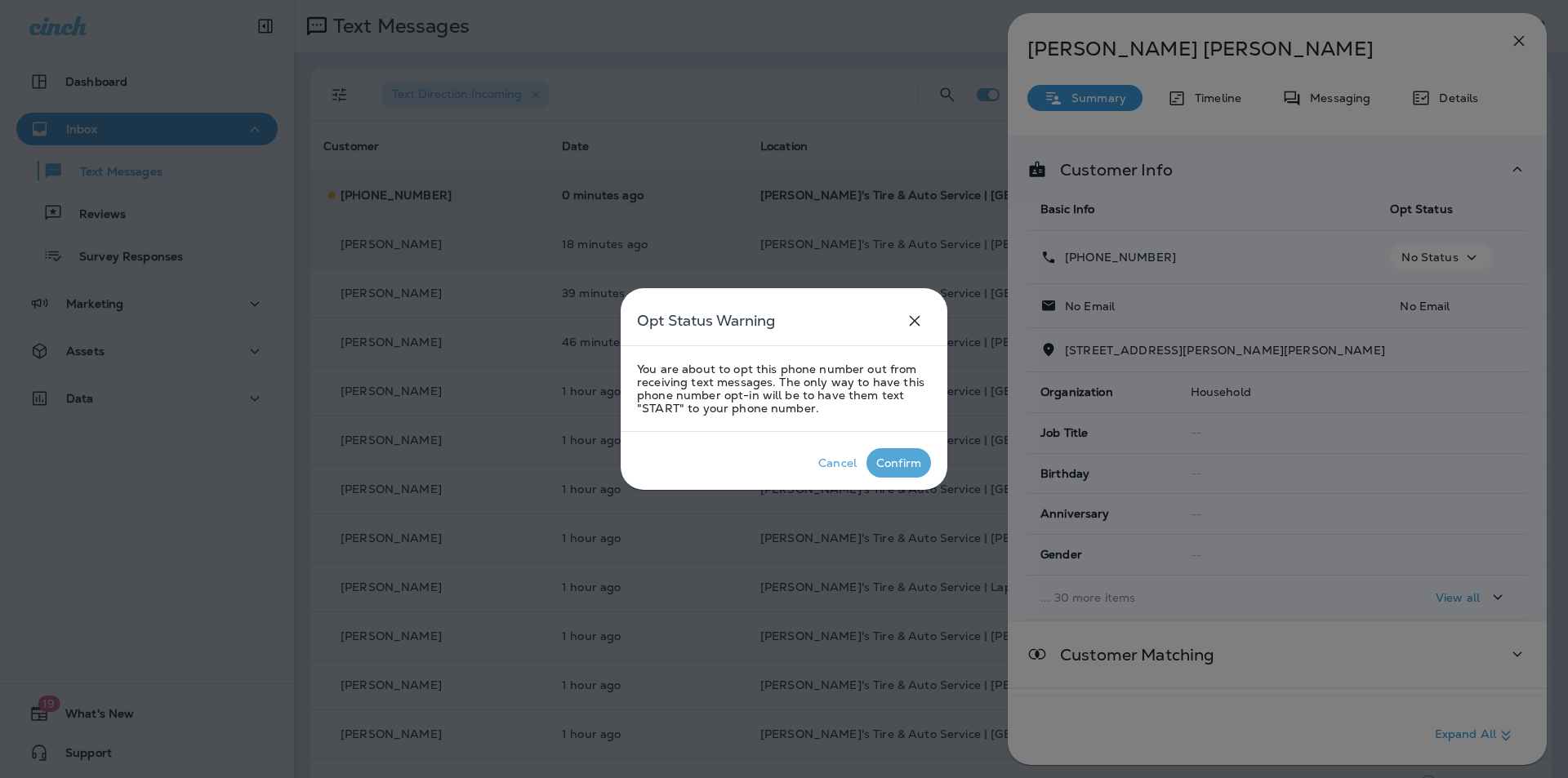
click at [895, 461] on div "Confirm" at bounding box center [898, 463] width 45 height 13
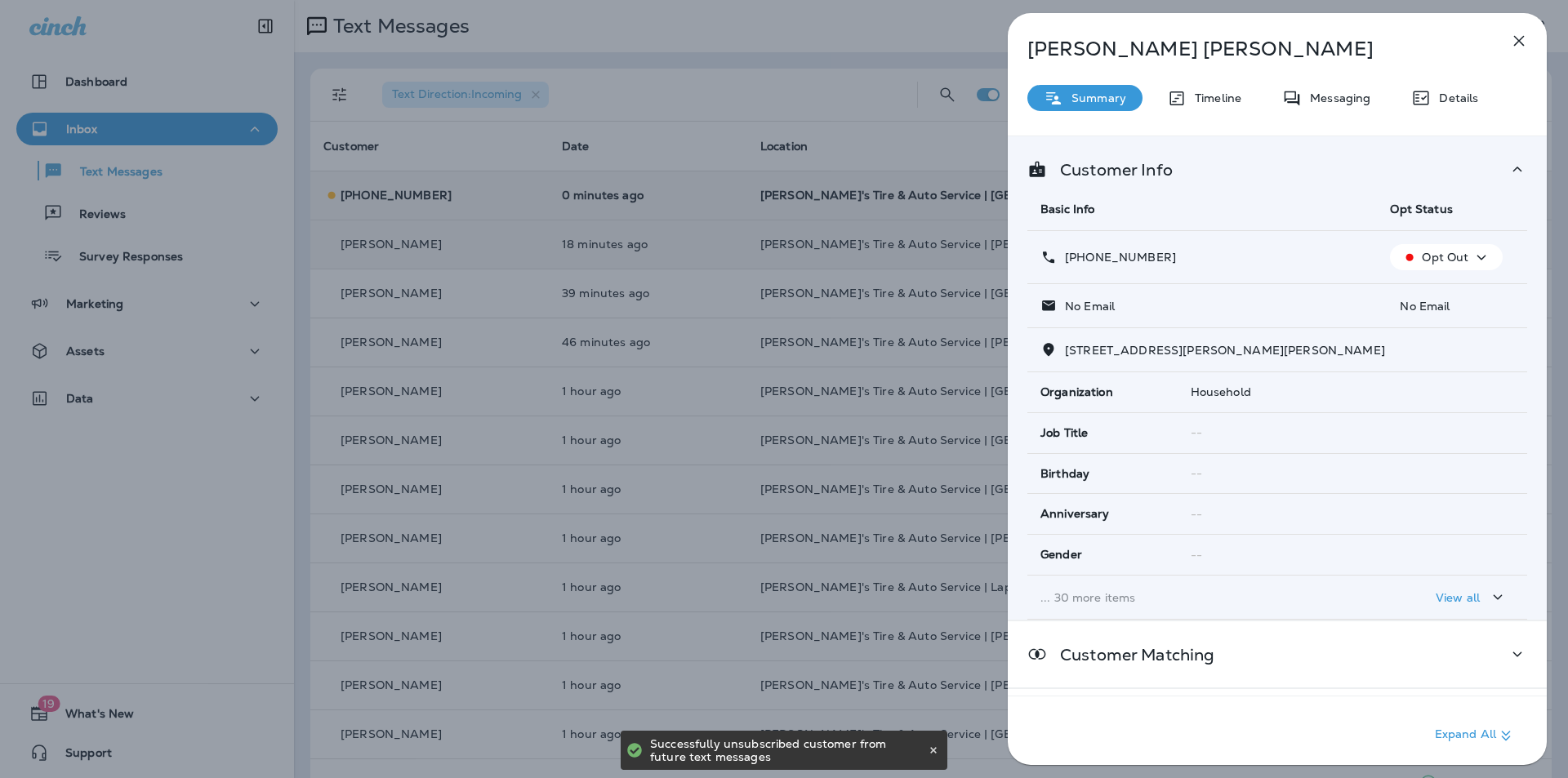
click at [1520, 38] on icon "button" at bounding box center [1519, 41] width 20 height 20
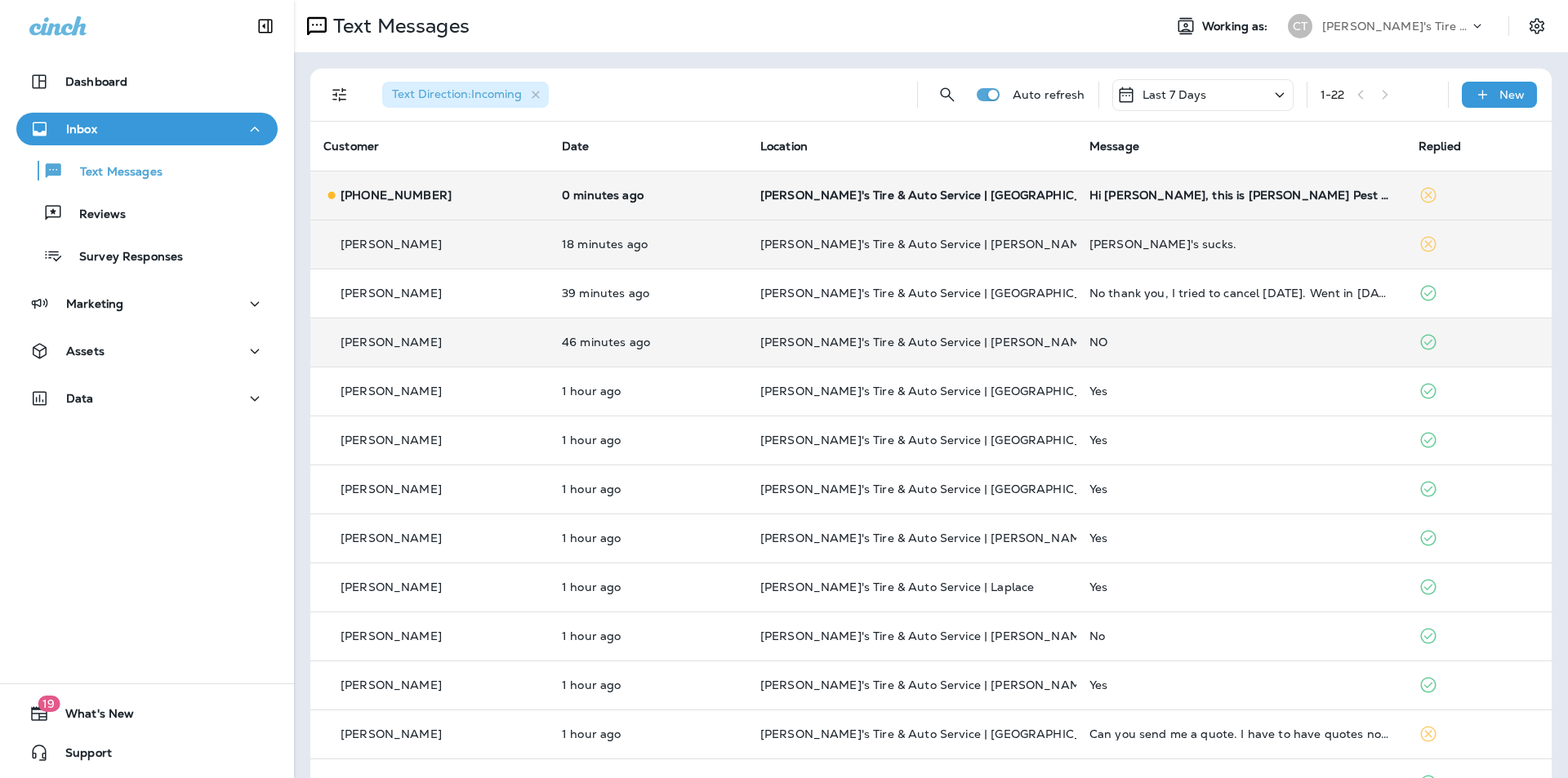
click at [1216, 346] on div "NO" at bounding box center [1240, 342] width 303 height 13
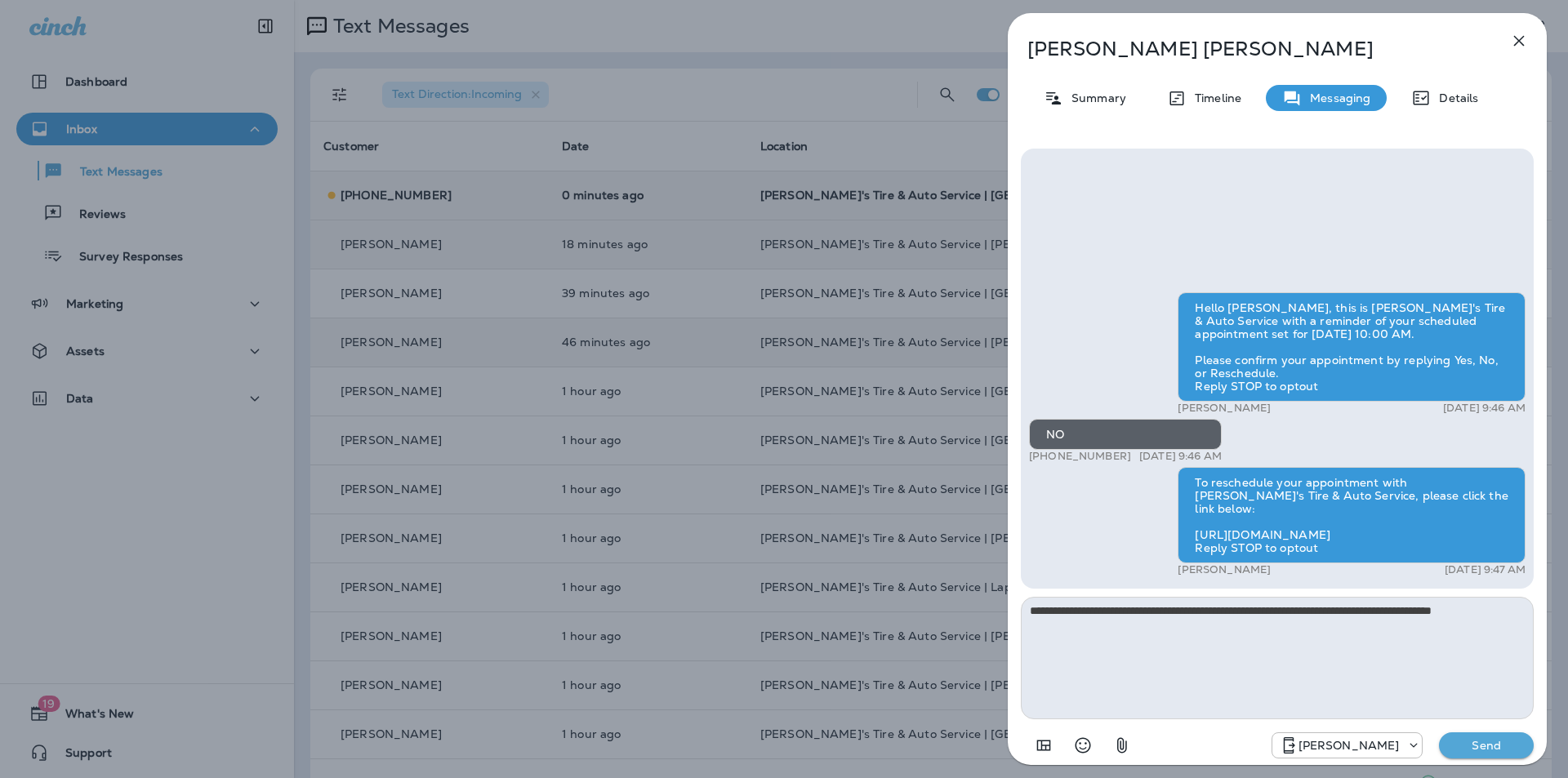
type textarea "**********"
click at [1485, 742] on p "Send" at bounding box center [1487, 745] width 69 height 14
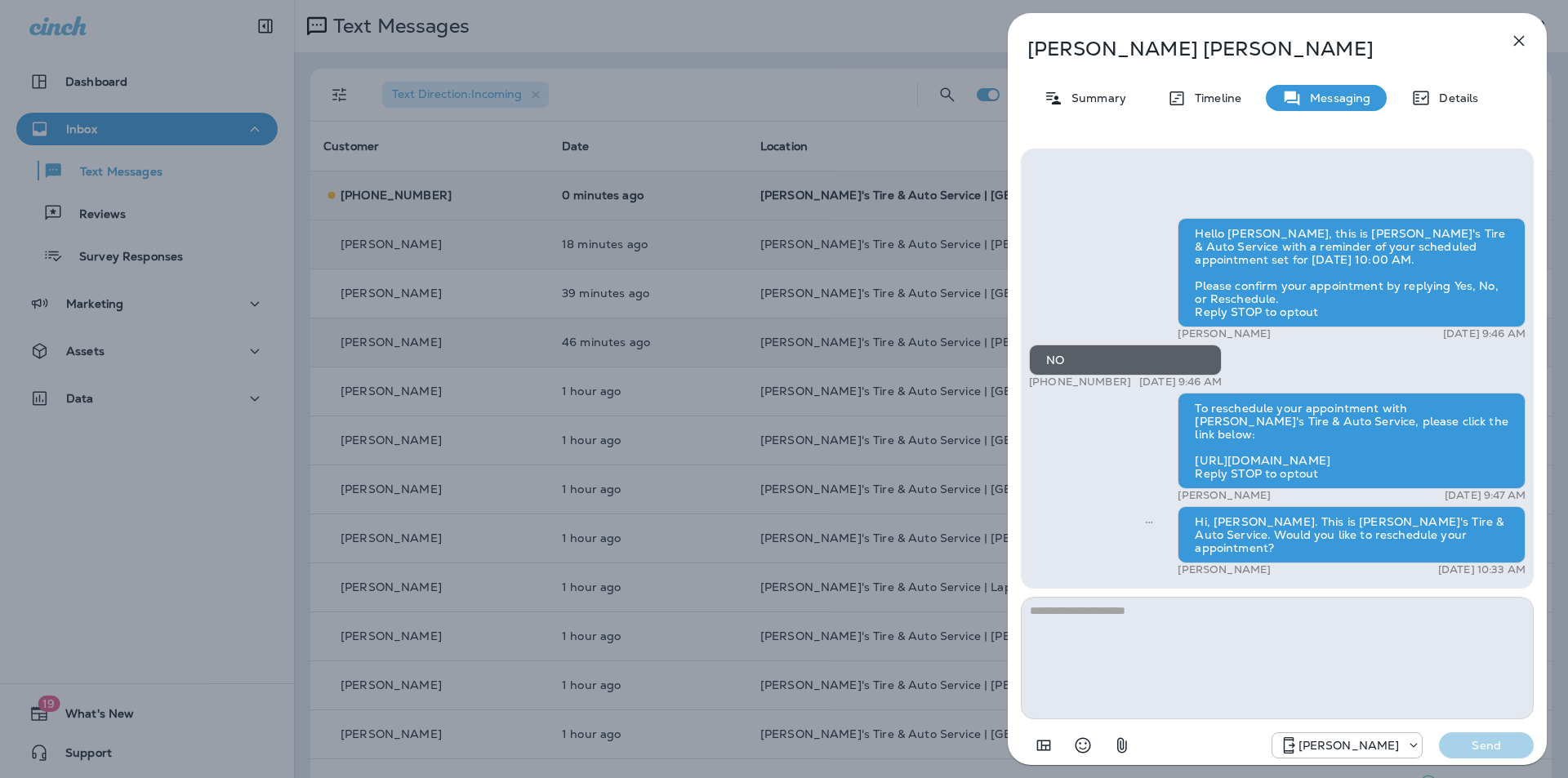
click at [1521, 35] on icon "button" at bounding box center [1519, 41] width 20 height 20
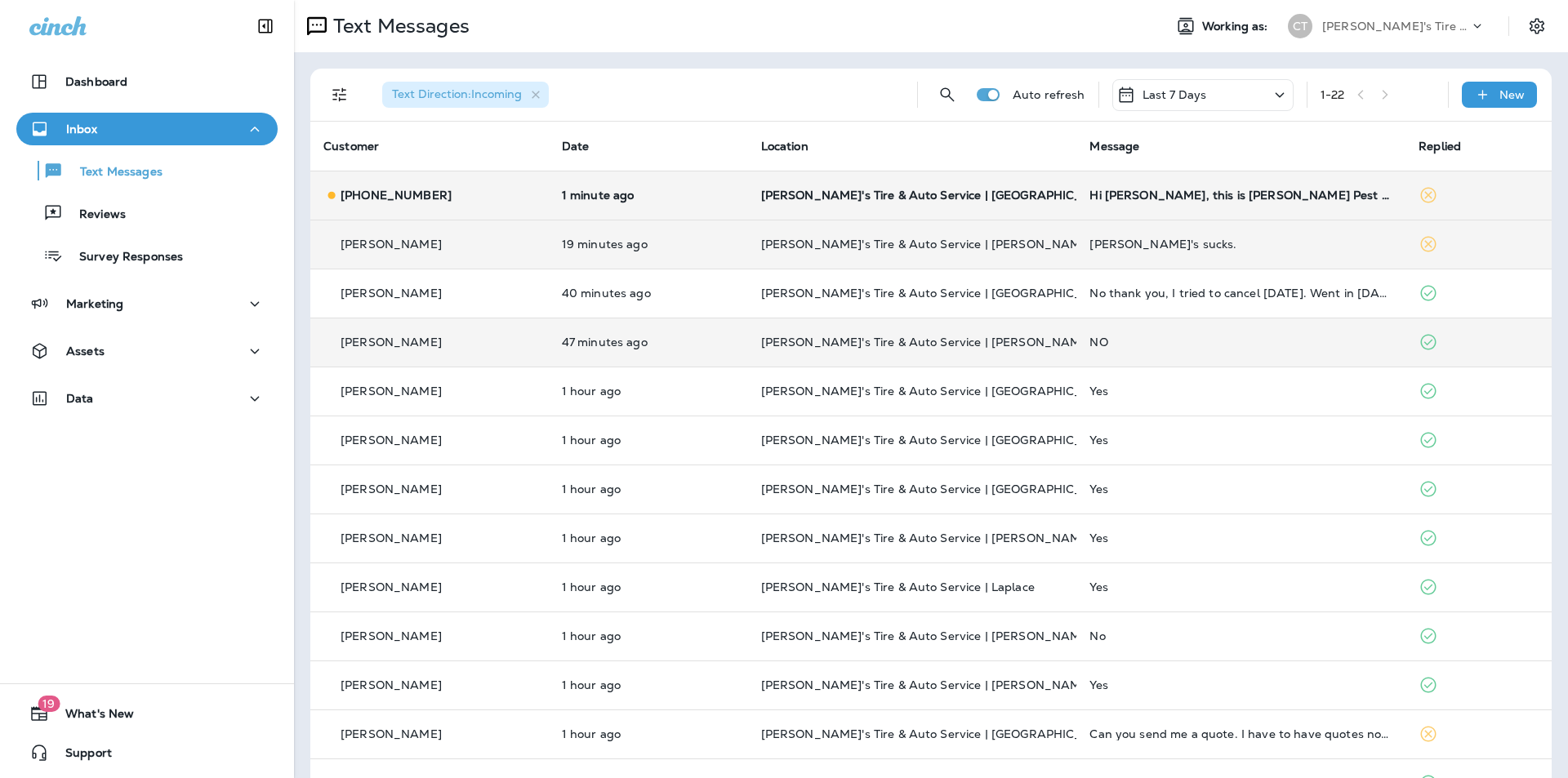
click at [1052, 234] on td "[PERSON_NAME]'s Tire & Auto Service | [PERSON_NAME][GEOGRAPHIC_DATA]" at bounding box center [913, 244] width 329 height 49
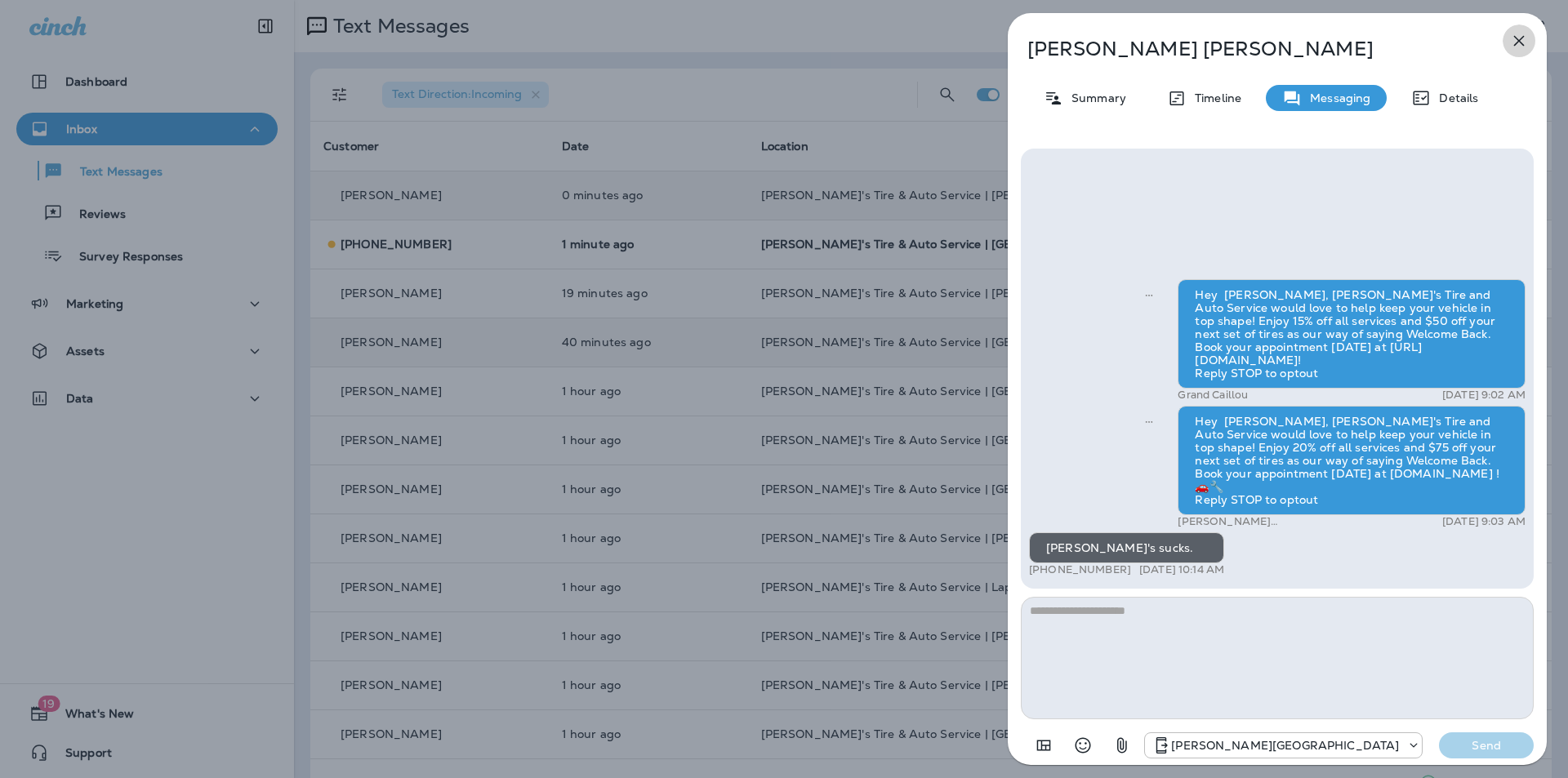
click at [1524, 35] on icon "button" at bounding box center [1519, 41] width 20 height 20
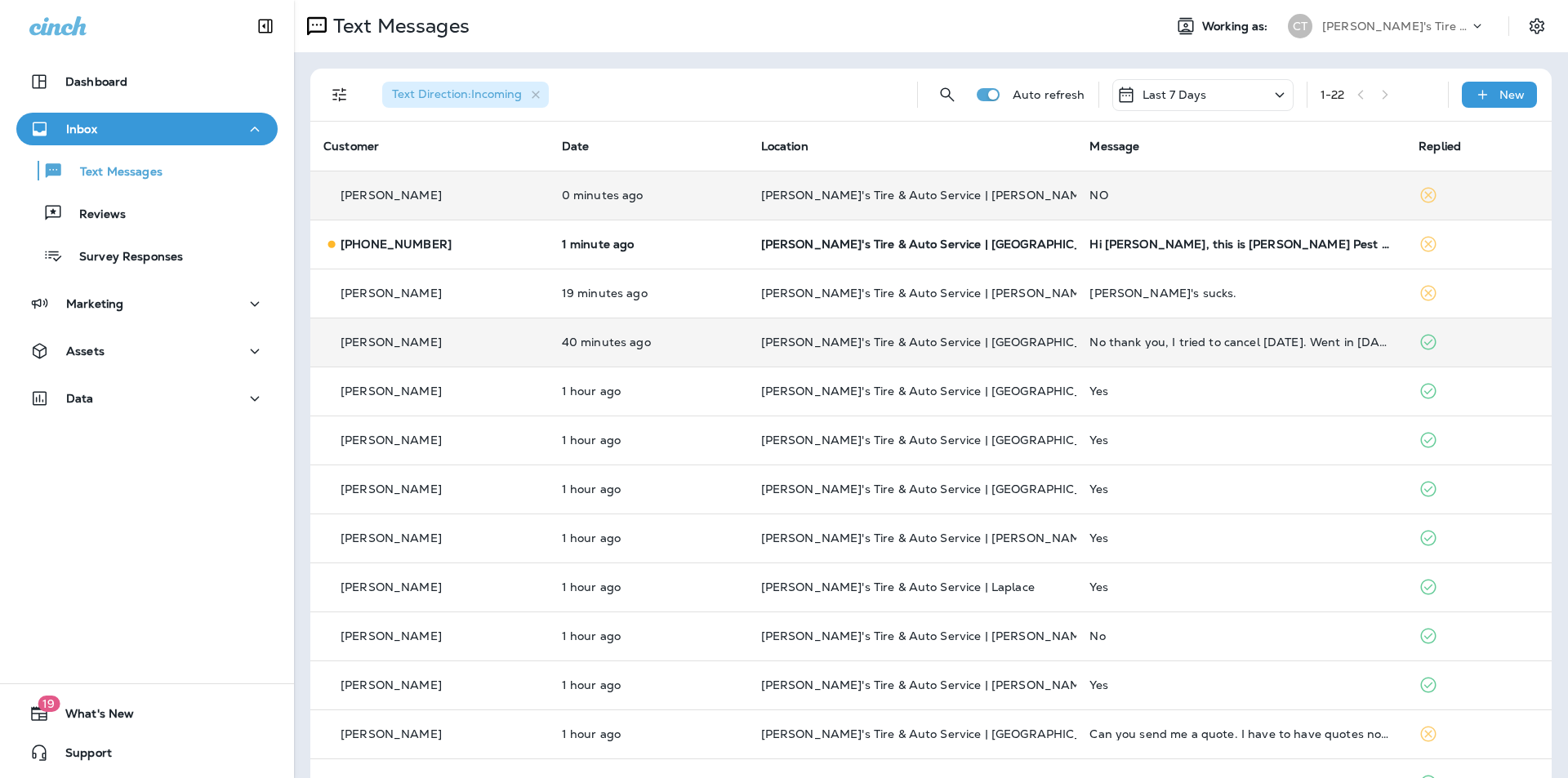
click at [1200, 196] on div "NO" at bounding box center [1240, 194] width 303 height 13
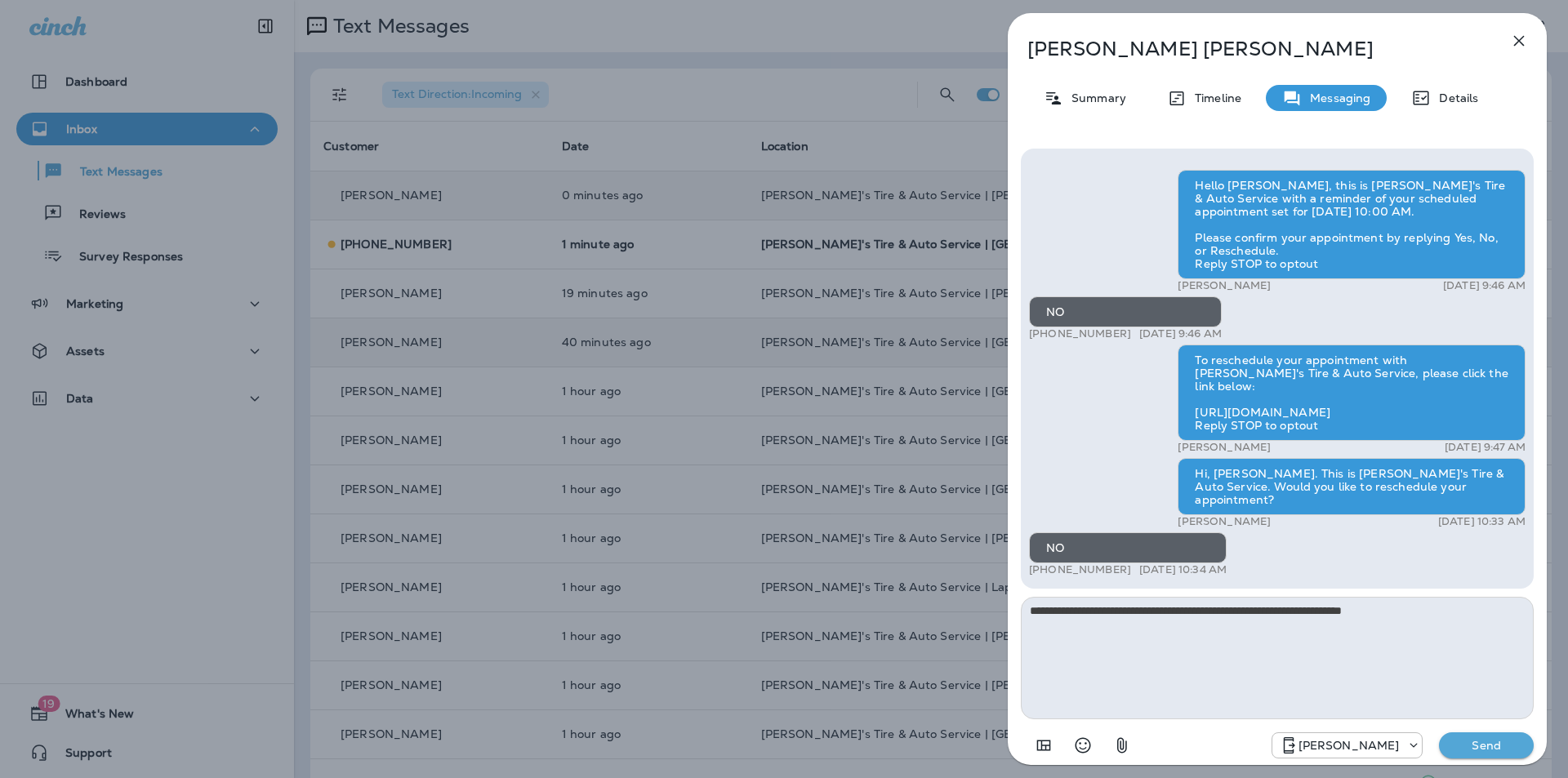
click at [1094, 605] on textarea "**********" at bounding box center [1277, 658] width 513 height 122
type textarea "**********"
click at [1481, 743] on p "Send" at bounding box center [1487, 745] width 69 height 14
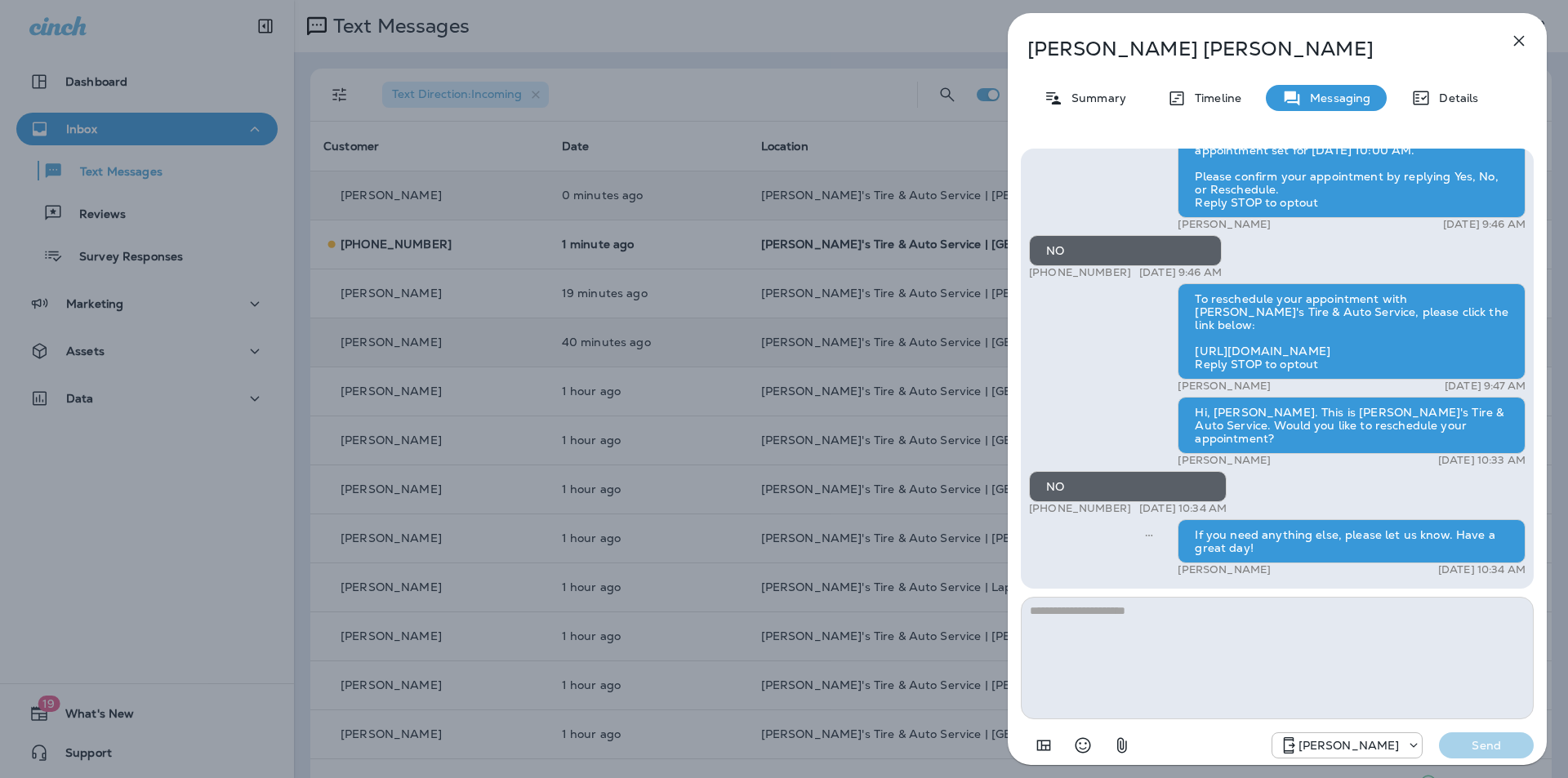
click at [1522, 39] on icon "button" at bounding box center [1519, 41] width 20 height 20
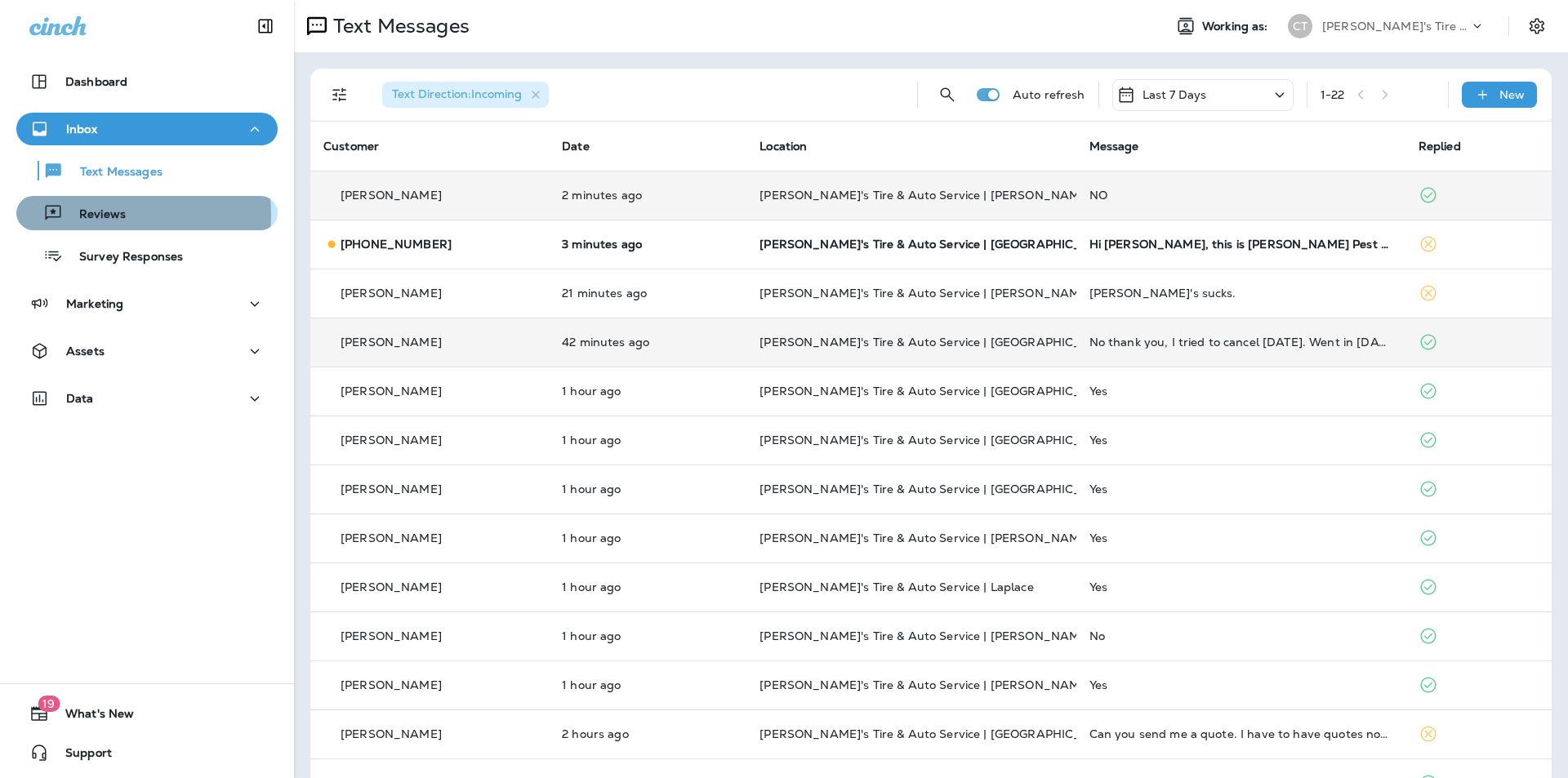
click at [94, 214] on p "Reviews" at bounding box center [93, 214] width 62 height 15
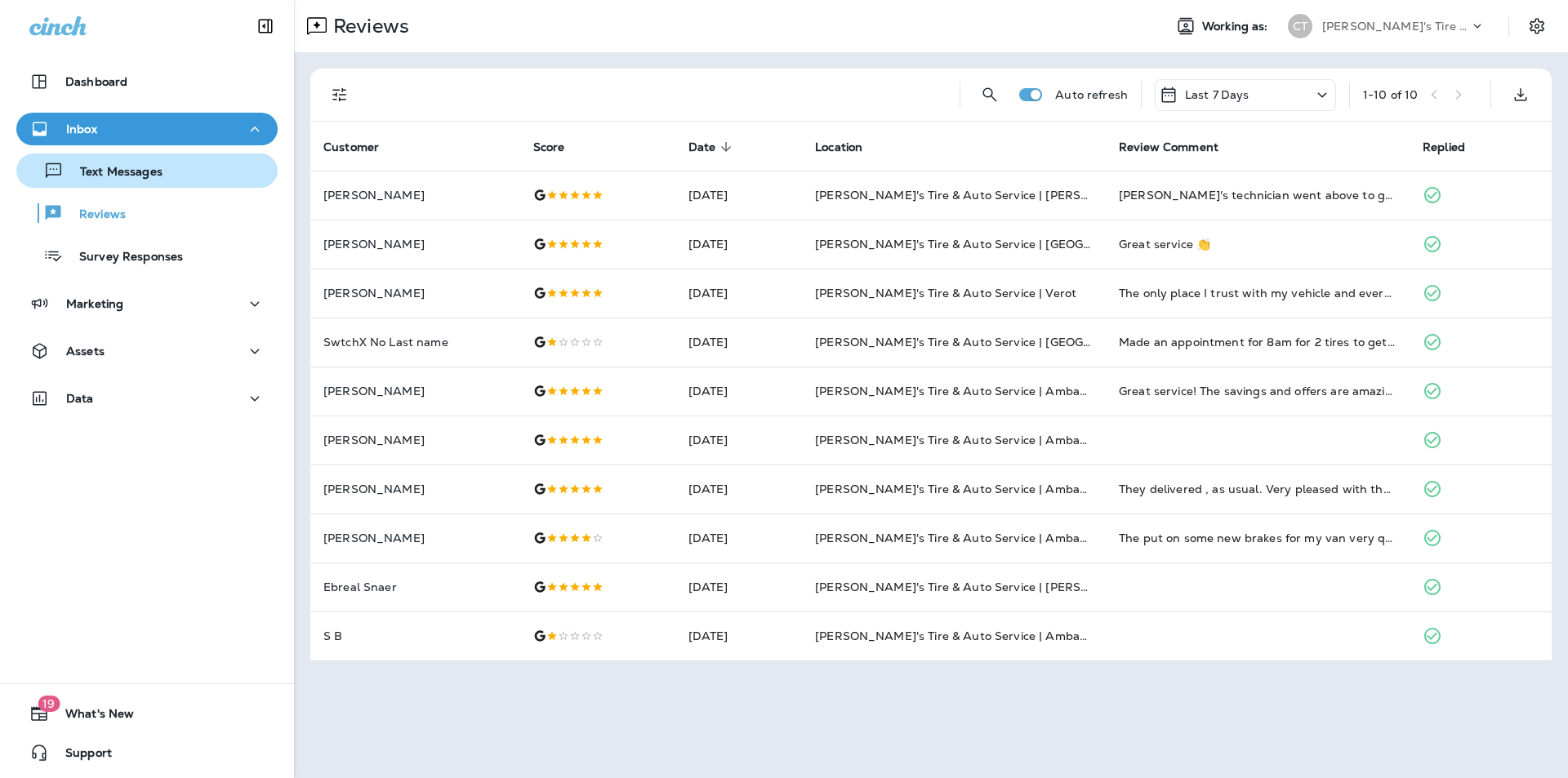
click at [102, 170] on p "Text Messages" at bounding box center [112, 172] width 99 height 15
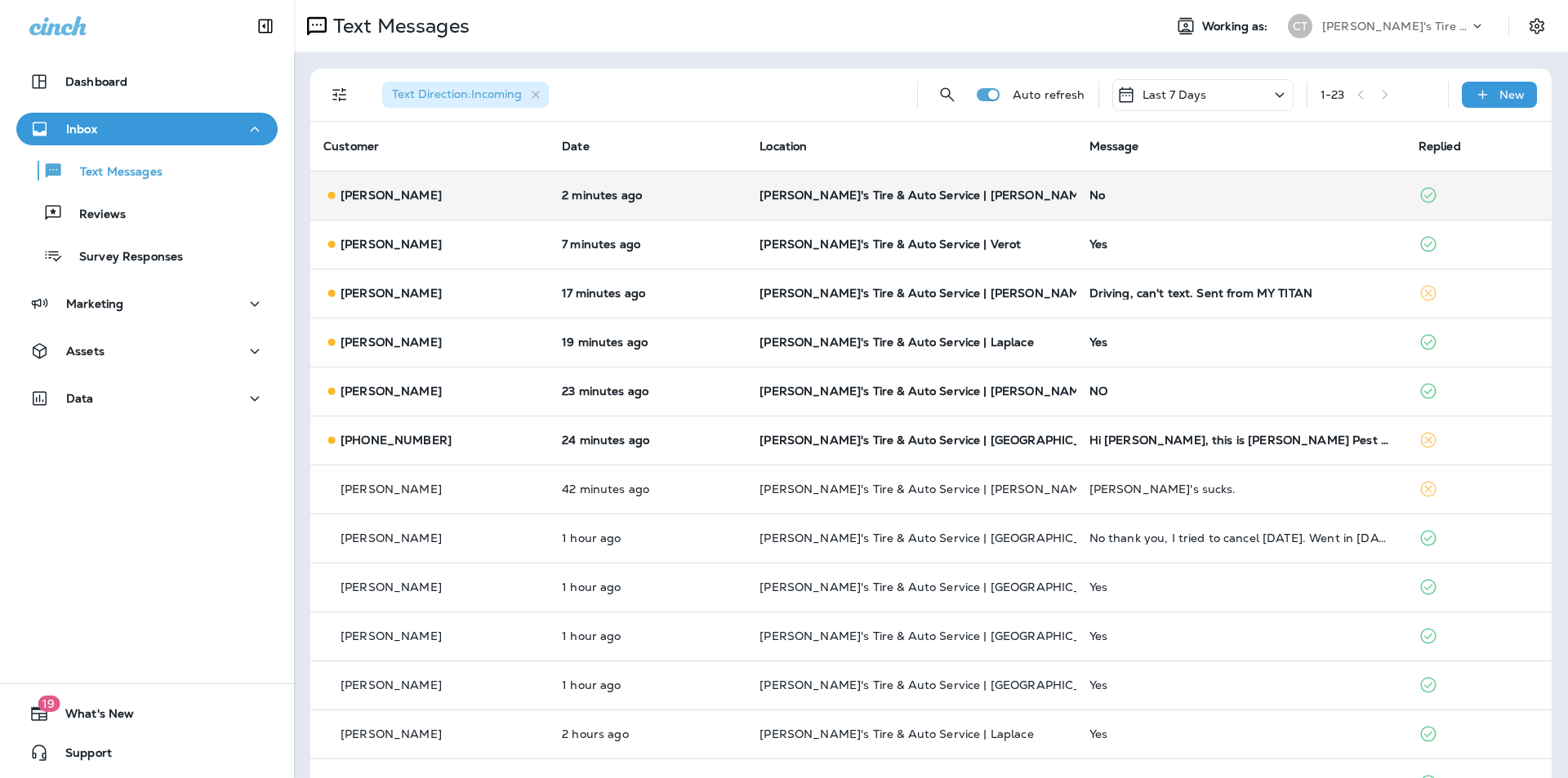
click at [1230, 193] on div "No" at bounding box center [1240, 194] width 303 height 13
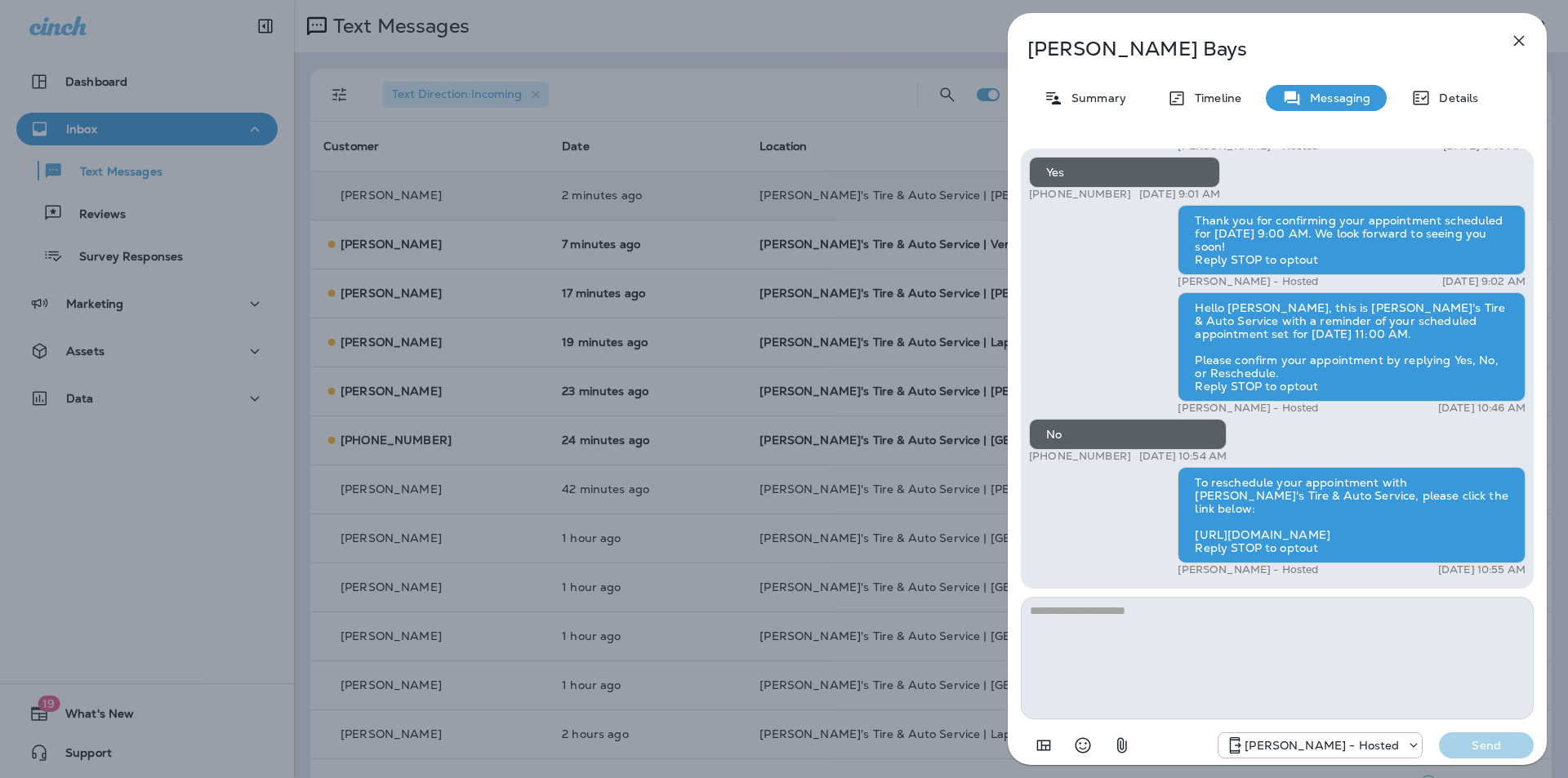
click at [1520, 40] on icon "button" at bounding box center [1519, 42] width 11 height 11
